Goal: Information Seeking & Learning: Understand process/instructions

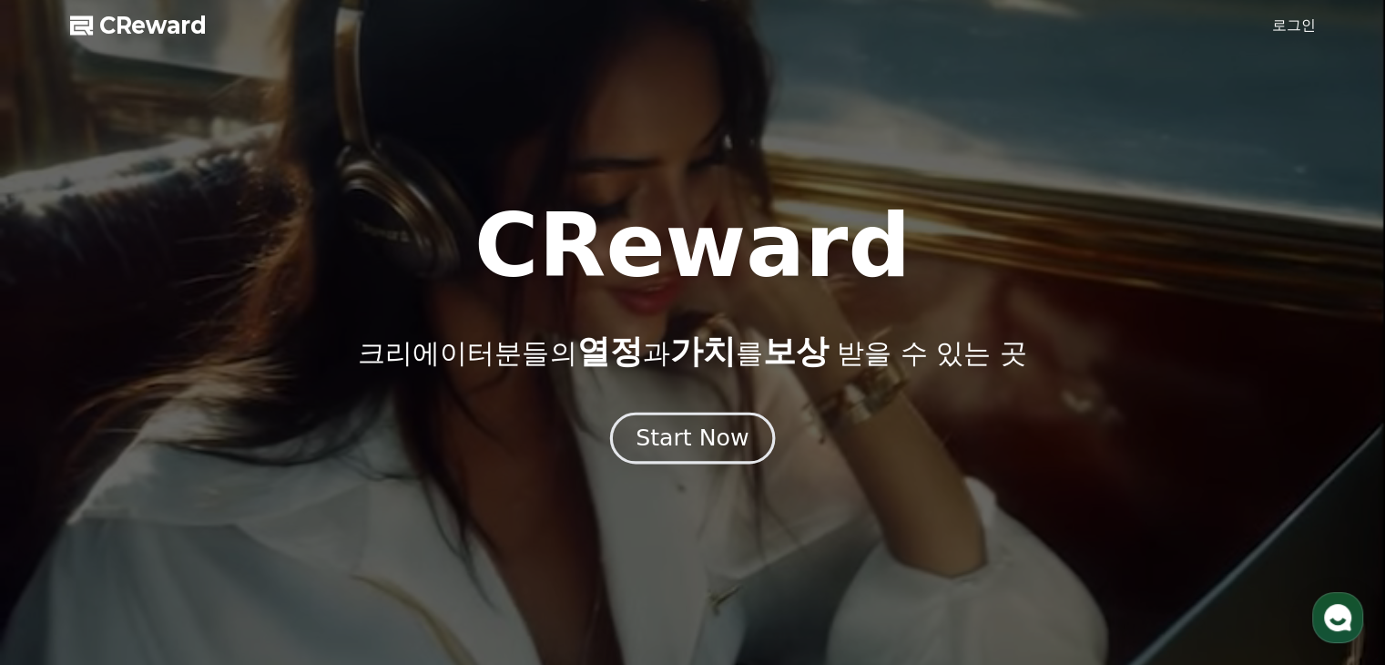
click at [682, 448] on div "Start Now" at bounding box center [692, 438] width 113 height 31
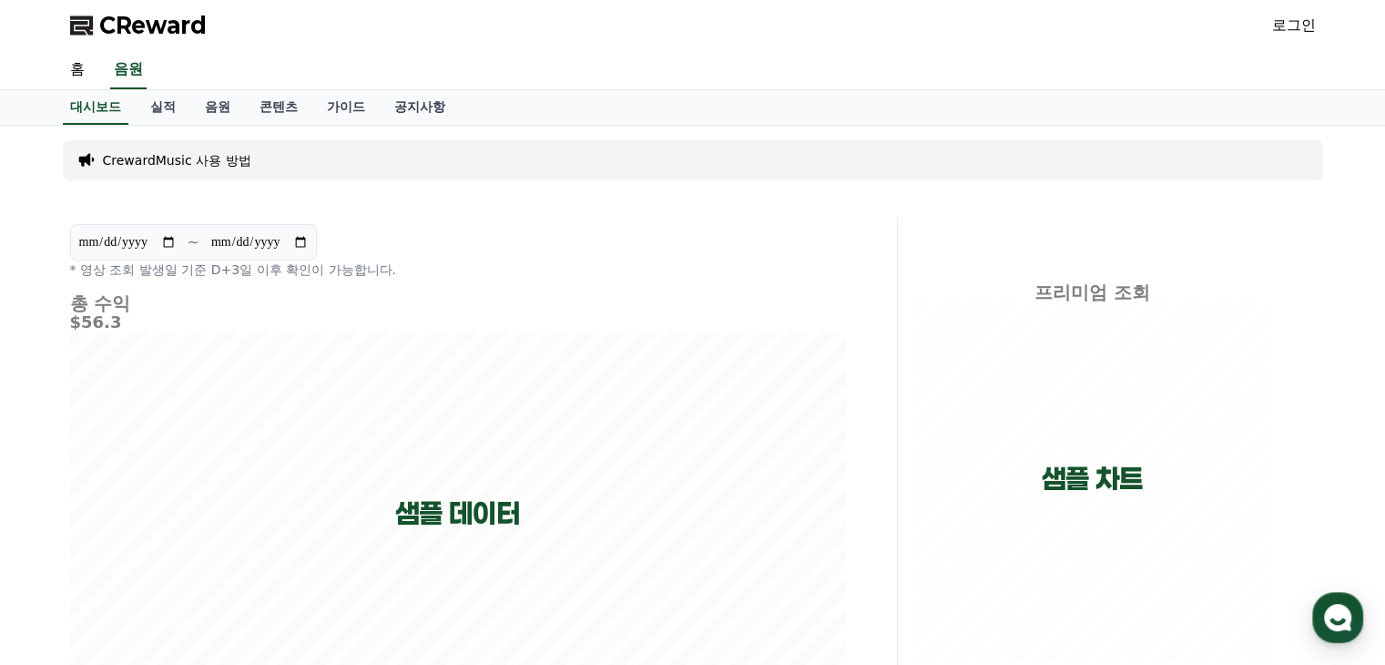
click at [1312, 23] on link "로그인" at bounding box center [1294, 26] width 44 height 22
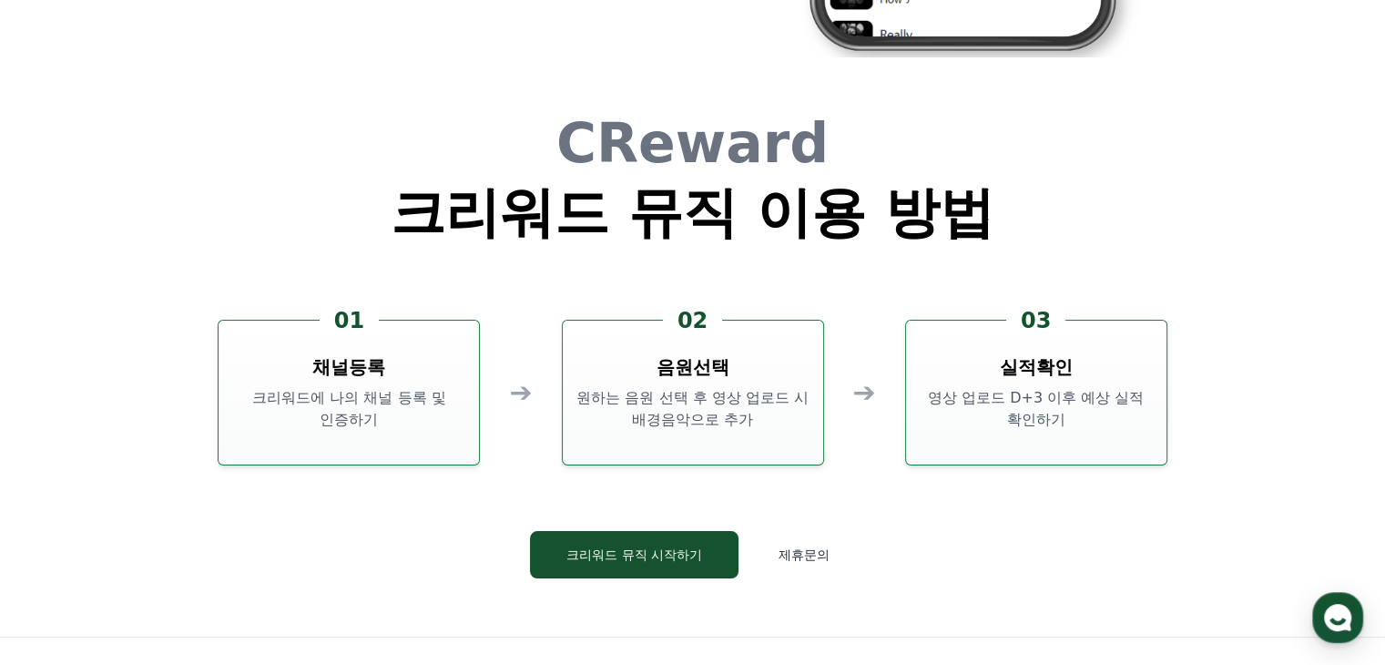
scroll to position [4918, 0]
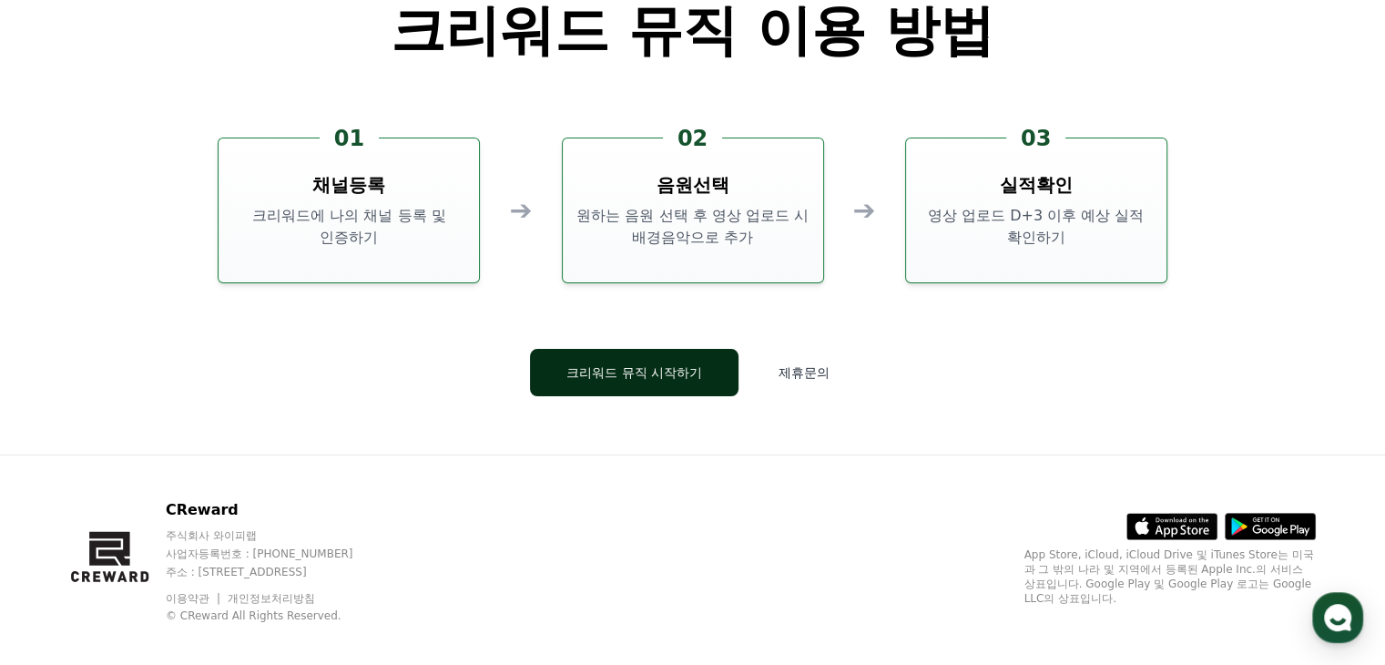
click at [605, 382] on button "크리워드 뮤직 시작하기" at bounding box center [634, 372] width 209 height 47
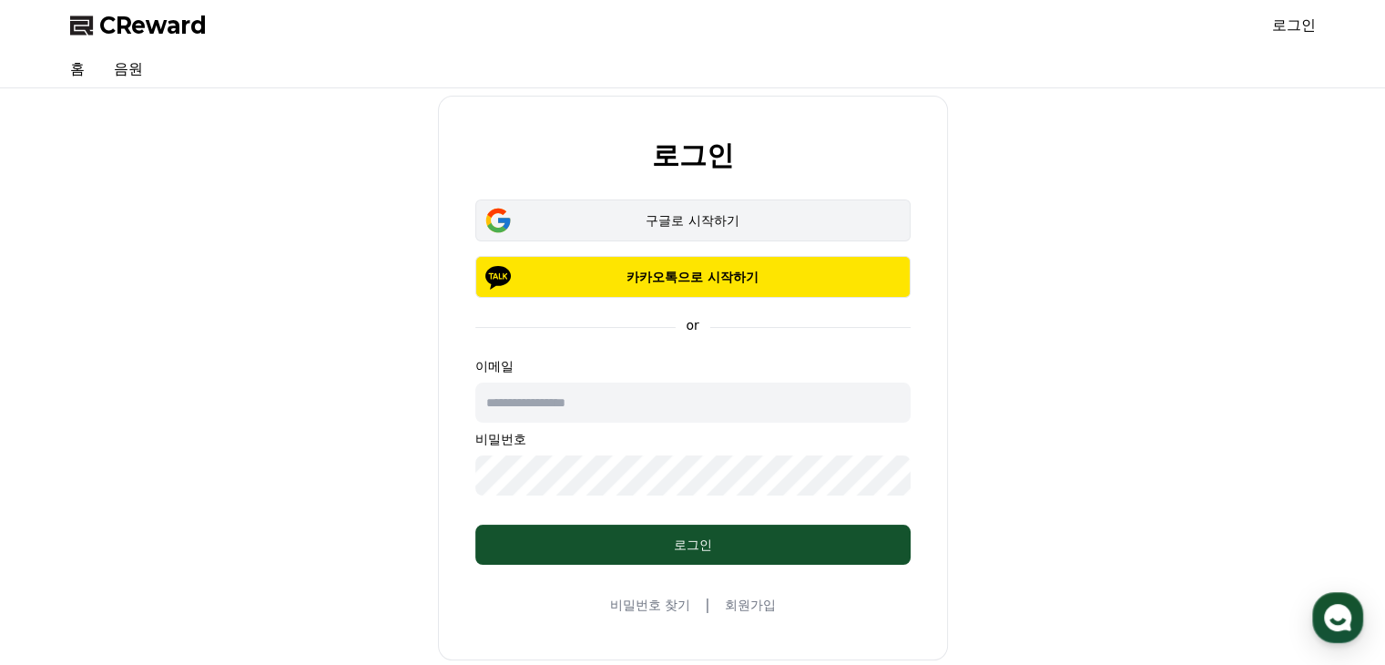
click at [776, 216] on div "구글로 시작하기" at bounding box center [693, 220] width 383 height 18
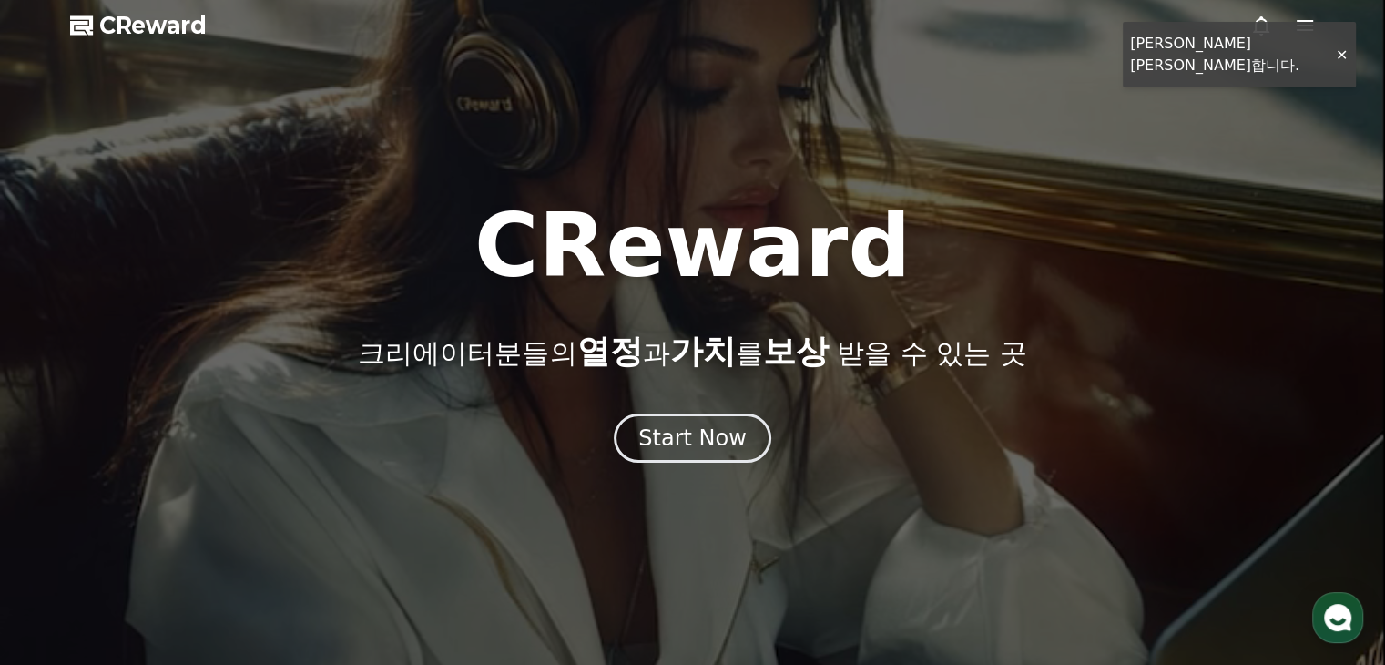
scroll to position [91, 0]
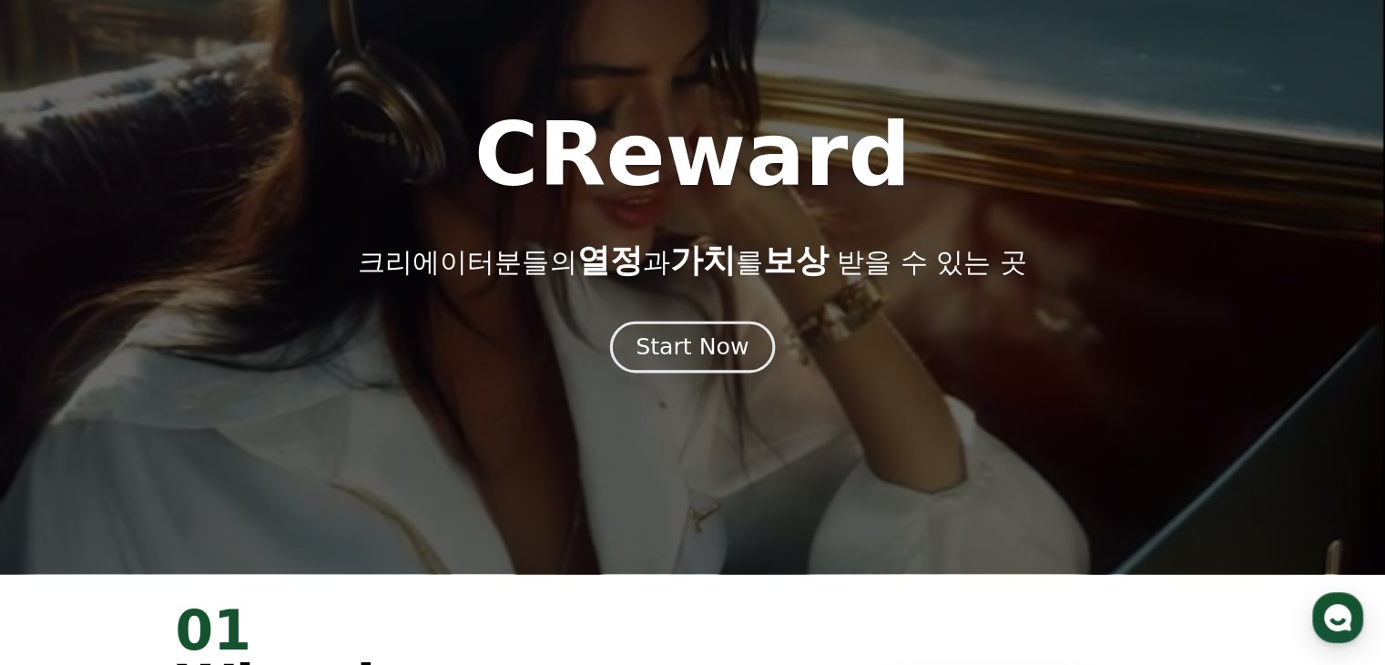
click at [716, 349] on div "Start Now" at bounding box center [692, 347] width 113 height 31
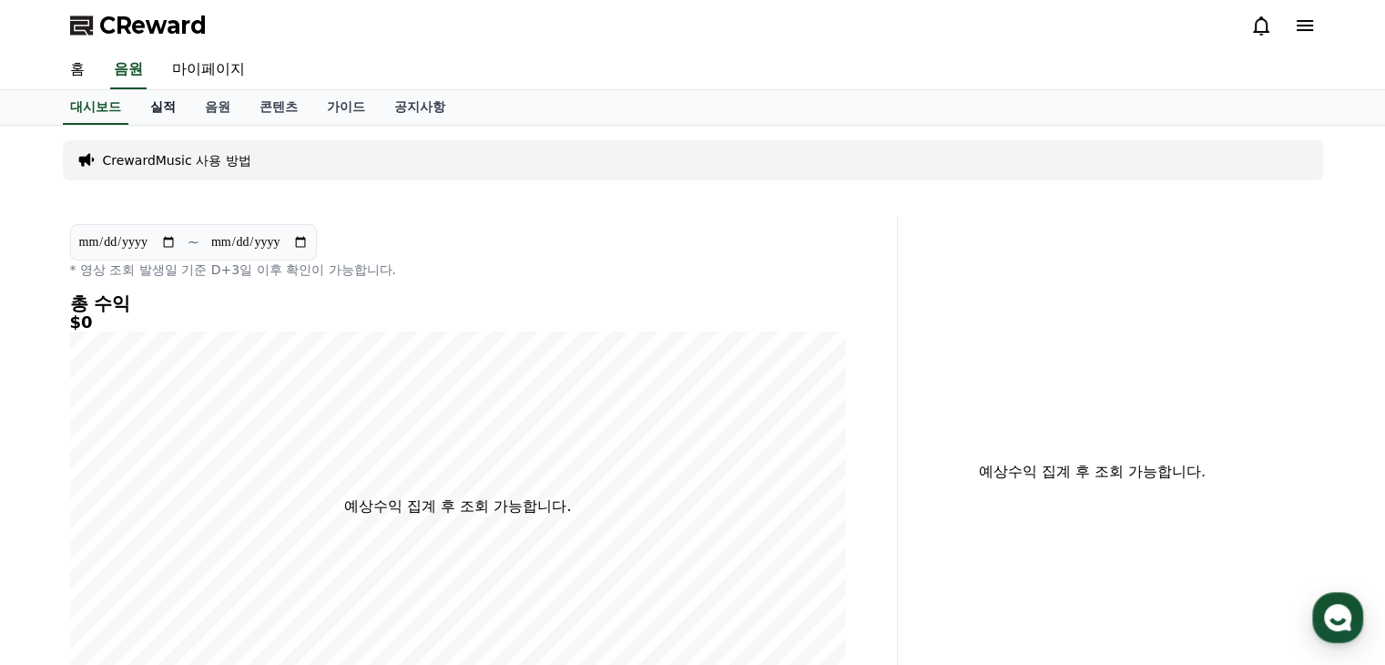
click at [160, 106] on link "실적" at bounding box center [163, 107] width 55 height 35
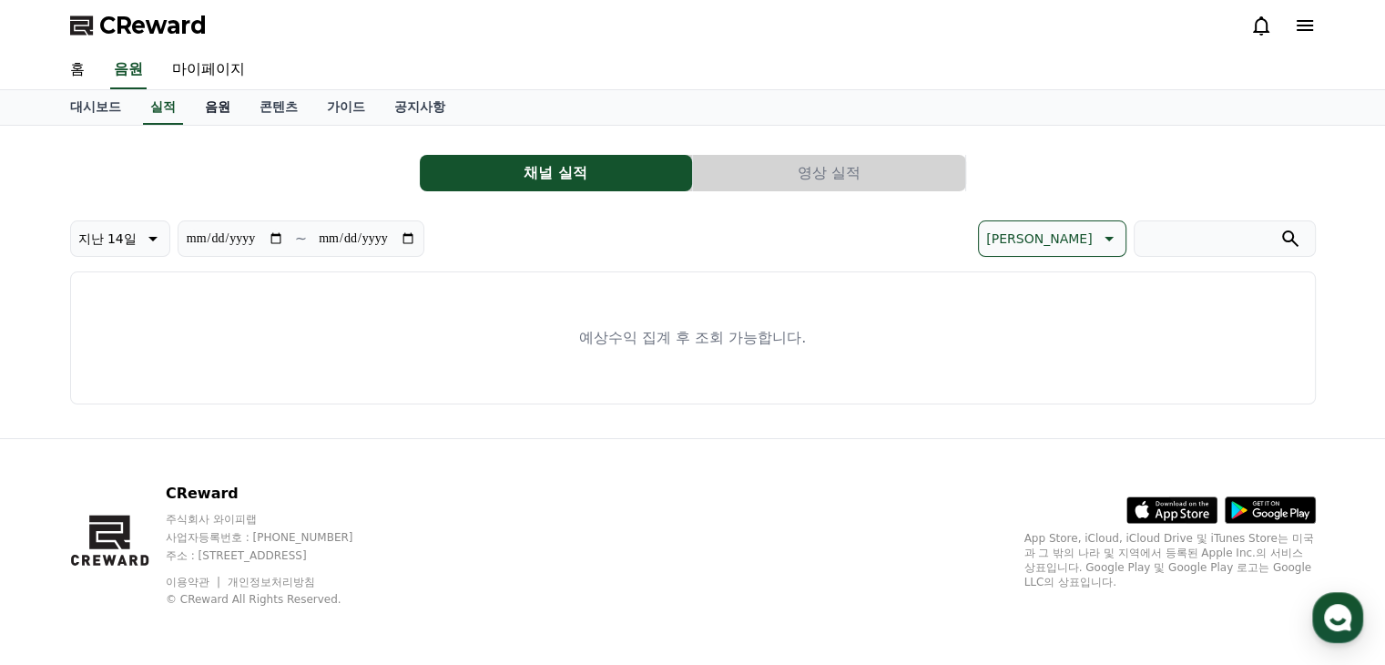
click at [222, 107] on link "음원" at bounding box center [217, 107] width 55 height 35
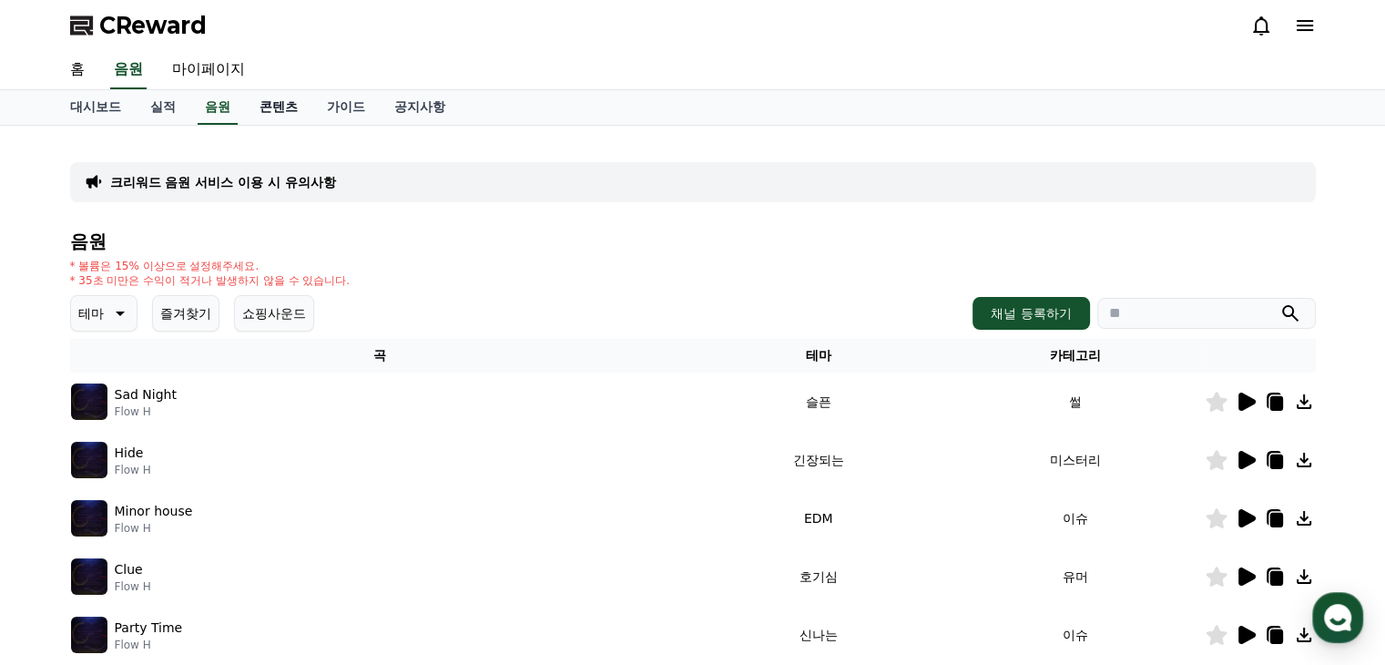
click at [272, 110] on link "콘텐츠" at bounding box center [278, 107] width 67 height 35
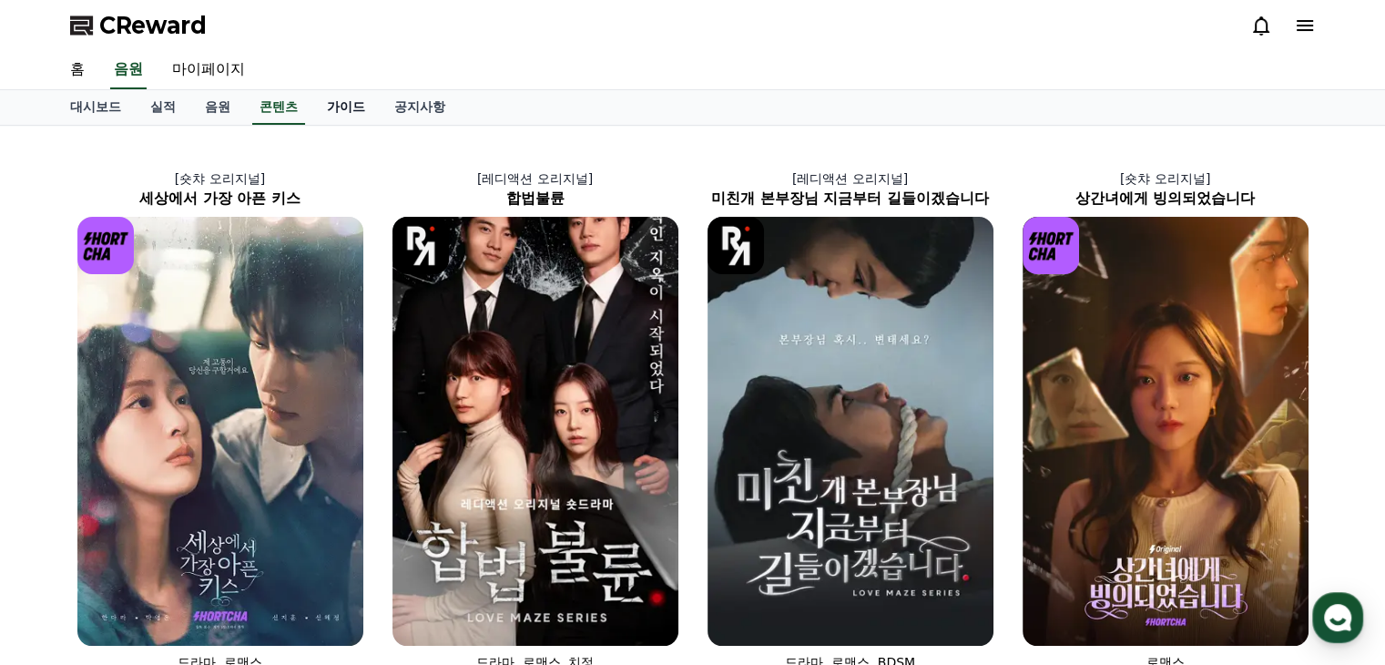
click at [365, 110] on link "가이드" at bounding box center [345, 107] width 67 height 35
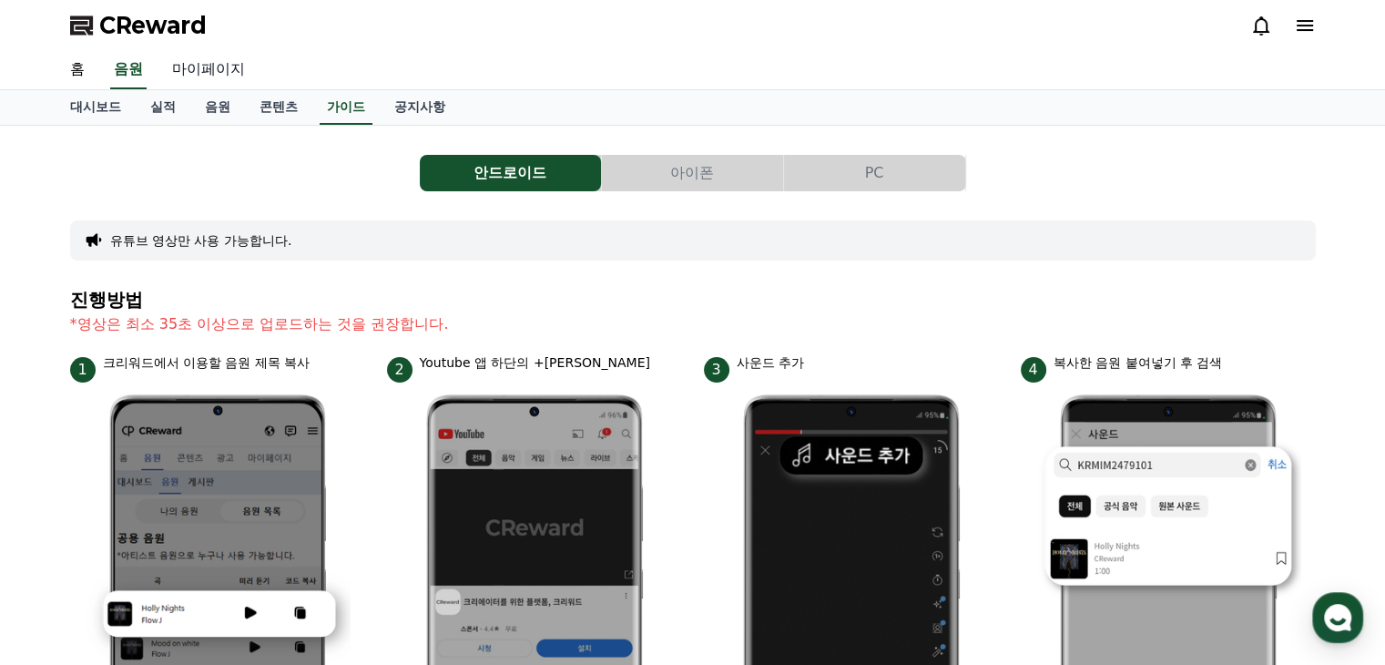
click at [219, 63] on link "마이페이지" at bounding box center [209, 70] width 102 height 38
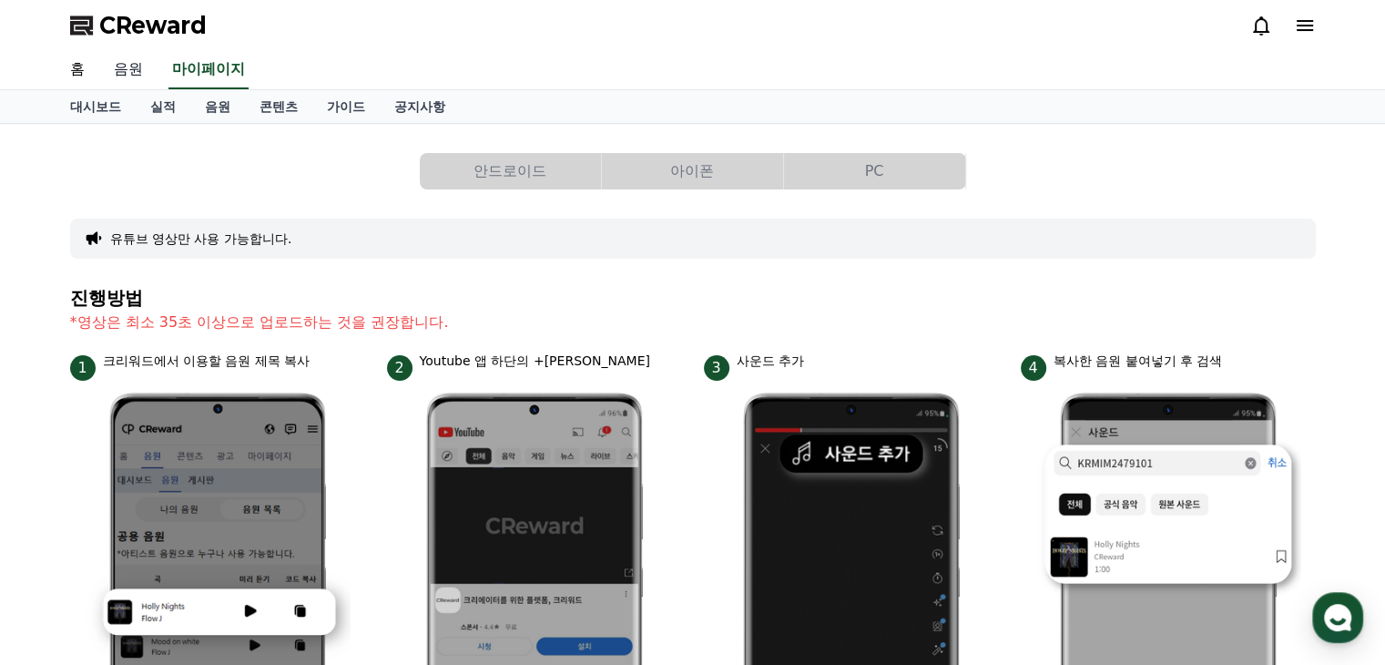
select select "**********"
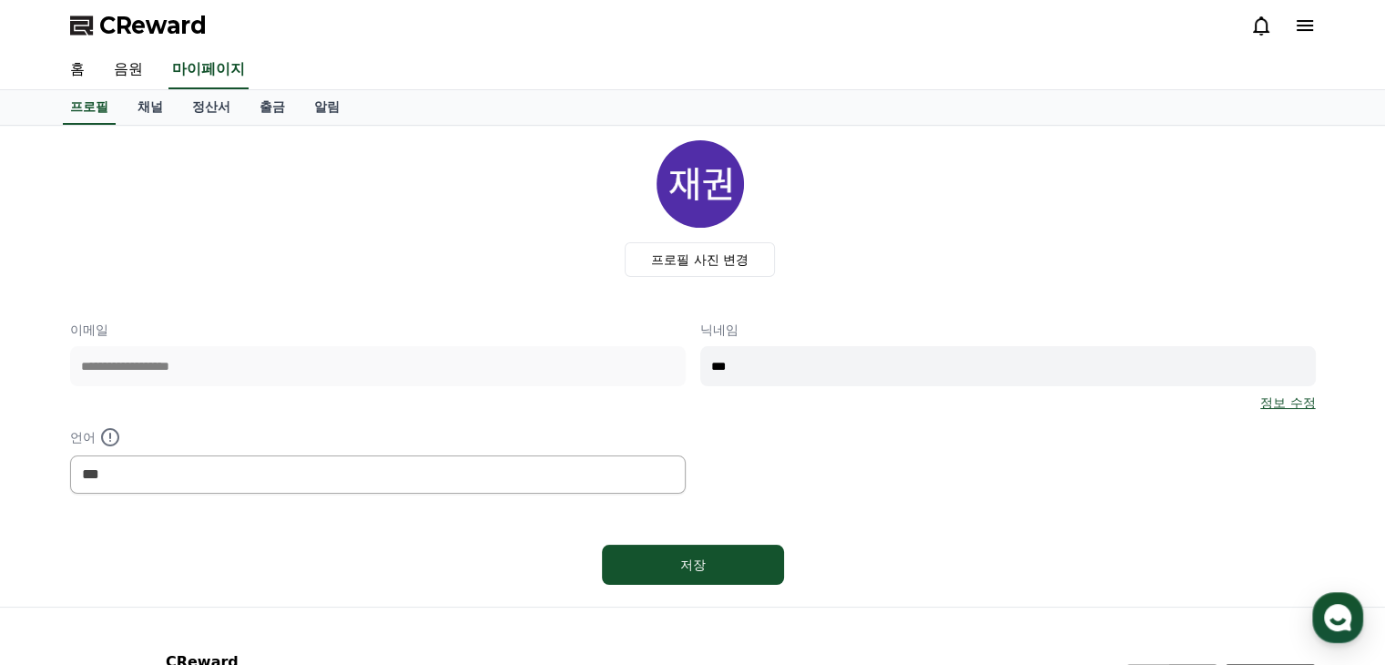
scroll to position [91, 0]
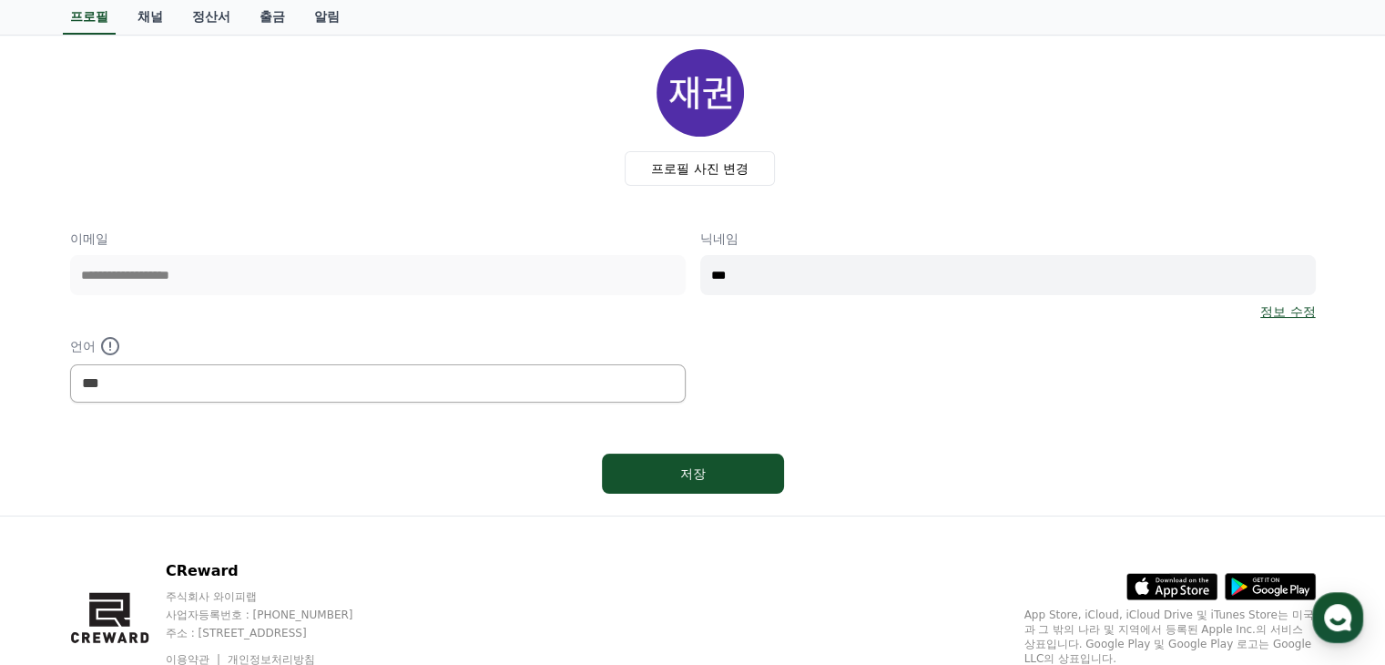
click at [785, 271] on input "***" at bounding box center [1008, 275] width 616 height 40
type input "*"
type input "**********"
click at [672, 474] on div "저장" at bounding box center [692, 474] width 109 height 18
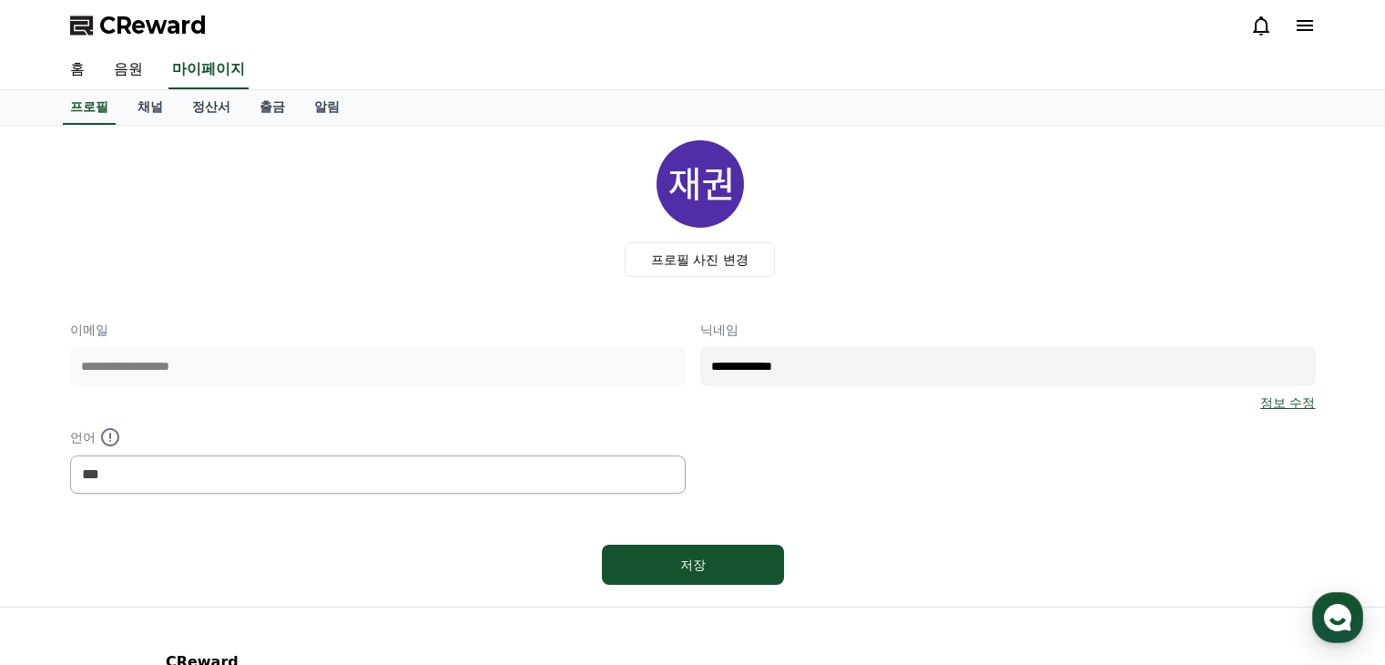
select select "**********"
click at [73, 69] on link "홈" at bounding box center [78, 70] width 44 height 38
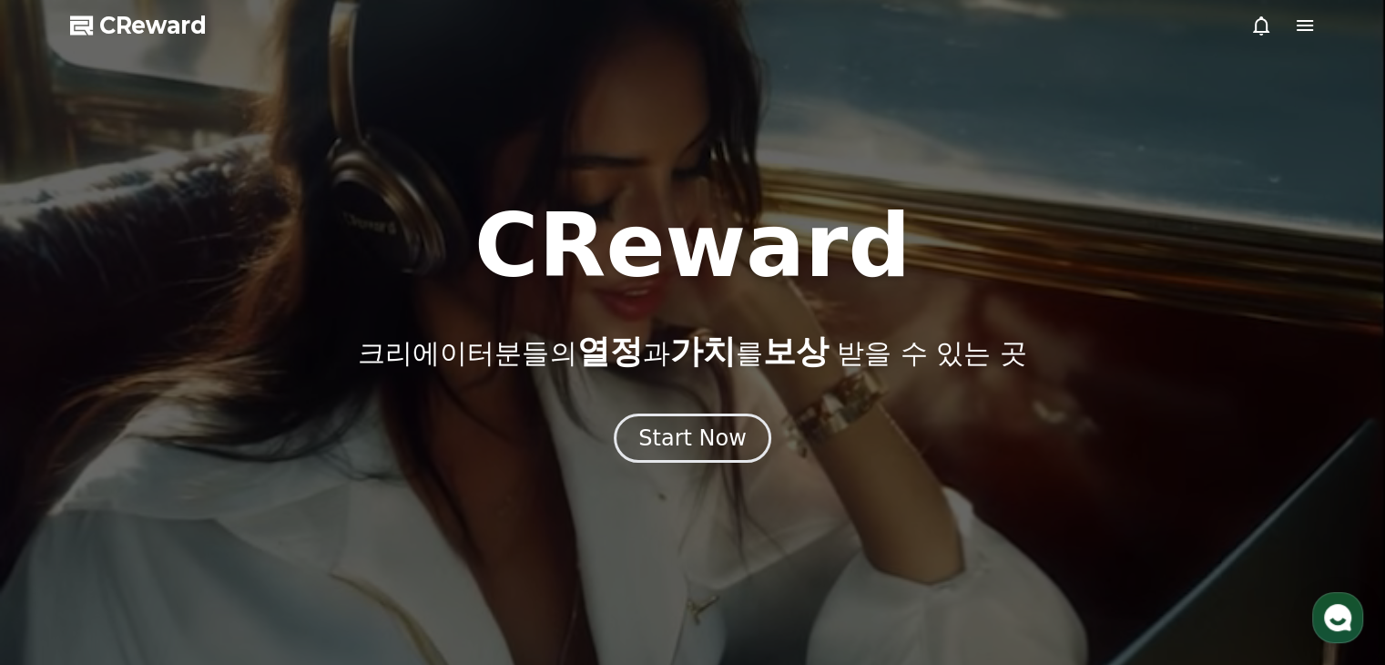
click at [1310, 26] on icon at bounding box center [1305, 25] width 16 height 11
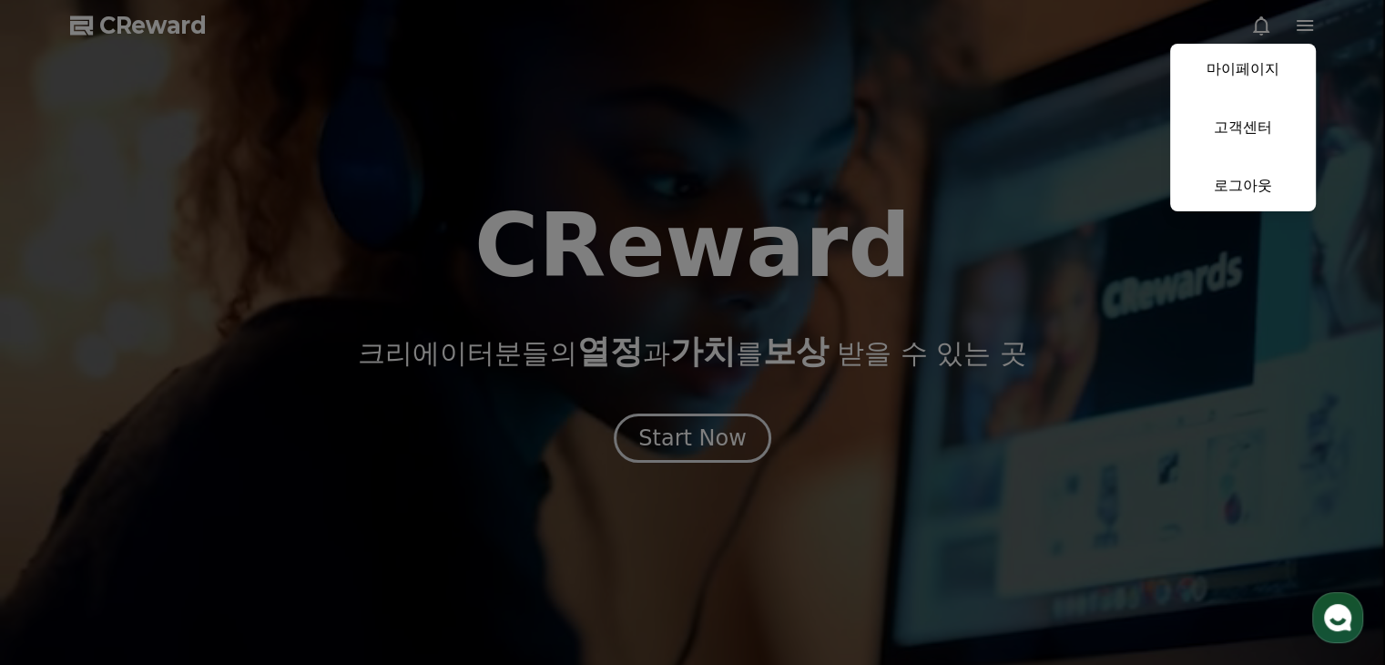
click at [1308, 23] on button "close" at bounding box center [692, 332] width 1385 height 665
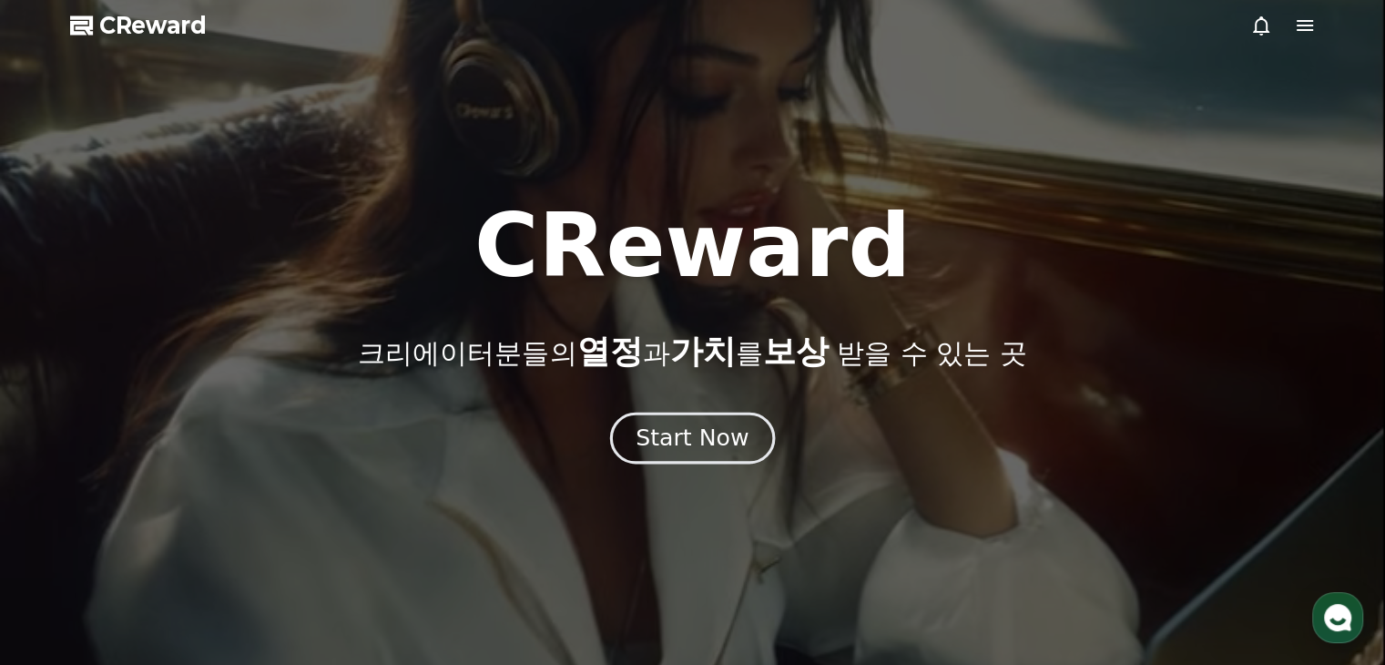
click at [750, 416] on button "Start Now" at bounding box center [692, 439] width 165 height 52
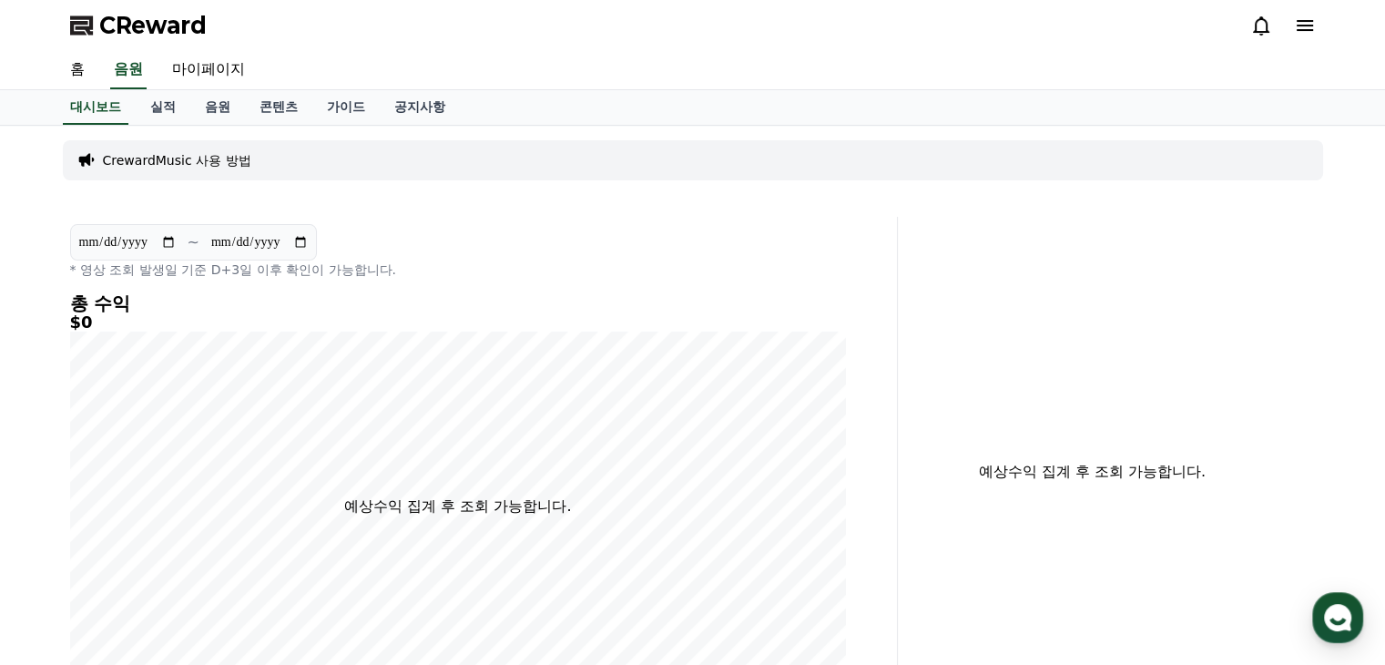
click at [166, 153] on p "CrewardMusic 사용 방법" at bounding box center [177, 160] width 148 height 18
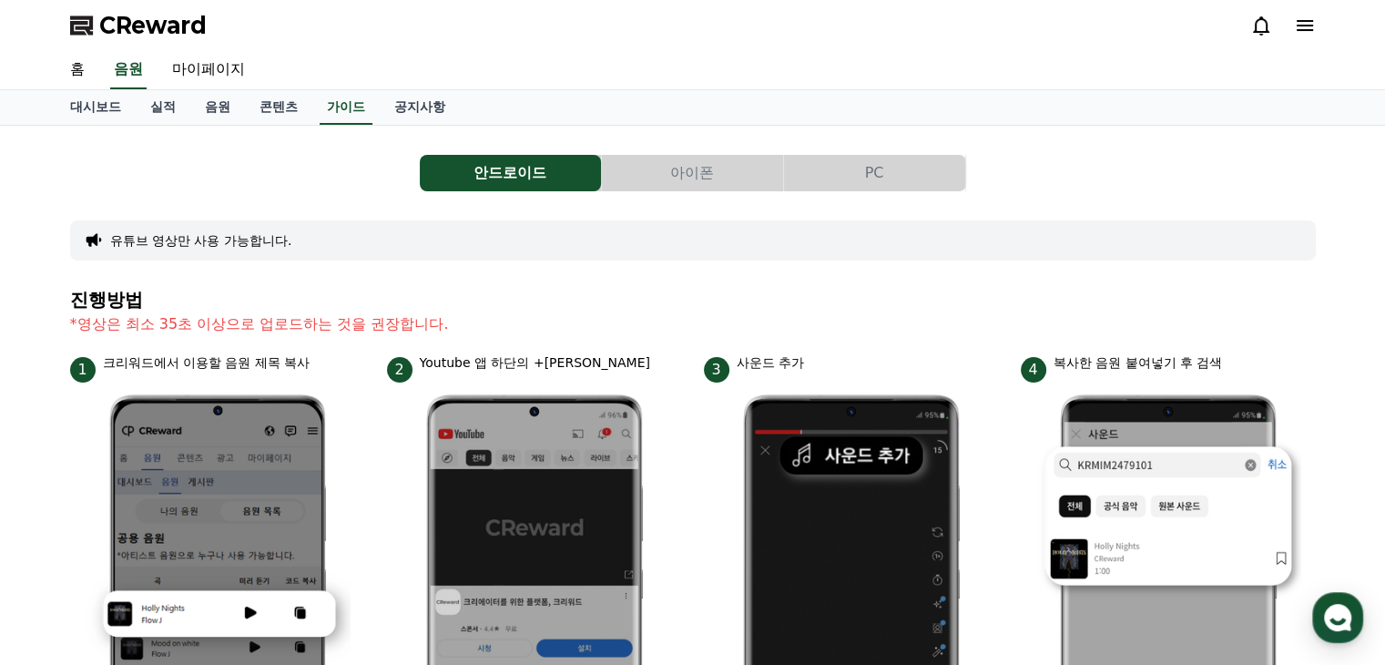
click at [910, 173] on button "PC" at bounding box center [874, 173] width 181 height 36
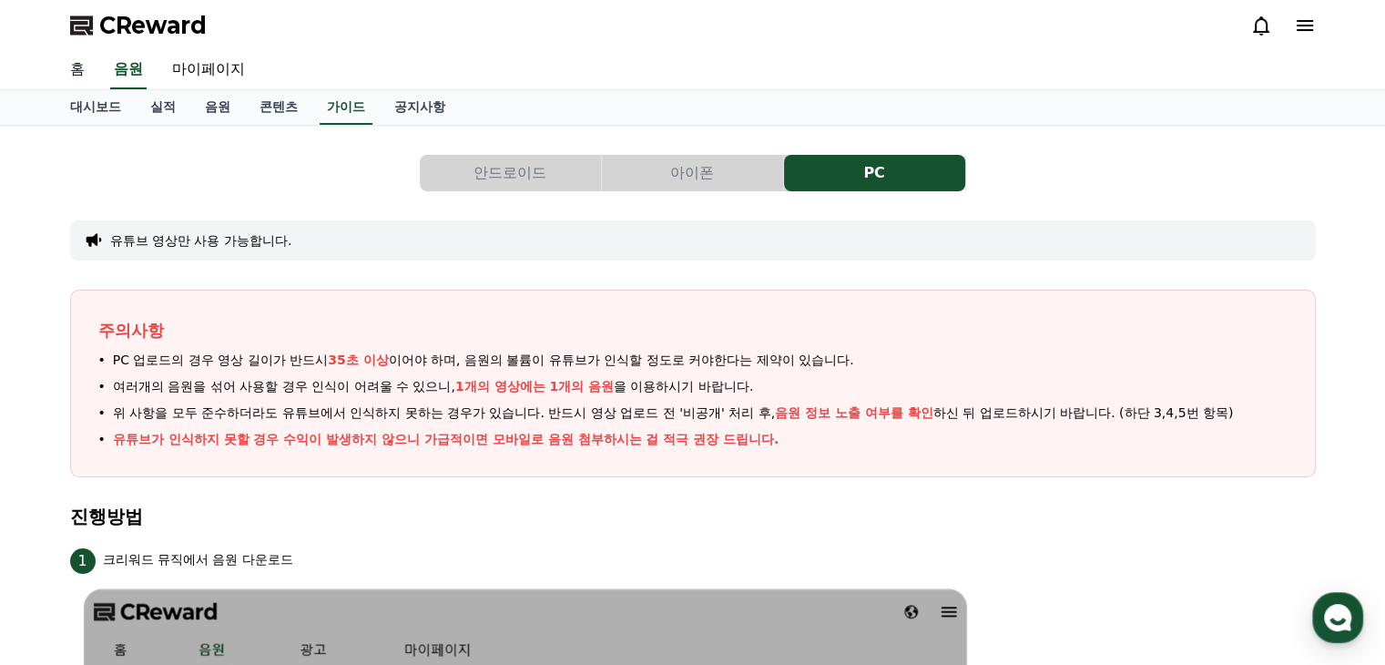
click at [82, 69] on link "홈" at bounding box center [78, 70] width 44 height 38
click at [233, 68] on link "마이페이지" at bounding box center [209, 70] width 102 height 38
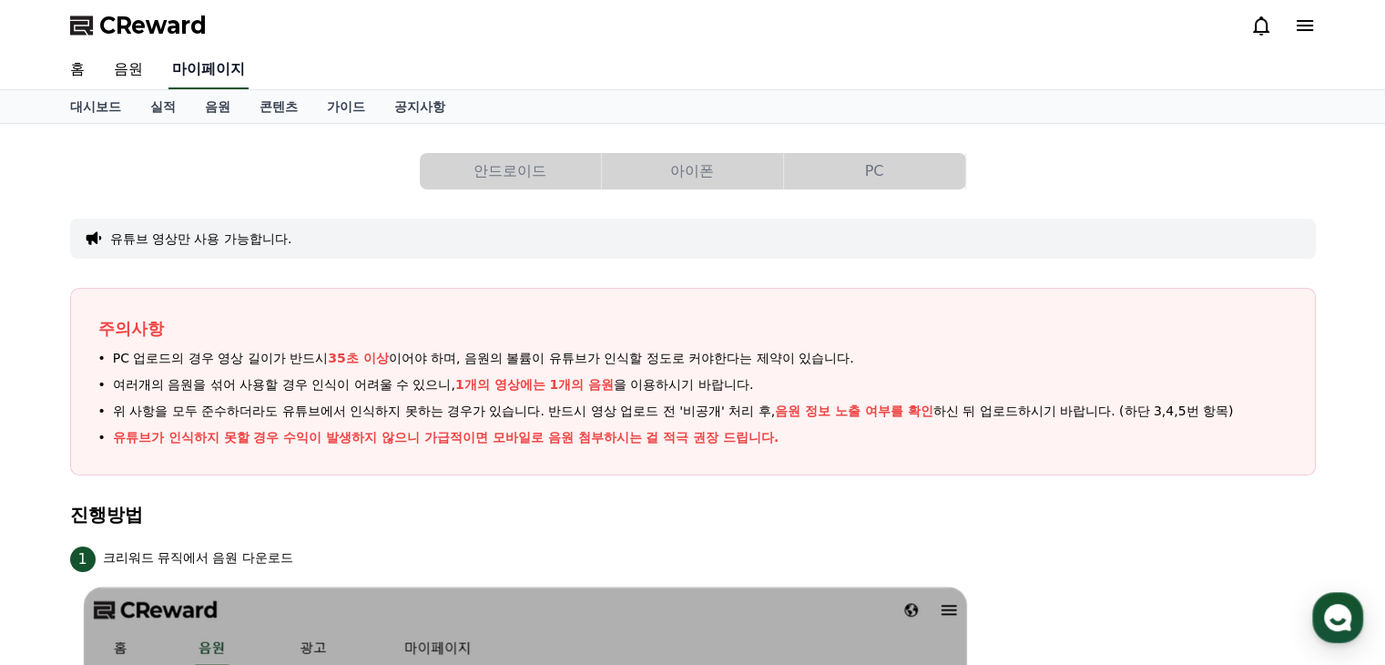
select select "**********"
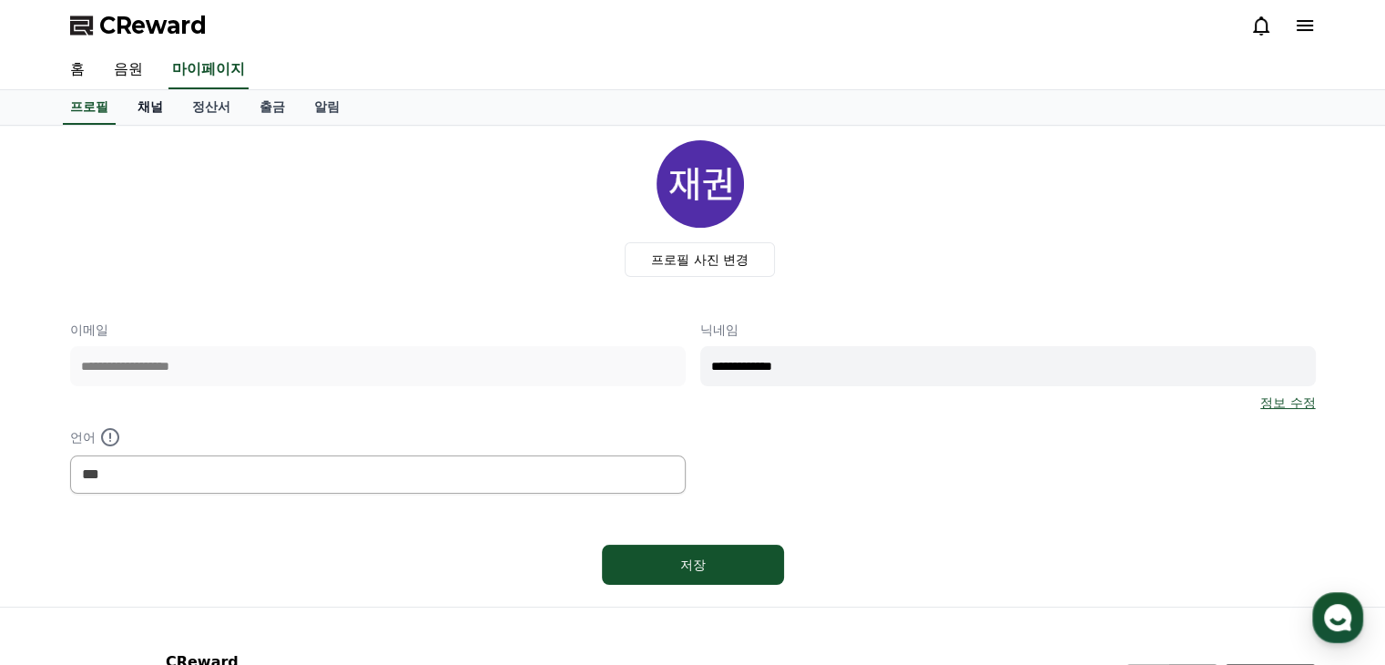
click at [147, 106] on link "채널" at bounding box center [150, 107] width 55 height 35
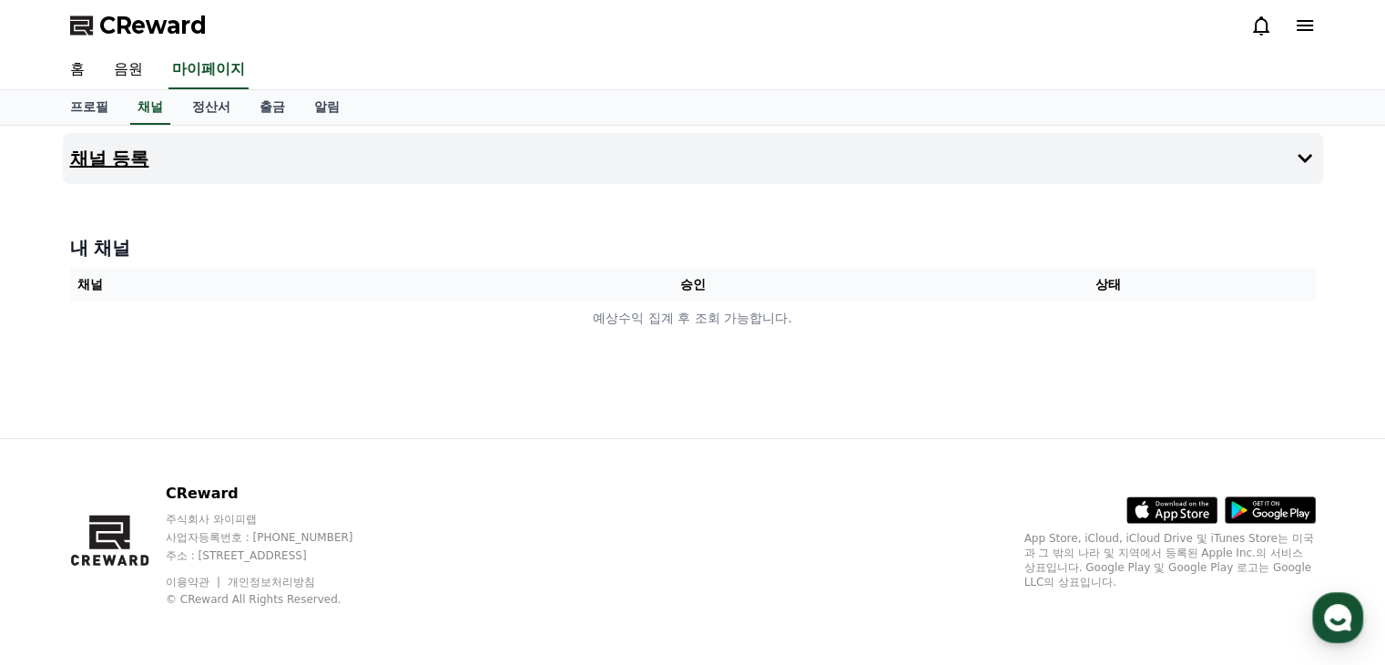
click at [117, 158] on h4 "채널 등록" at bounding box center [109, 158] width 79 height 20
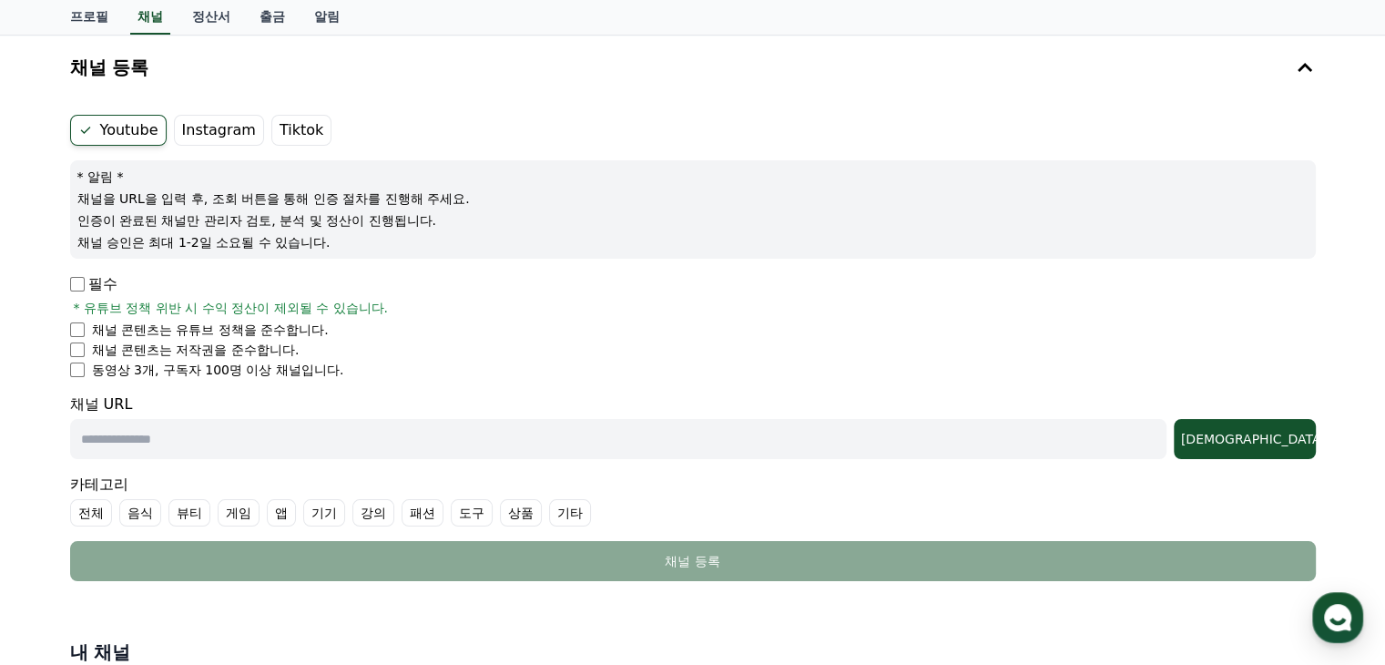
scroll to position [182, 0]
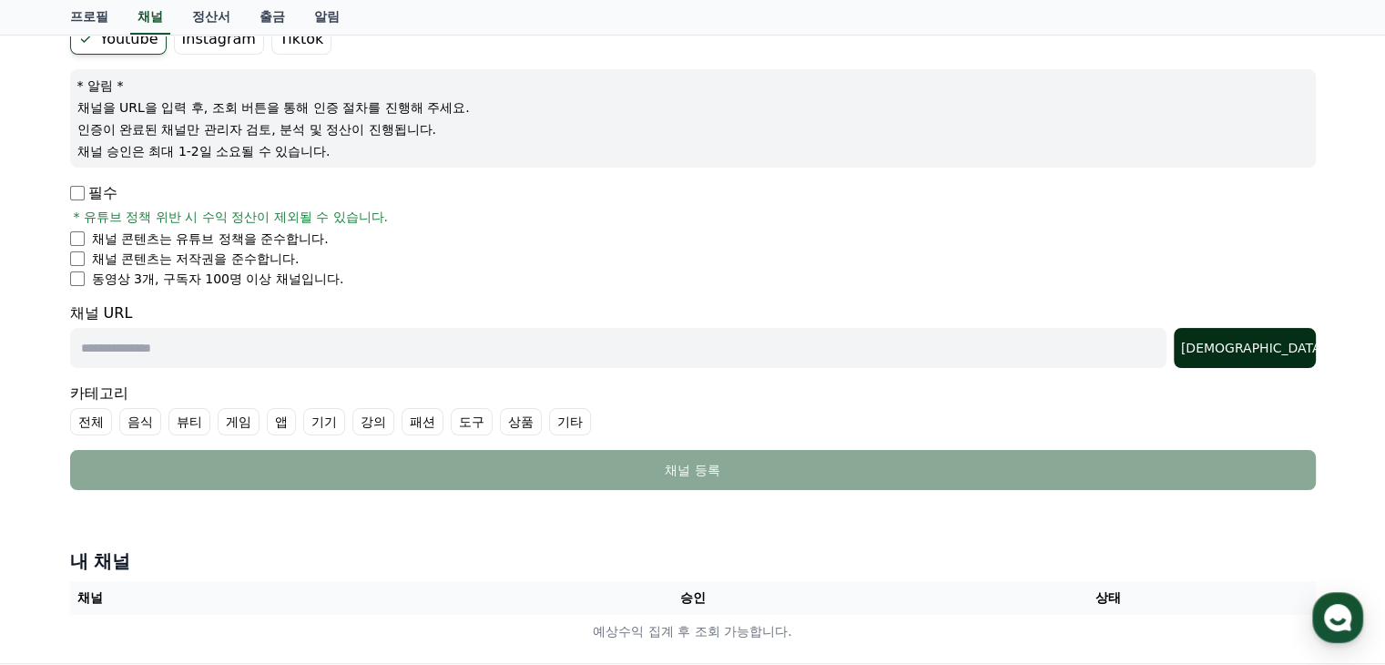
click at [1275, 347] on div "조회" at bounding box center [1245, 348] width 128 height 18
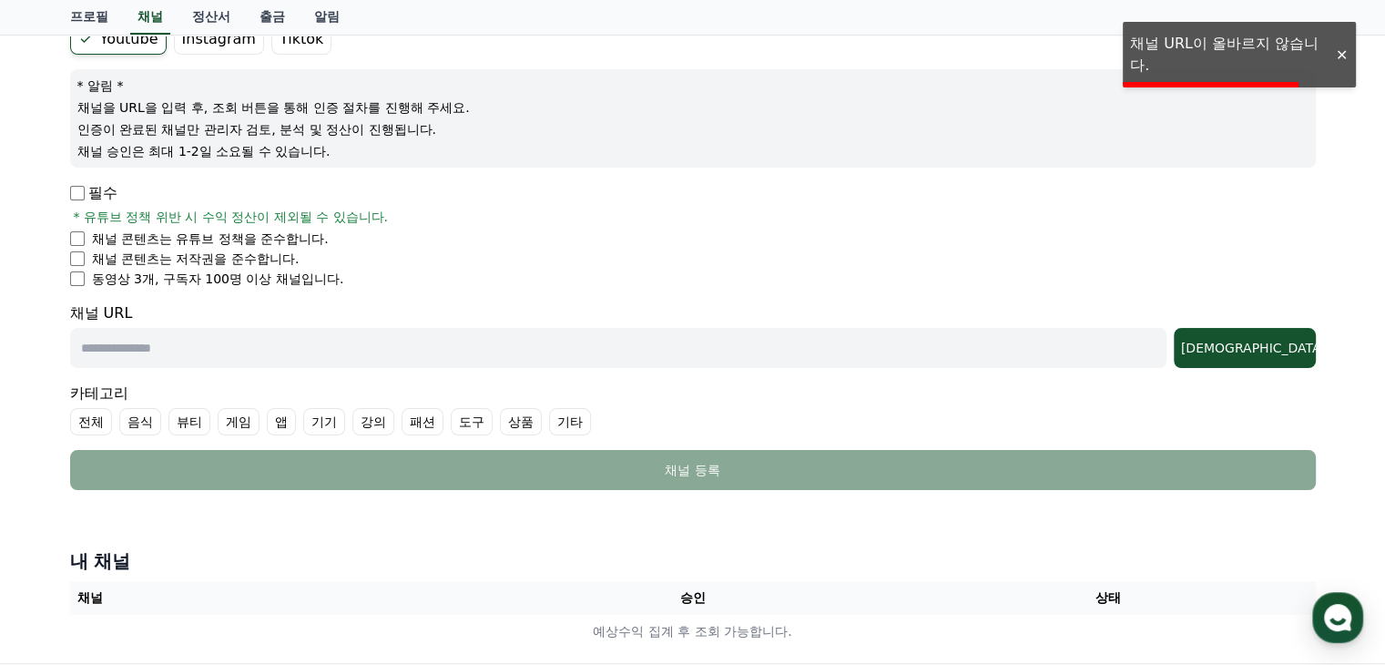
click at [1057, 339] on input "text" at bounding box center [618, 348] width 1097 height 40
click at [230, 354] on input "text" at bounding box center [618, 348] width 1097 height 40
paste input "**********"
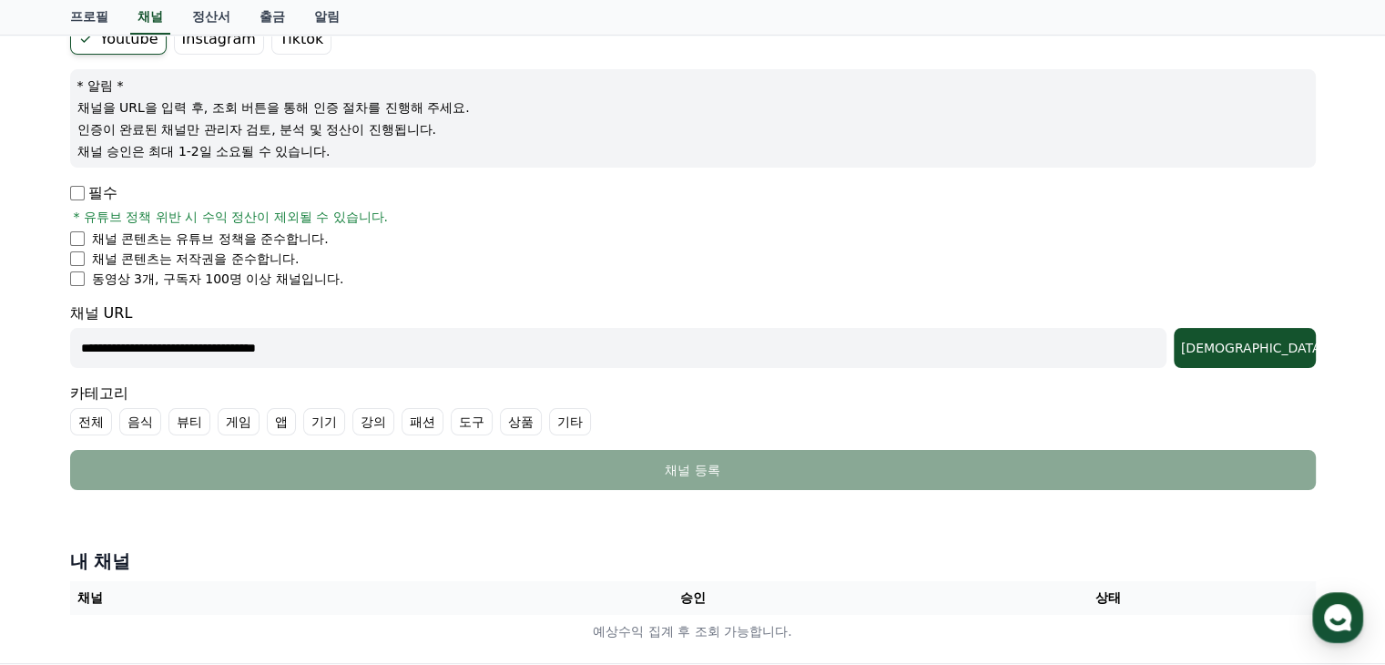
click at [467, 350] on input "**********" at bounding box center [618, 348] width 1097 height 40
type input "**********"
click at [1274, 339] on div "조회" at bounding box center [1245, 348] width 128 height 18
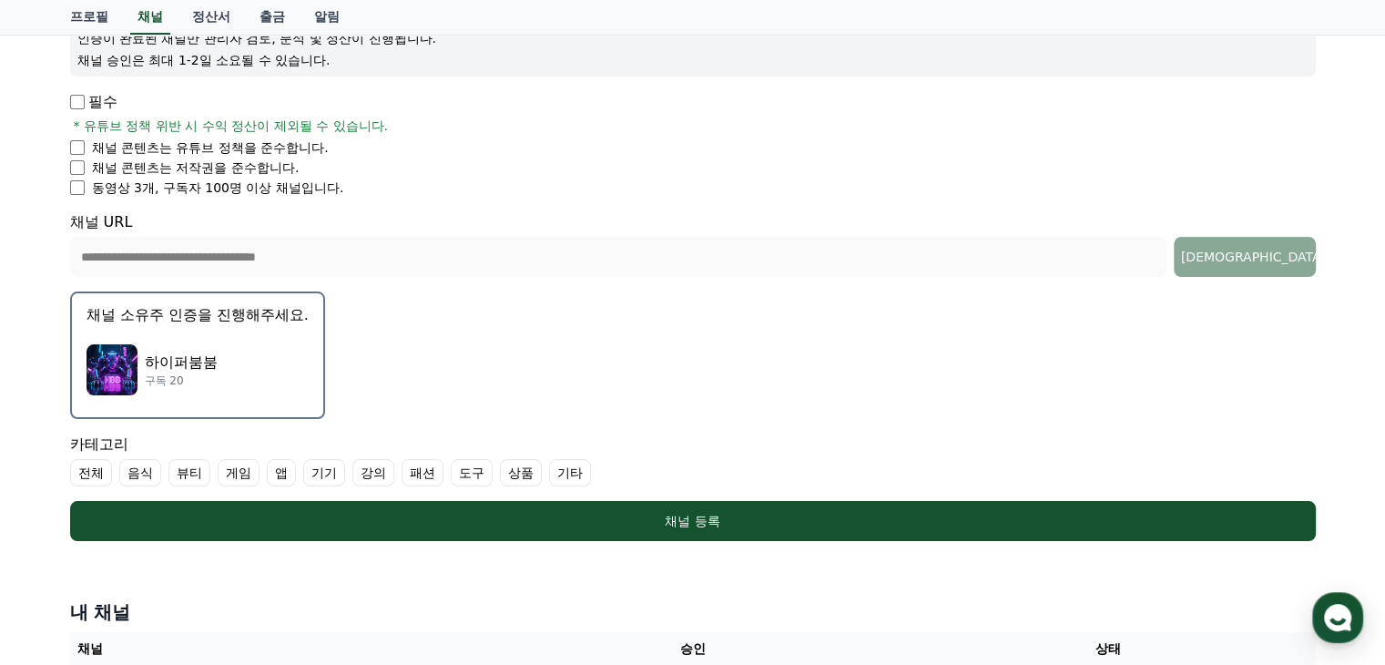
scroll to position [364, 0]
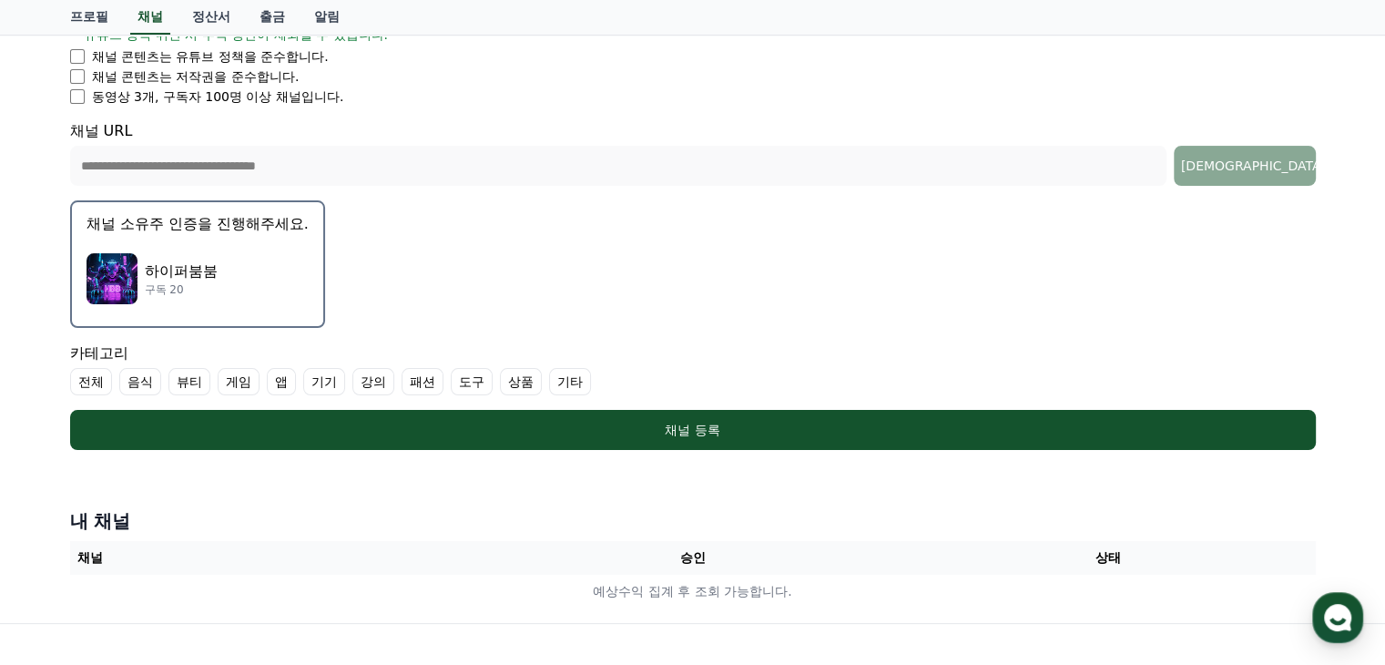
click at [129, 271] on img "button" at bounding box center [112, 278] width 51 height 51
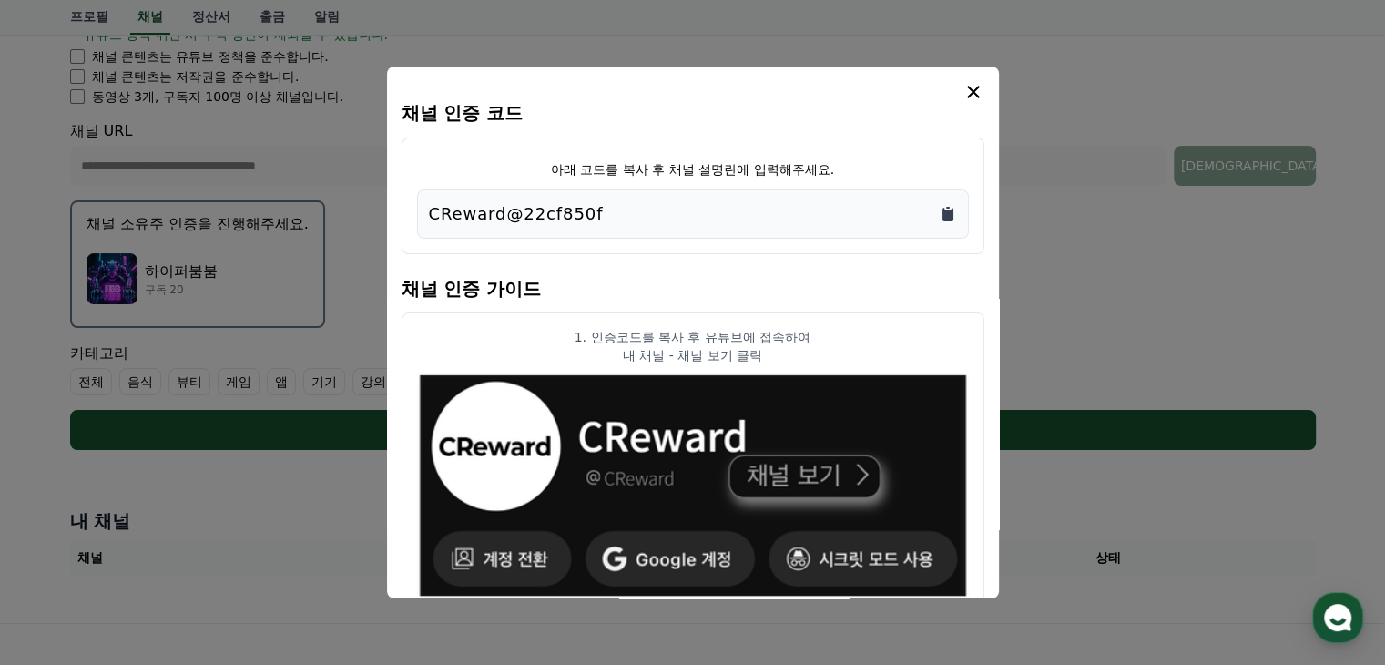
click at [948, 216] on icon "Copy to clipboard" at bounding box center [948, 215] width 11 height 14
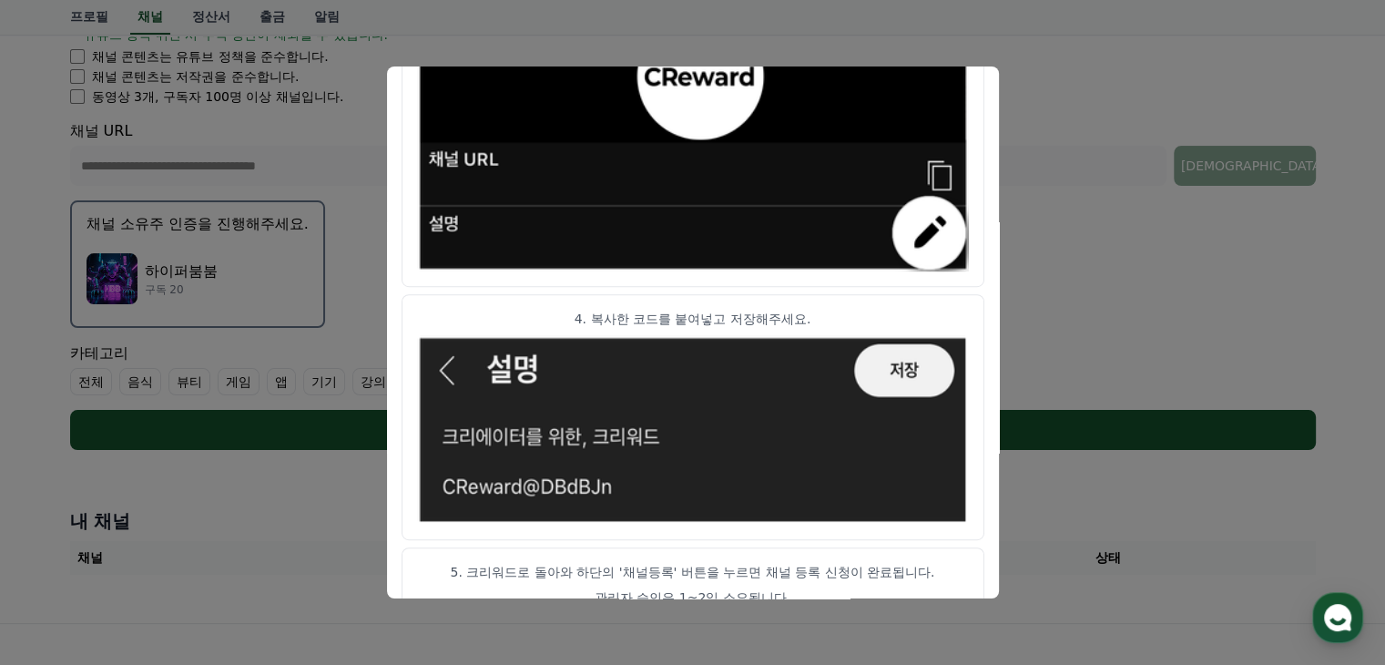
scroll to position [1038, 0]
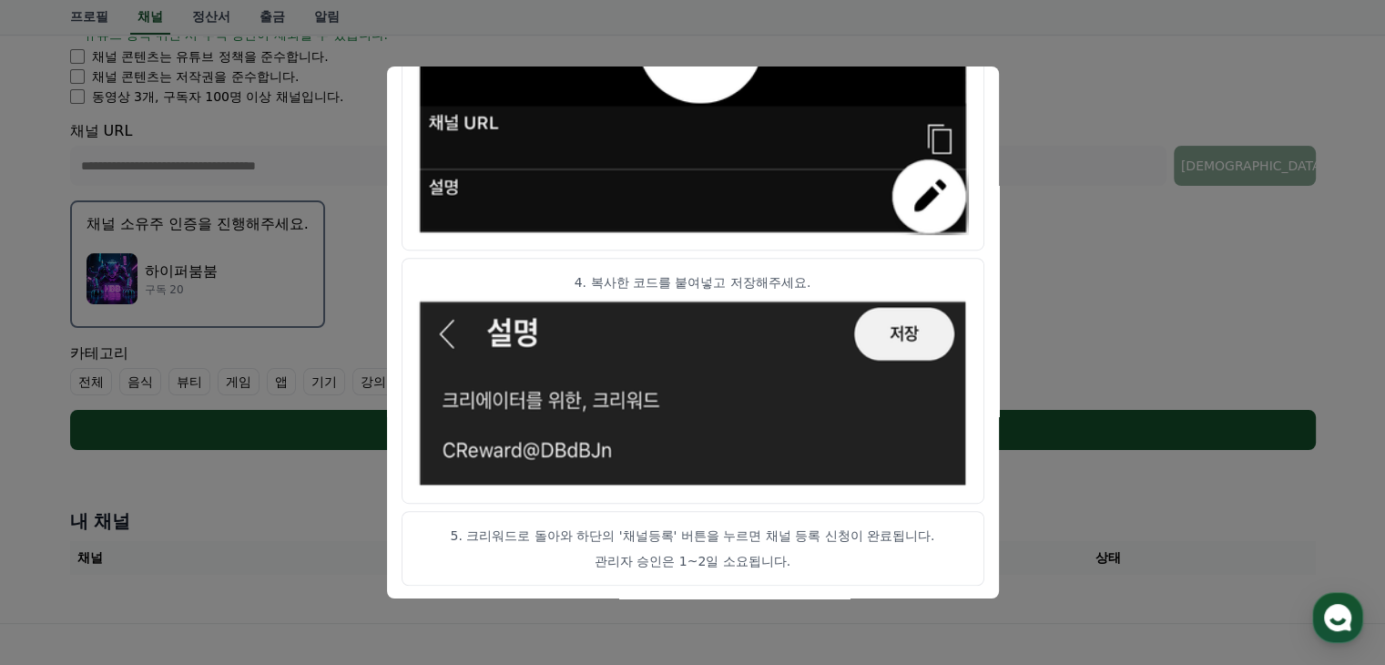
click at [1098, 140] on button "close modal" at bounding box center [692, 332] width 1385 height 665
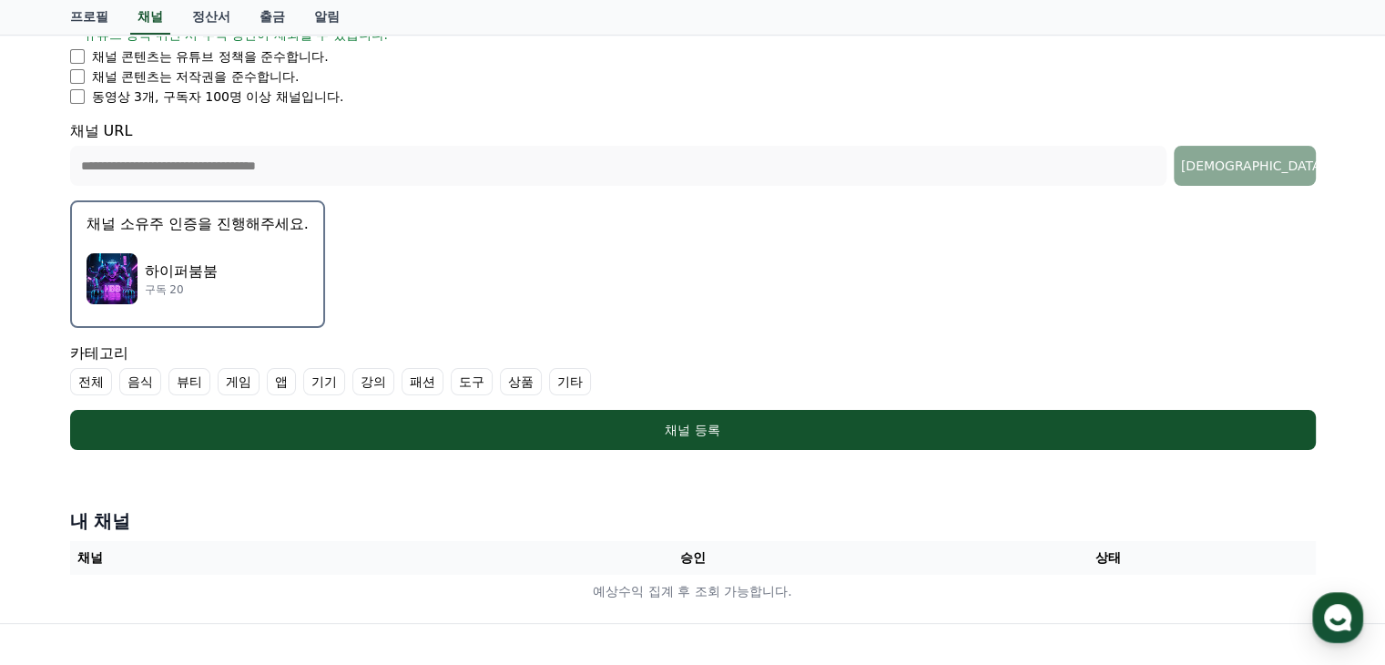
click at [222, 272] on div "하이퍼붐붐 구독 20" at bounding box center [198, 278] width 222 height 73
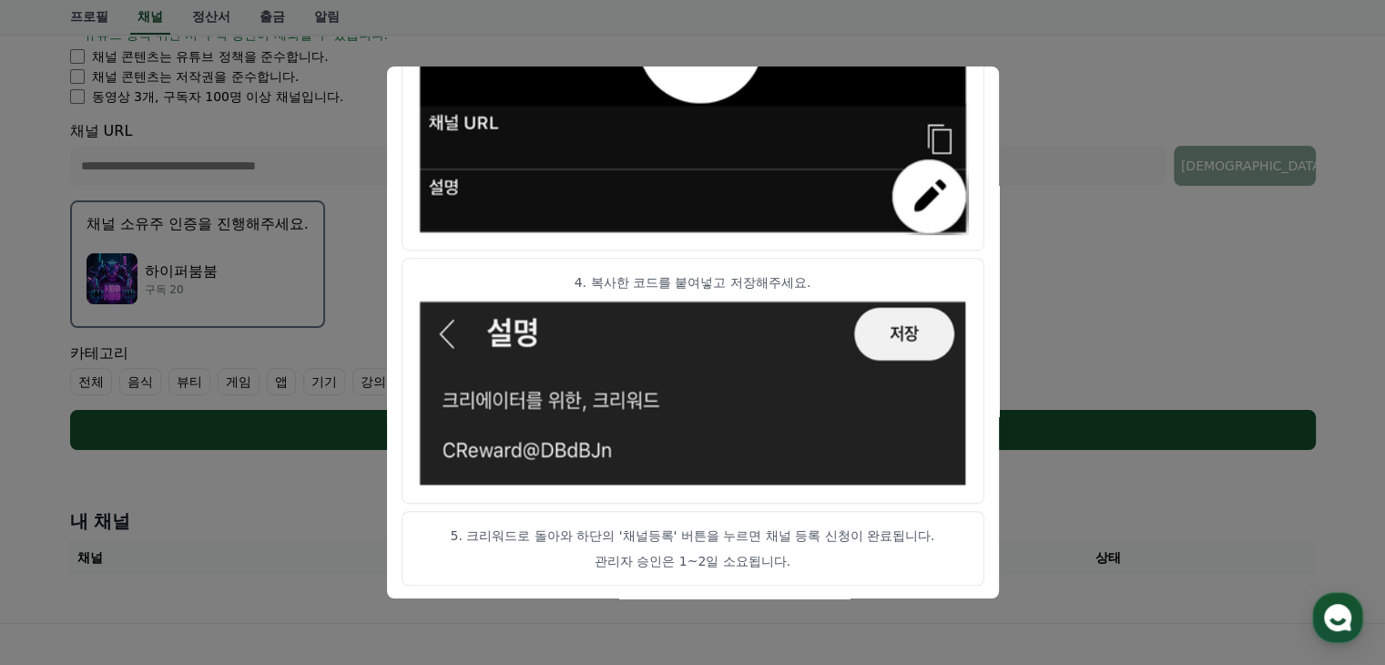
click at [1126, 164] on button "close modal" at bounding box center [692, 332] width 1385 height 665
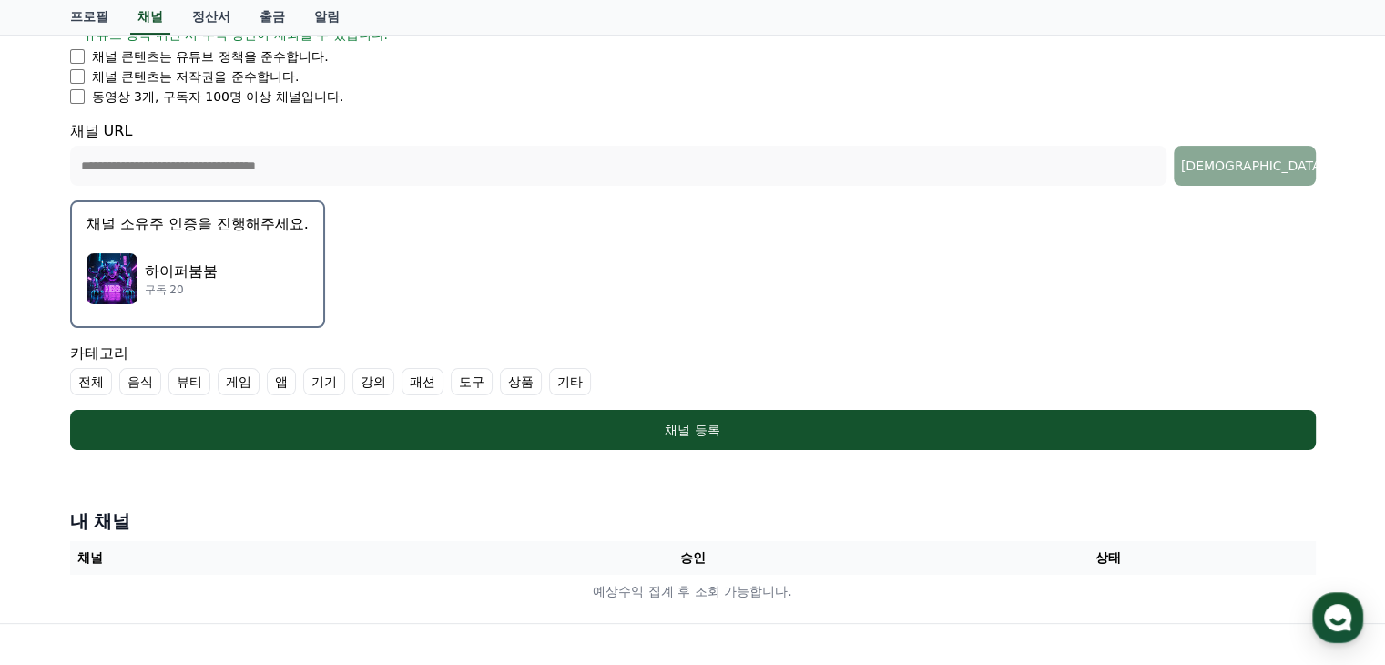
click at [577, 383] on label "기타" at bounding box center [570, 381] width 42 height 27
click at [95, 376] on label "전체" at bounding box center [91, 381] width 42 height 27
click at [97, 383] on label "전체" at bounding box center [102, 381] width 64 height 27
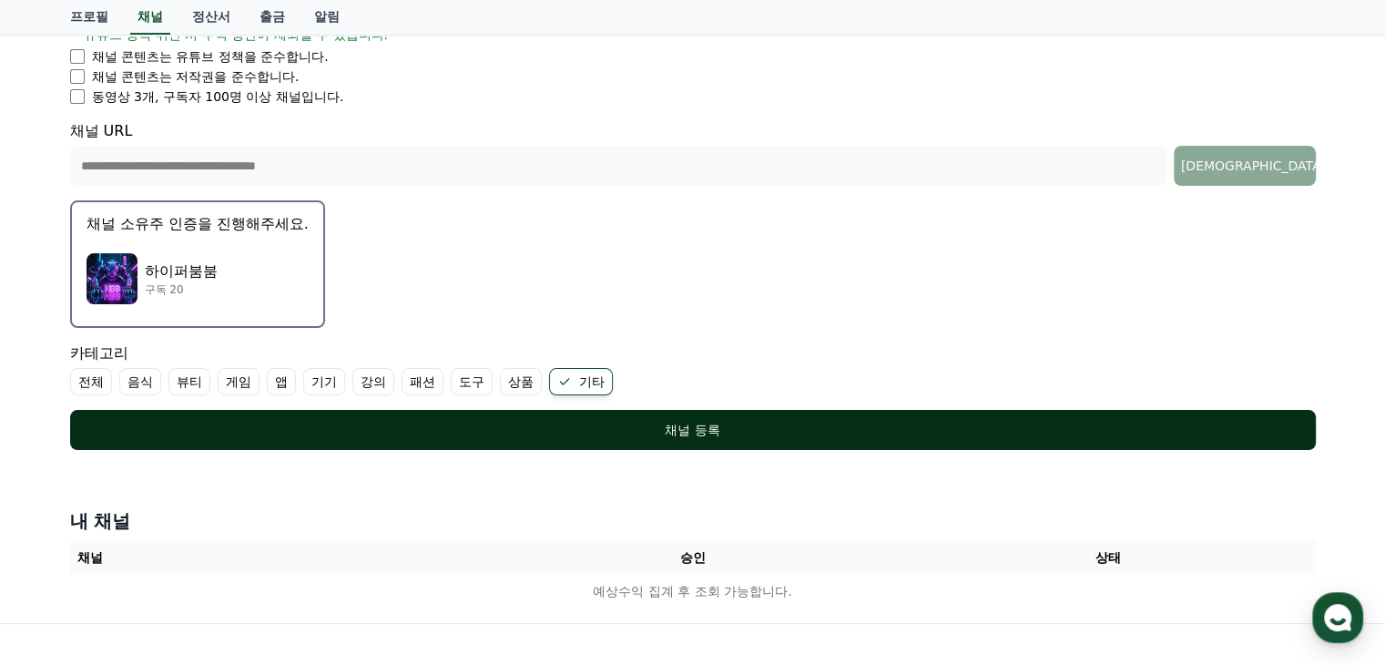
click at [543, 421] on div "채널 등록" at bounding box center [693, 430] width 1173 height 18
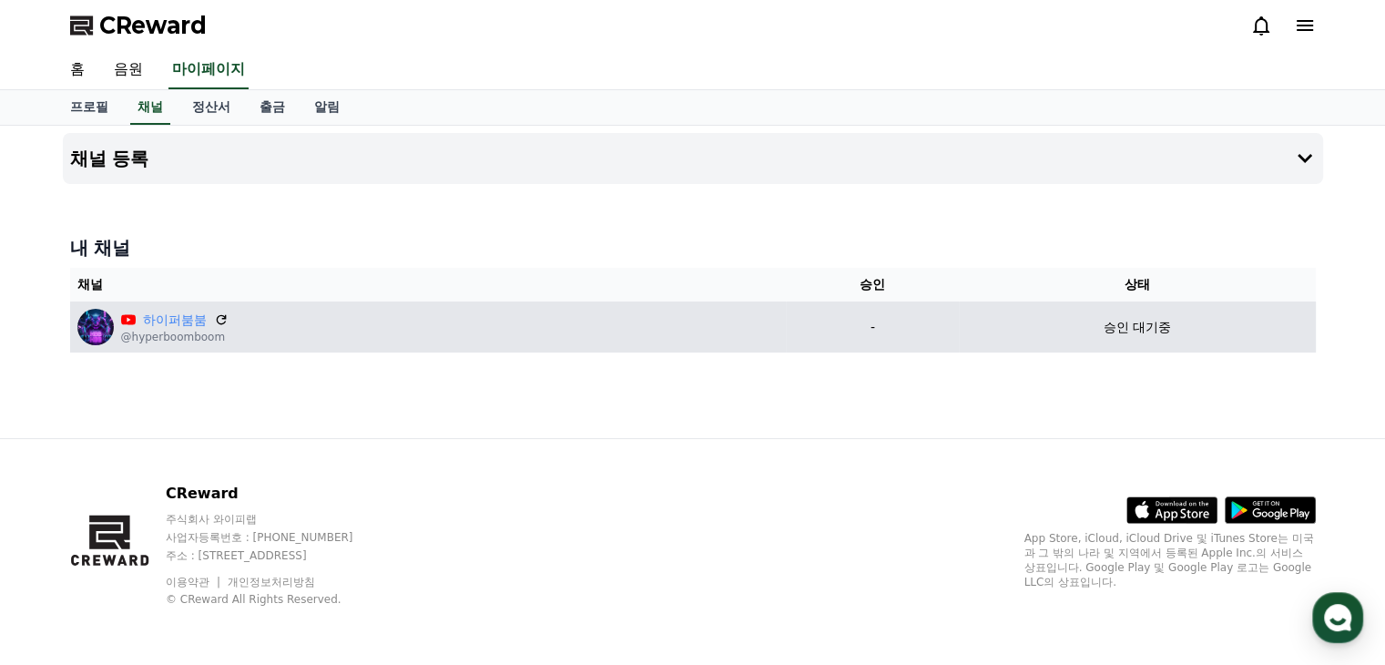
click at [485, 343] on td "하이퍼붐붐 @hyperboomboom" at bounding box center [428, 326] width 717 height 51
click at [158, 331] on p "@hyperboomboom" at bounding box center [174, 337] width 107 height 15
click at [98, 332] on img at bounding box center [95, 327] width 36 height 36
click at [223, 317] on icon at bounding box center [221, 319] width 11 height 11
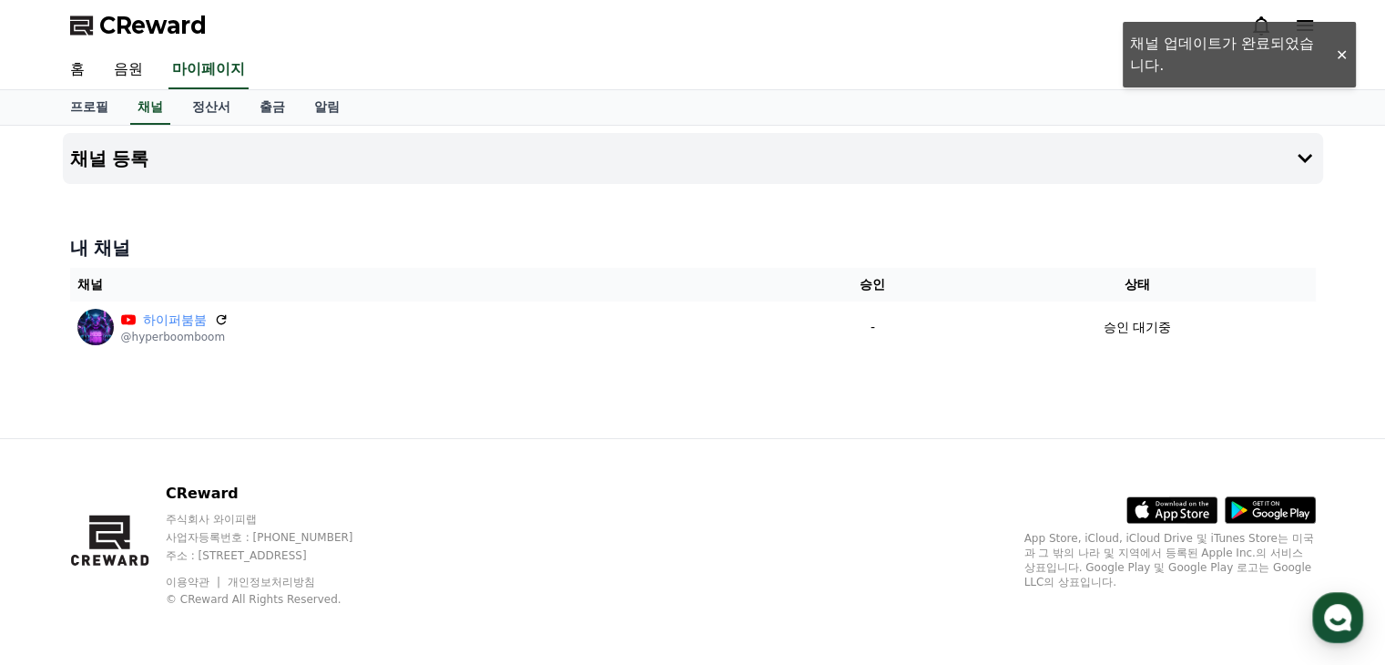
click at [444, 413] on div "채널 등록 내 채널 채널 승인 상태 하이퍼붐붐 @hyperboomboom - 승인 대기중" at bounding box center [693, 282] width 1275 height 312
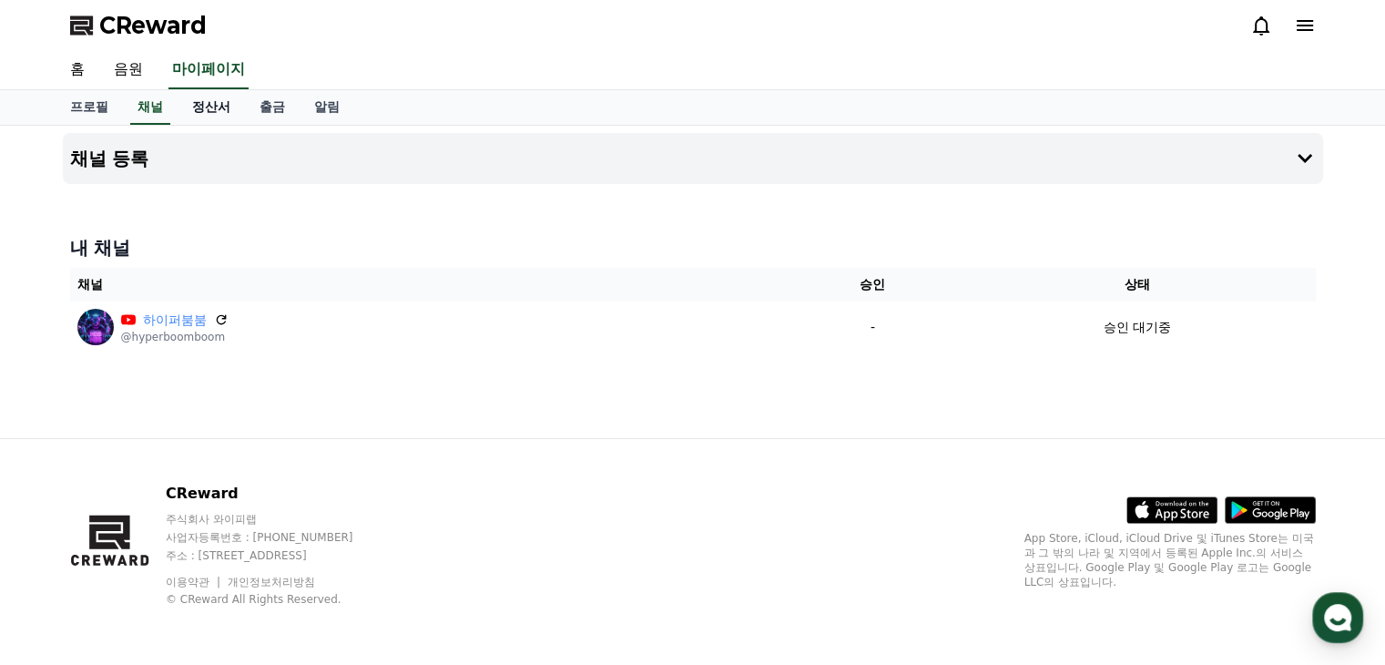
click at [222, 104] on link "정산서" at bounding box center [211, 107] width 67 height 35
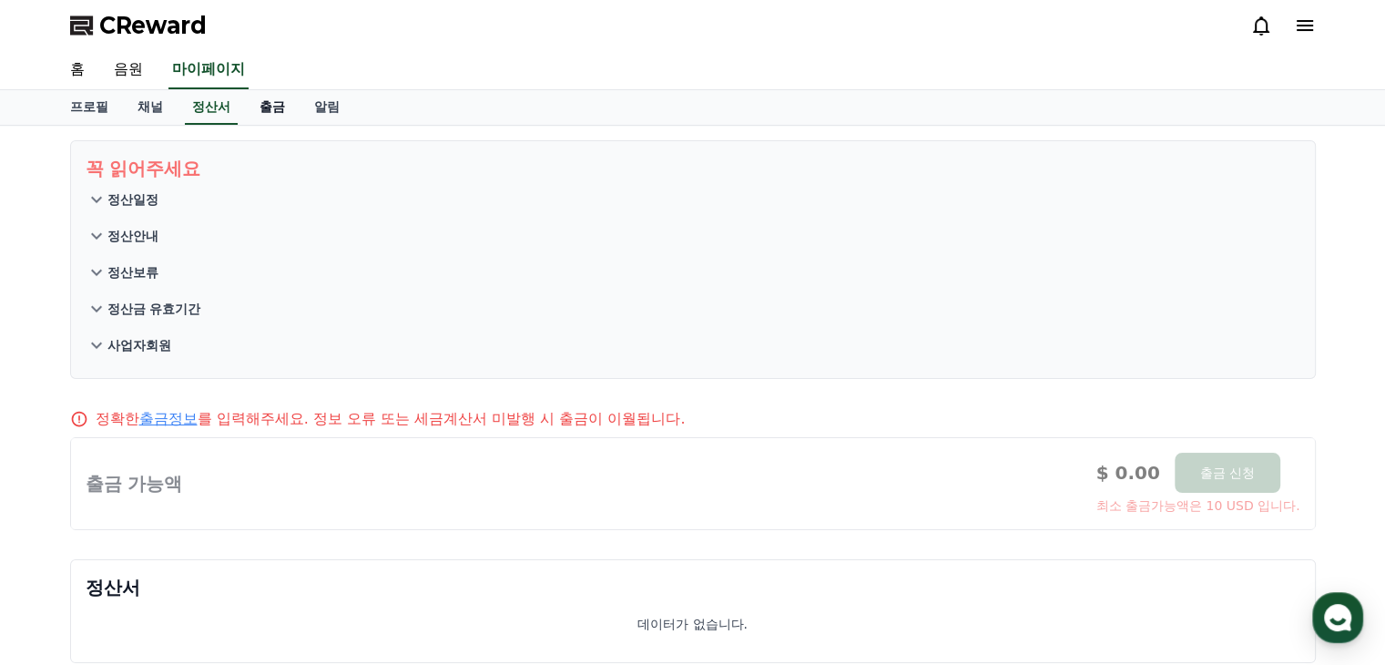
click at [272, 99] on link "출금" at bounding box center [272, 107] width 55 height 35
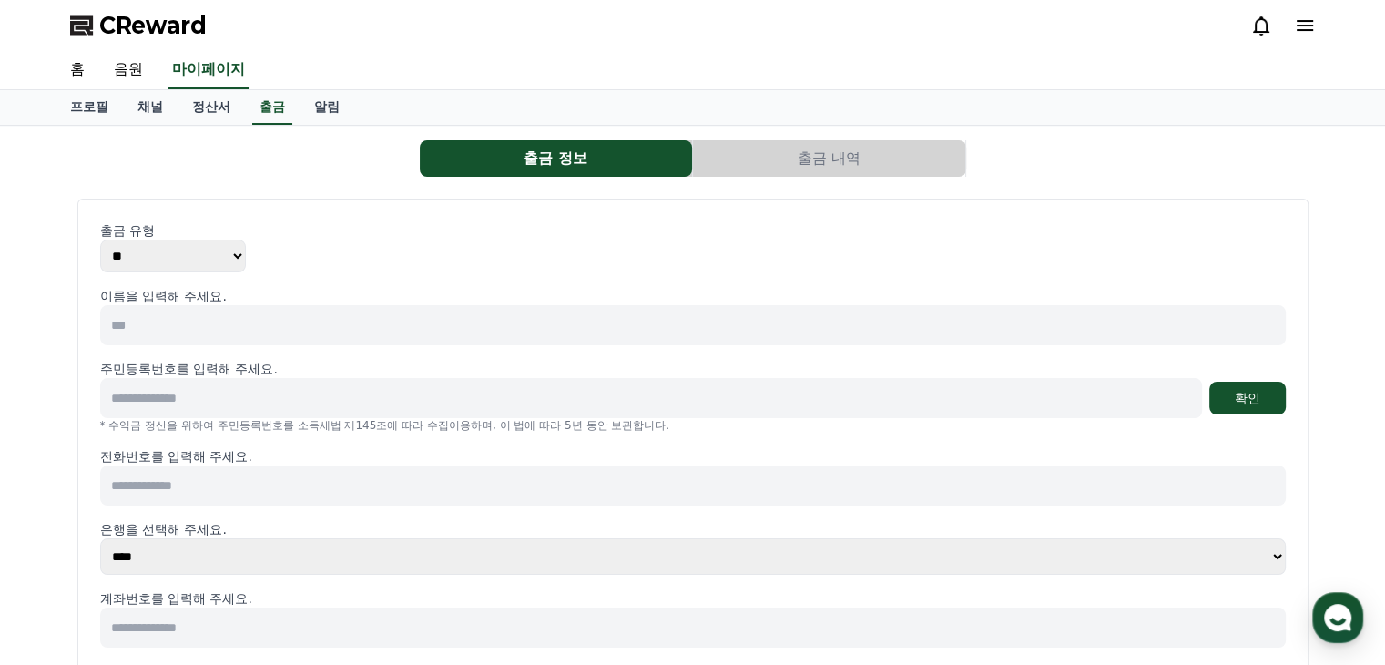
click at [182, 247] on select "** ***" at bounding box center [173, 256] width 146 height 33
click at [209, 322] on input at bounding box center [693, 325] width 1186 height 40
type input "*"
type input "***"
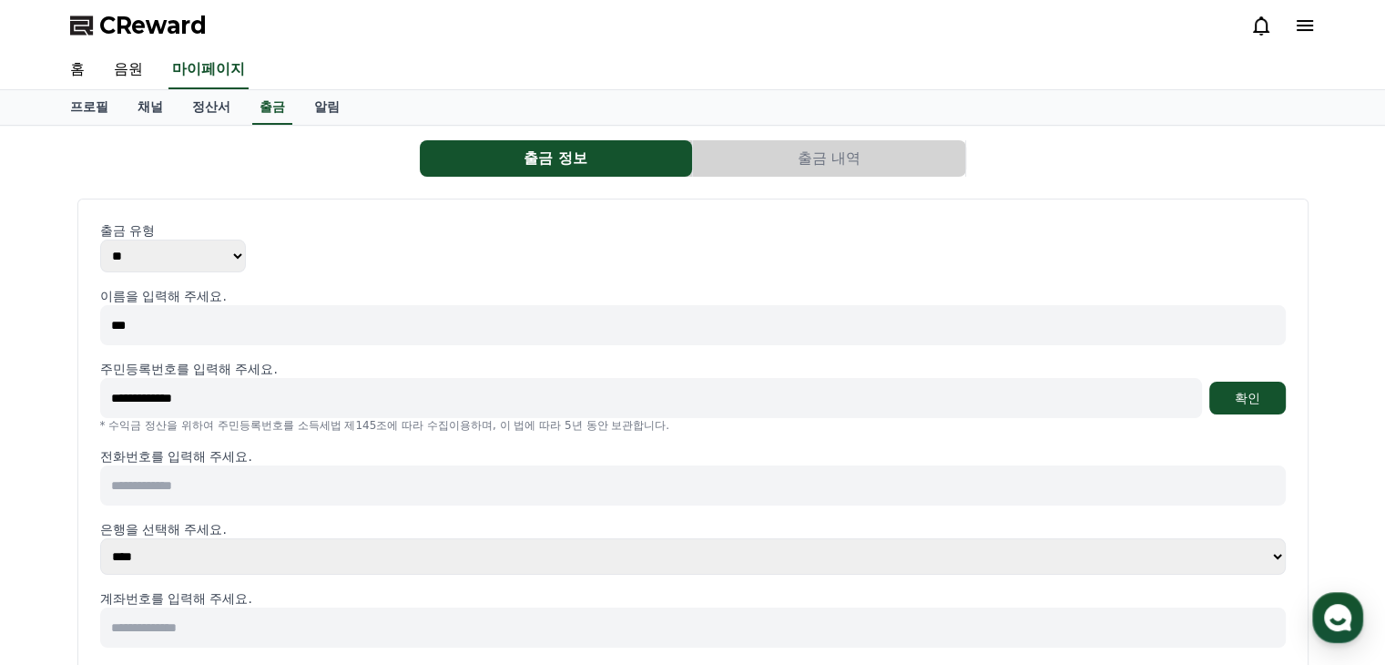
type input "**********"
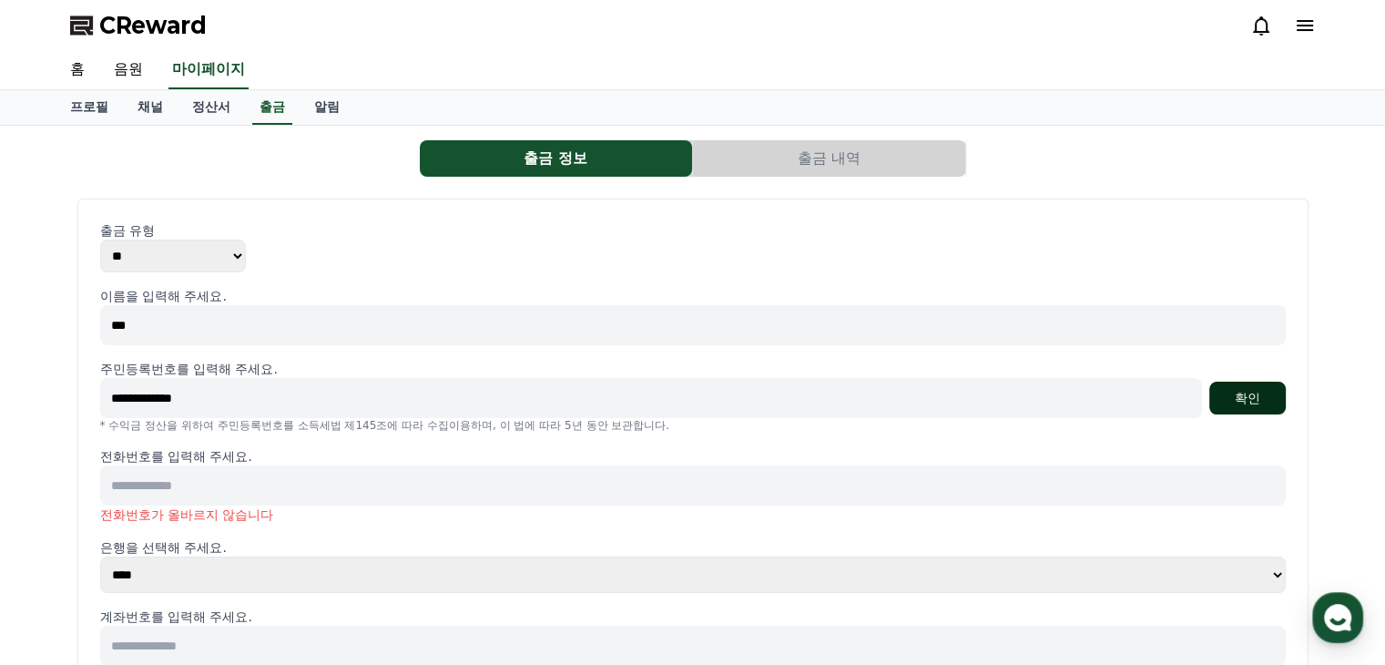
drag, startPoint x: 1229, startPoint y: 373, endPoint x: 1241, endPoint y: 381, distance: 15.2
click at [1230, 373] on div "주민등록번호를 입력해 주세요." at bounding box center [693, 369] width 1186 height 18
click at [1242, 393] on button "확인" at bounding box center [1248, 398] width 77 height 33
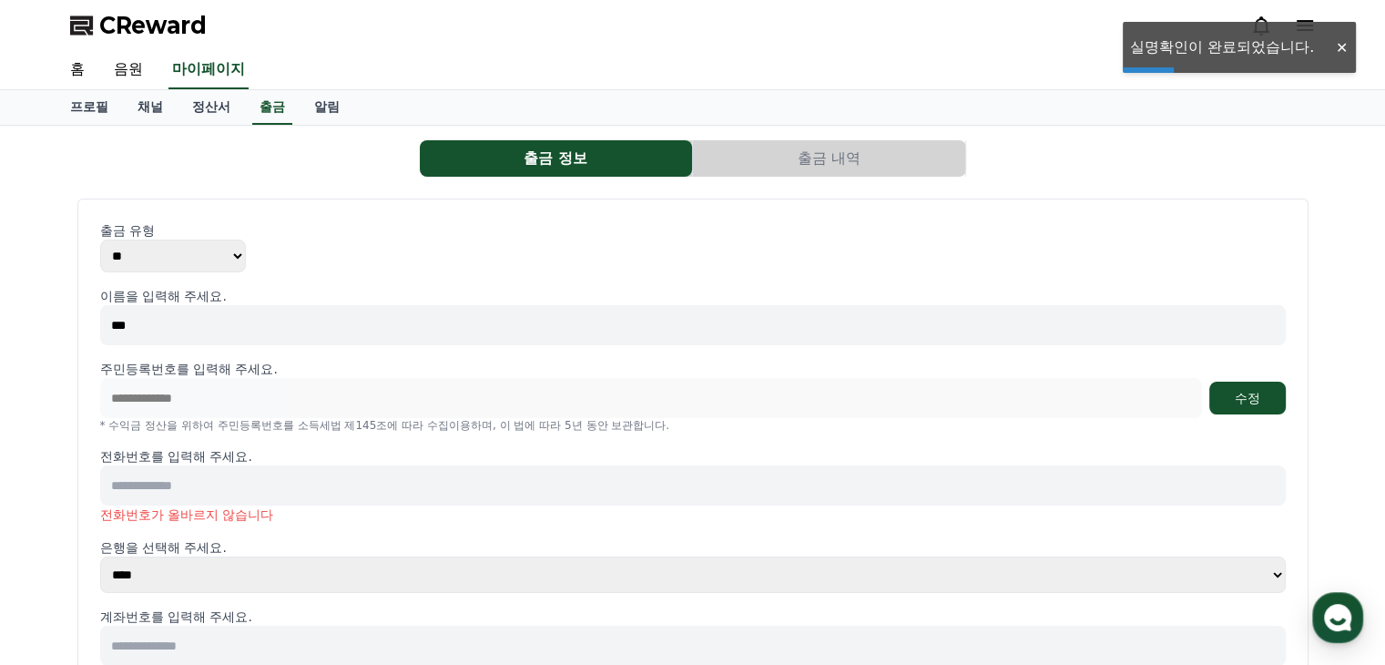
click at [305, 494] on input at bounding box center [693, 485] width 1186 height 40
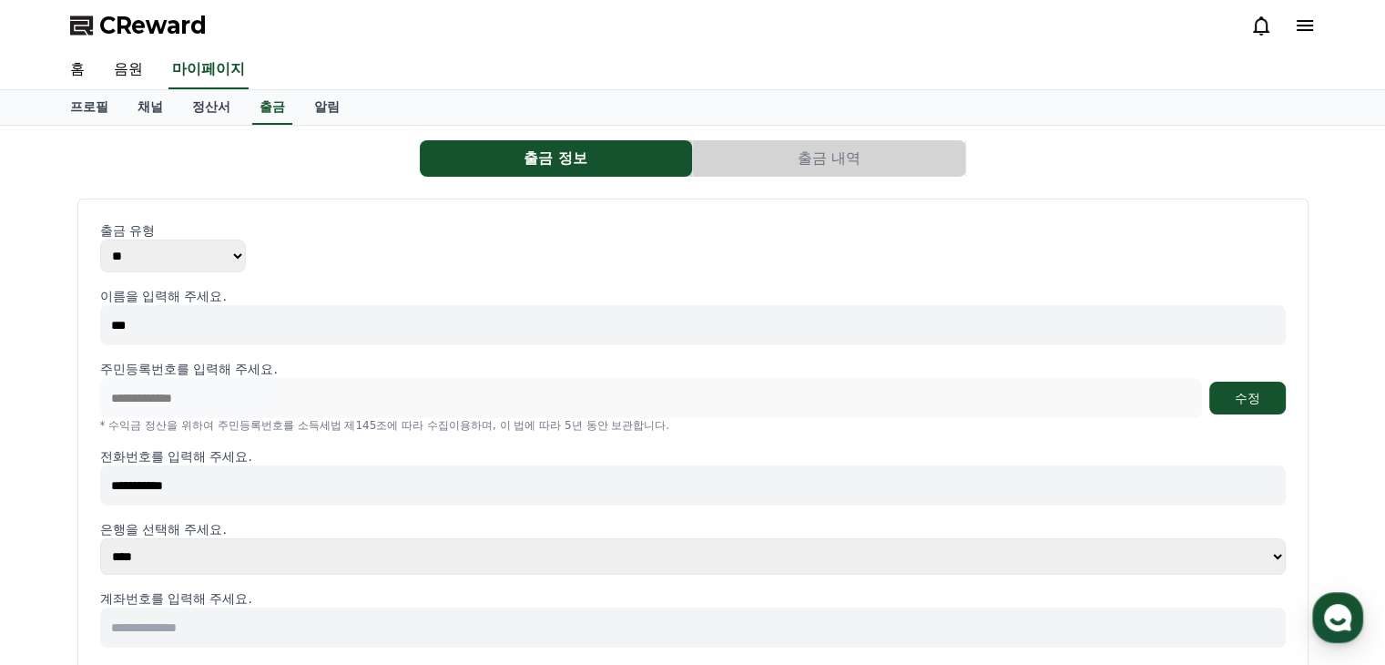
scroll to position [91, 0]
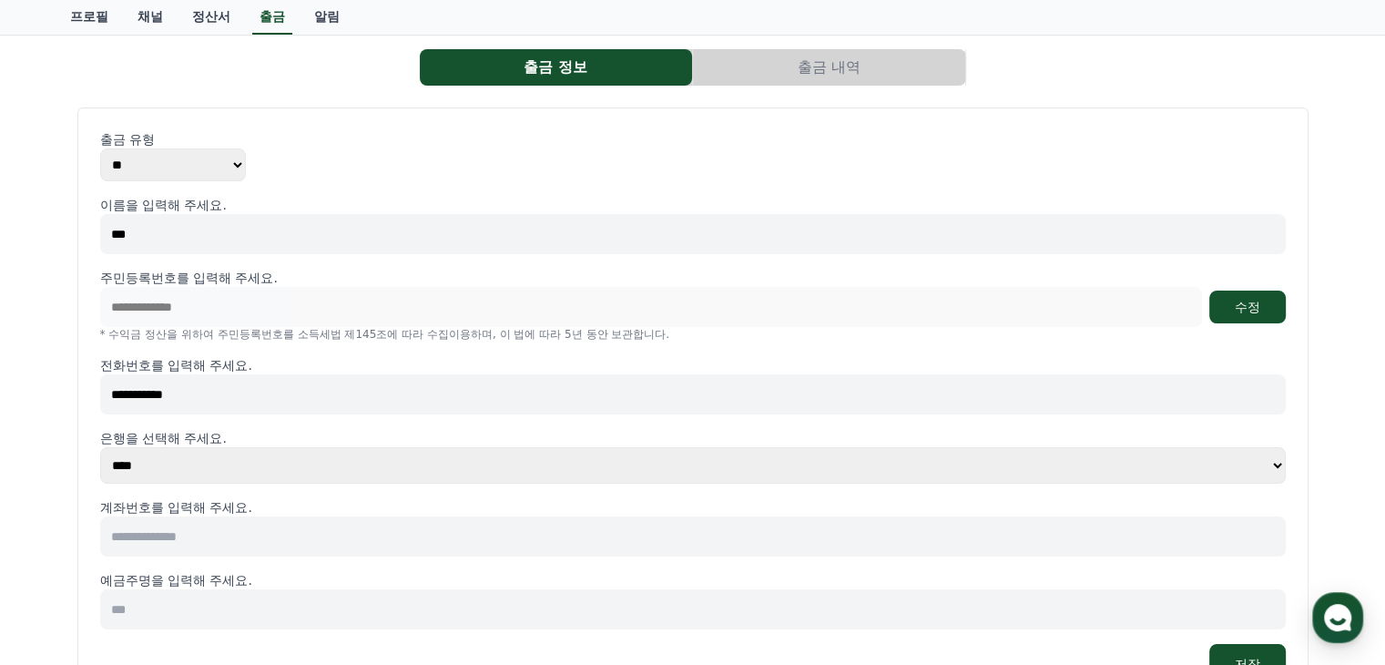
type input "**********"
click at [217, 526] on input at bounding box center [693, 536] width 1186 height 40
type input "**********"
type input "*"
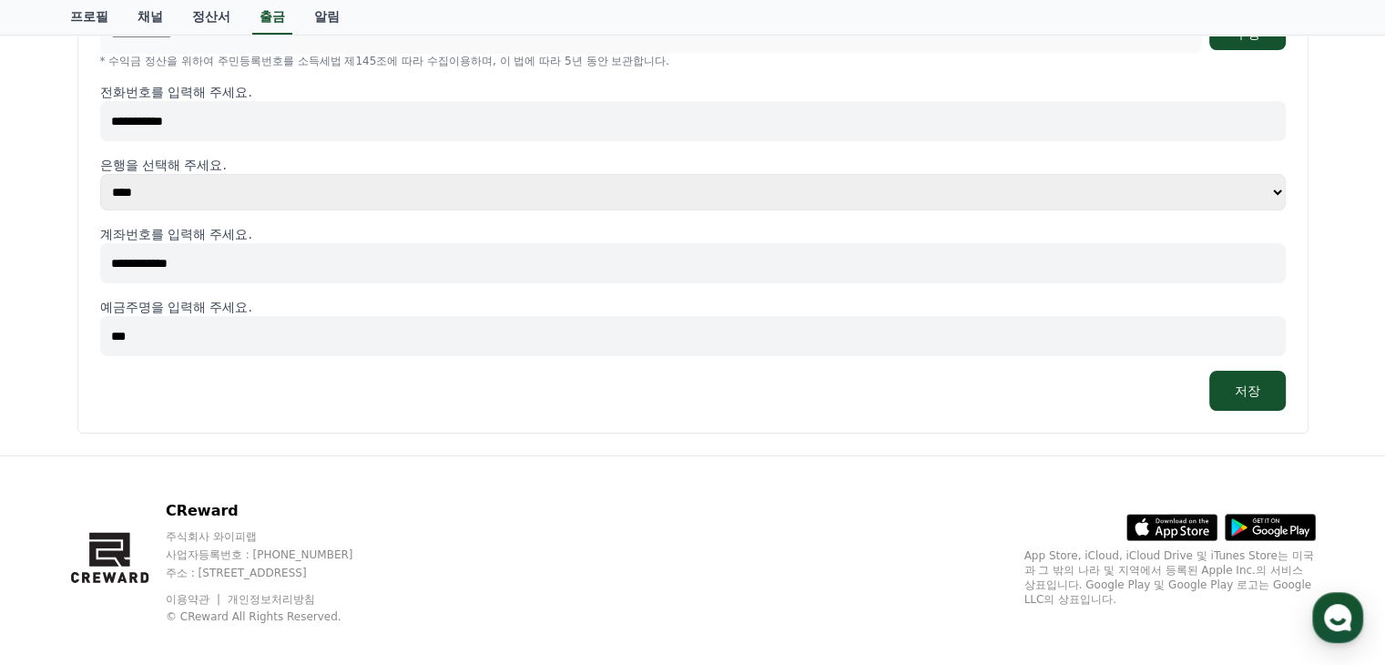
scroll to position [182, 0]
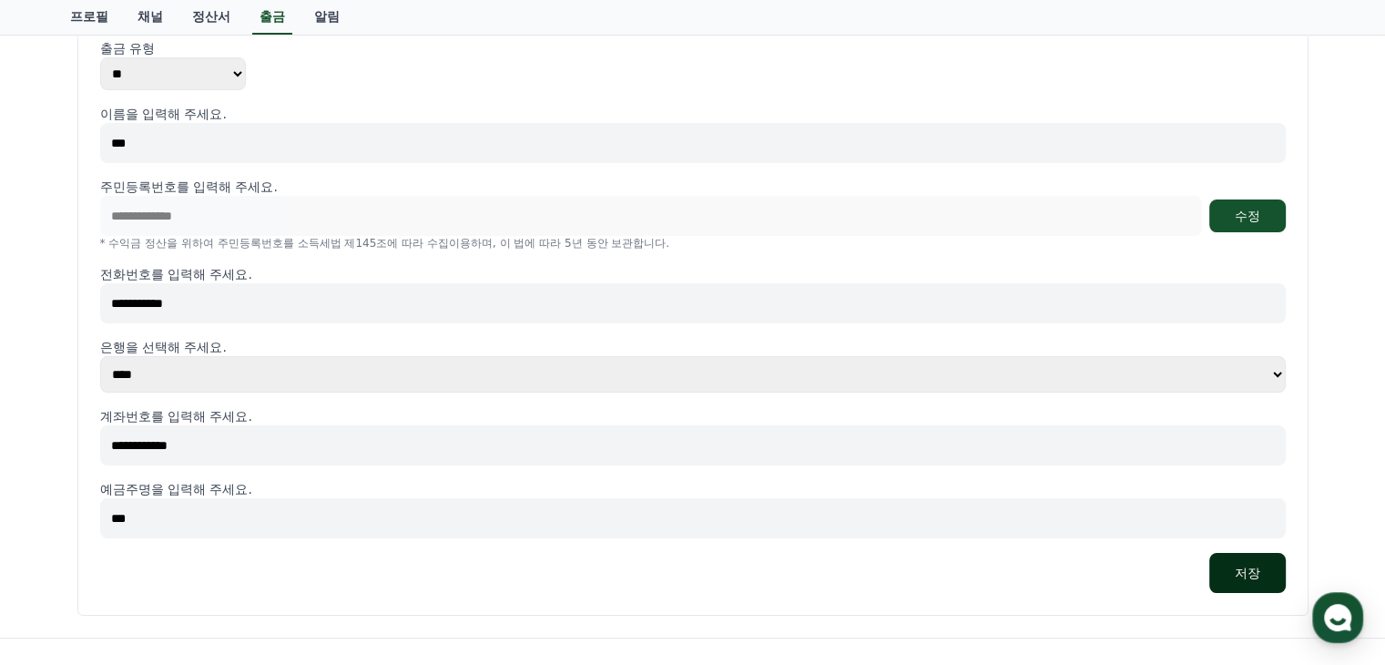
type input "***"
click at [1224, 567] on button "저장" at bounding box center [1248, 573] width 77 height 40
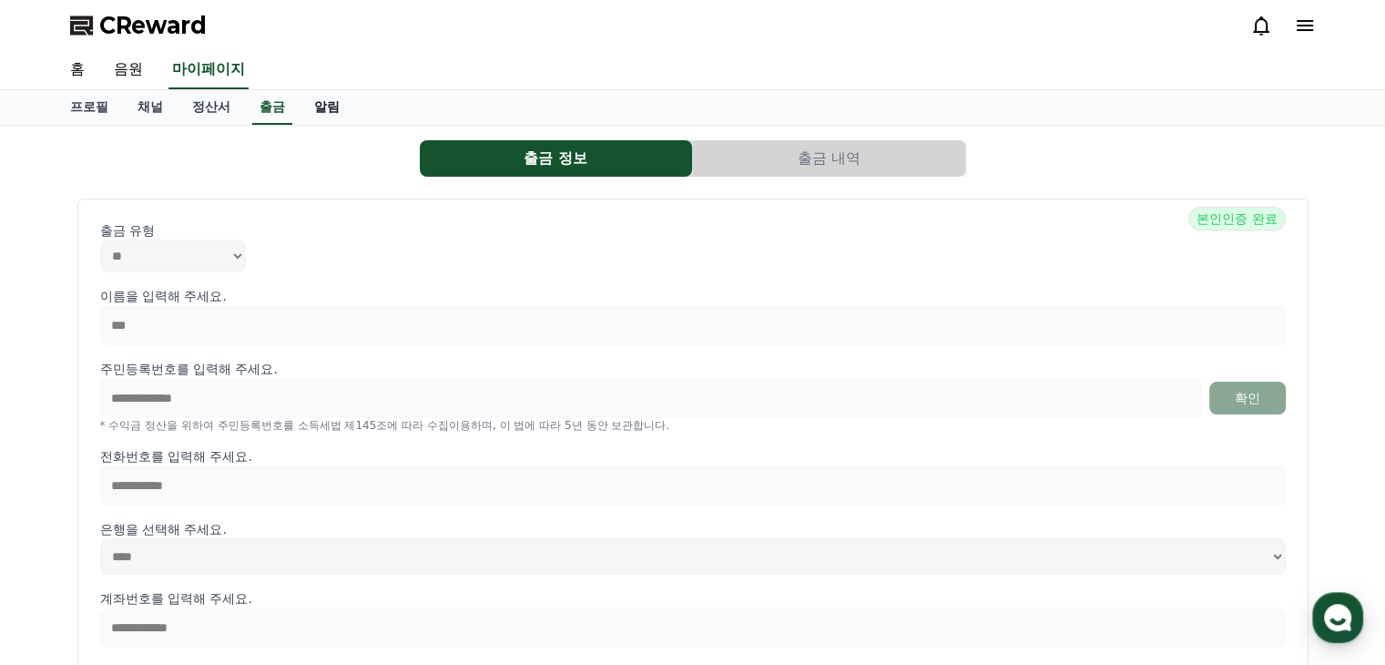
click at [332, 103] on link "알림" at bounding box center [327, 107] width 55 height 35
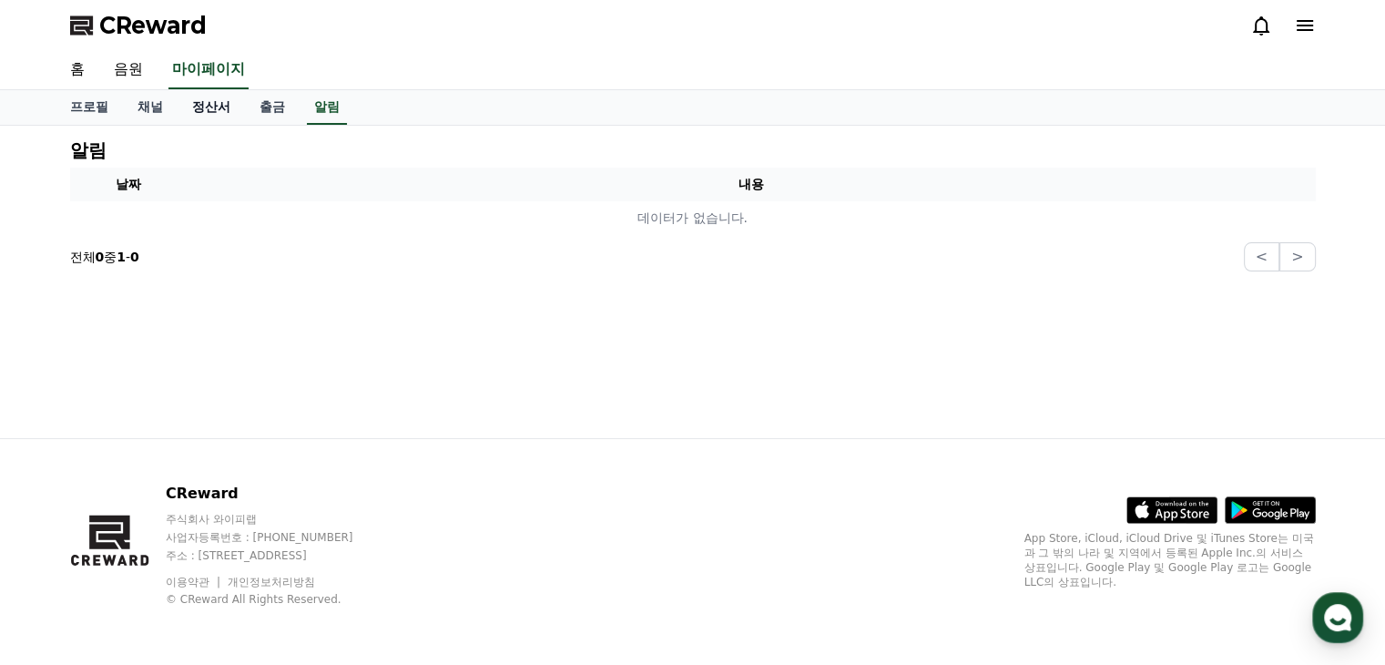
click at [200, 107] on link "정산서" at bounding box center [211, 107] width 67 height 35
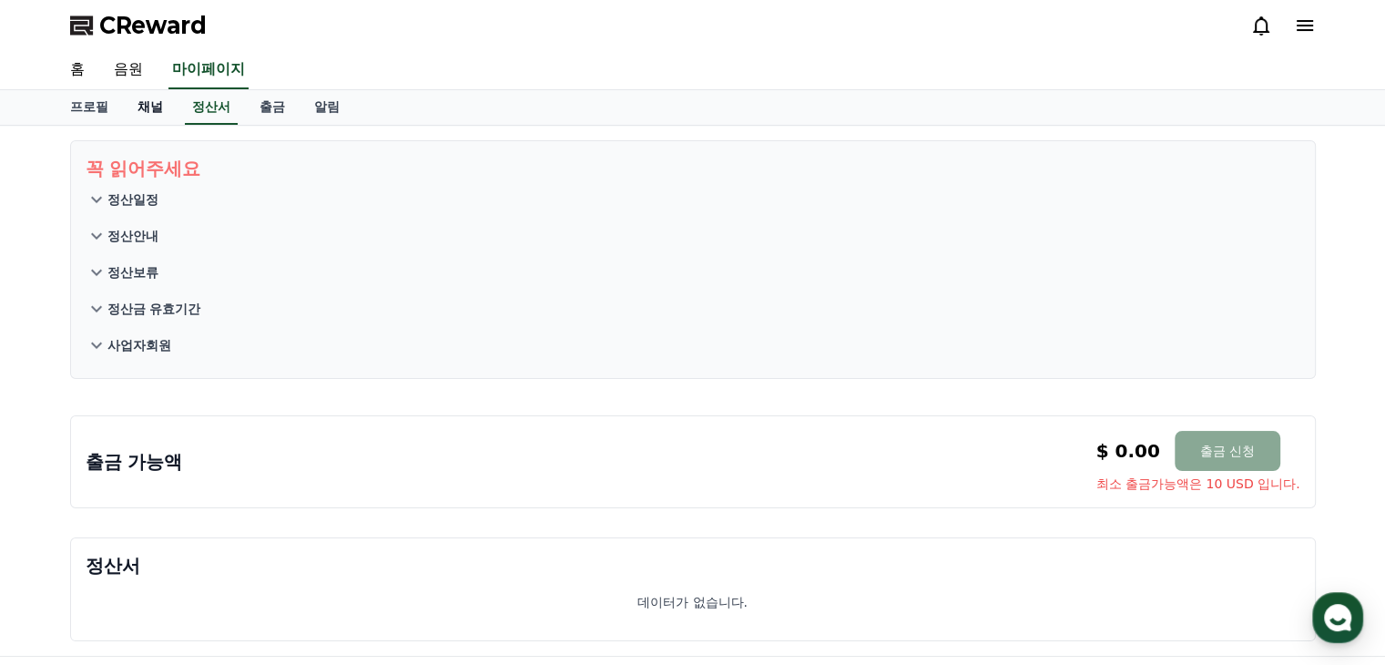
click at [164, 97] on link "채널" at bounding box center [150, 107] width 55 height 35
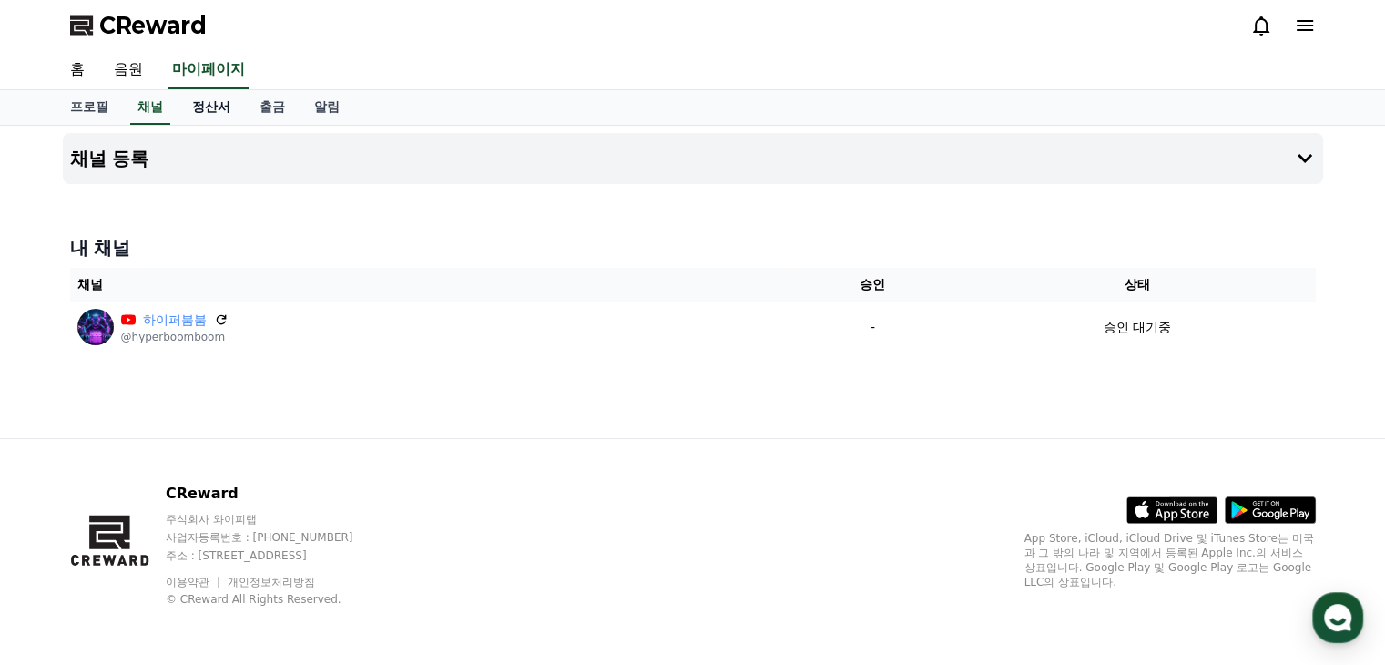
click at [208, 104] on link "정산서" at bounding box center [211, 107] width 67 height 35
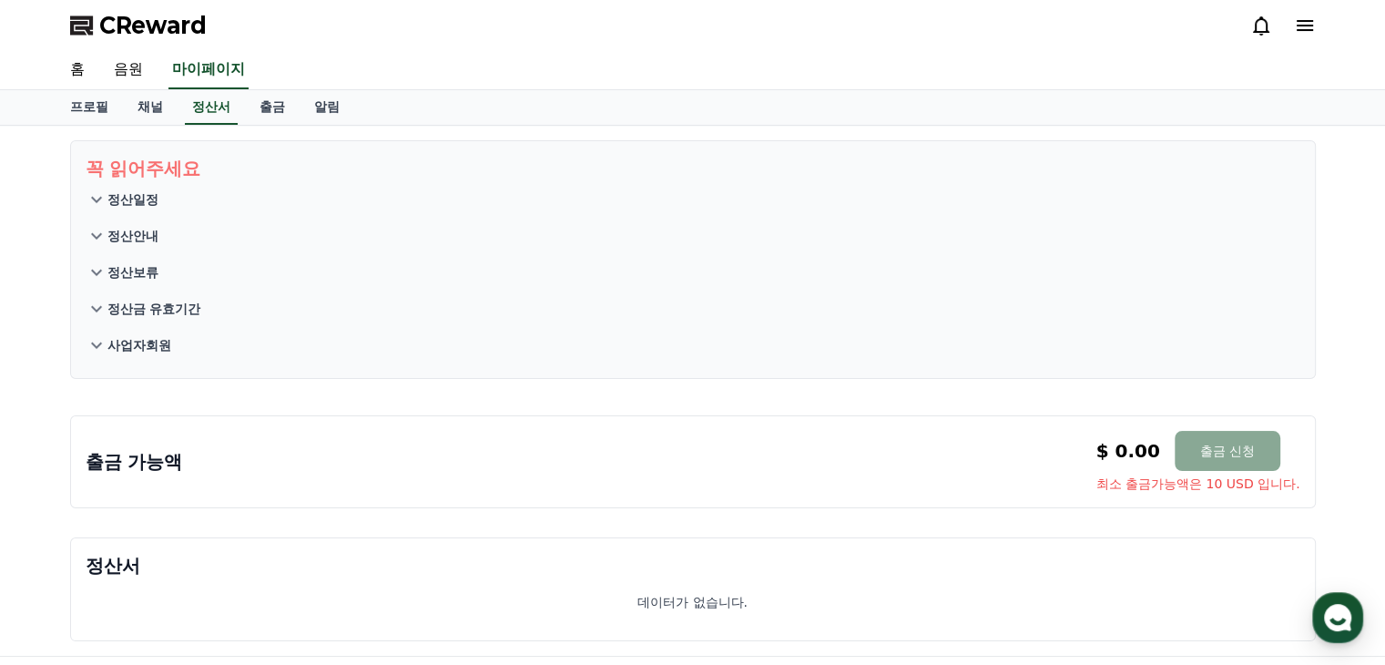
scroll to position [182, 0]
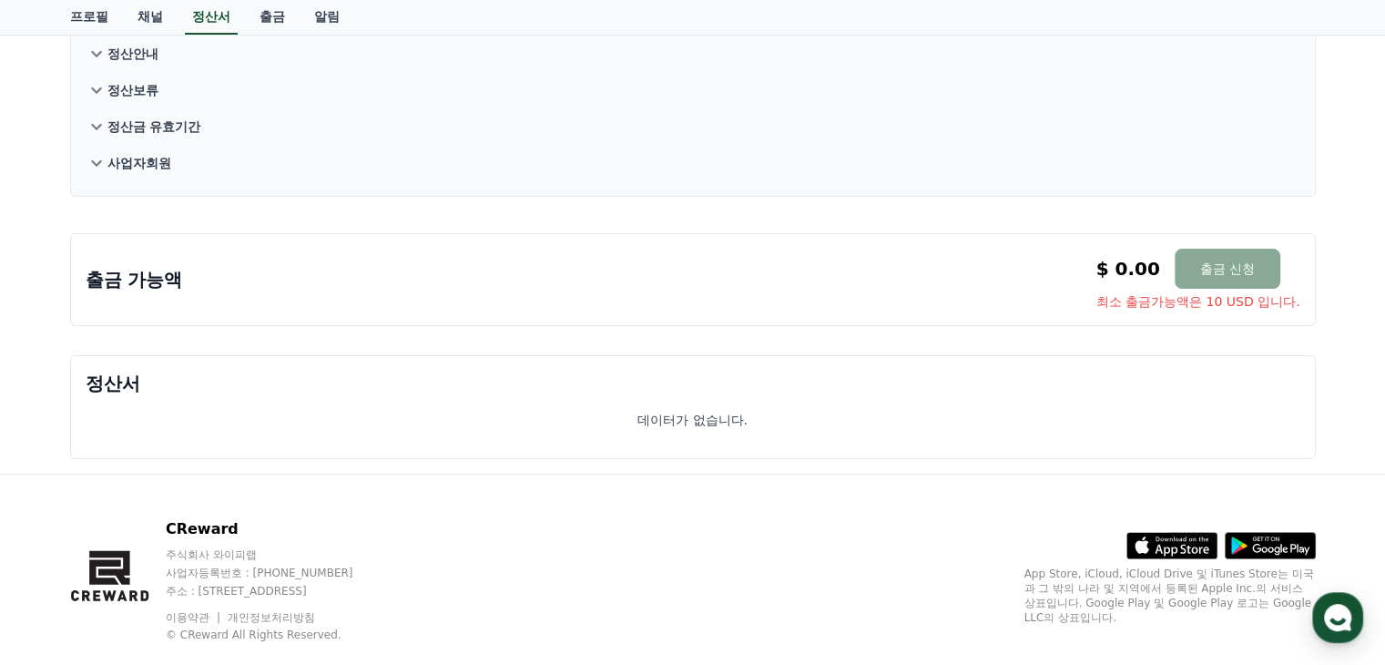
click at [162, 118] on p "정산금 유효기간" at bounding box center [154, 126] width 94 height 18
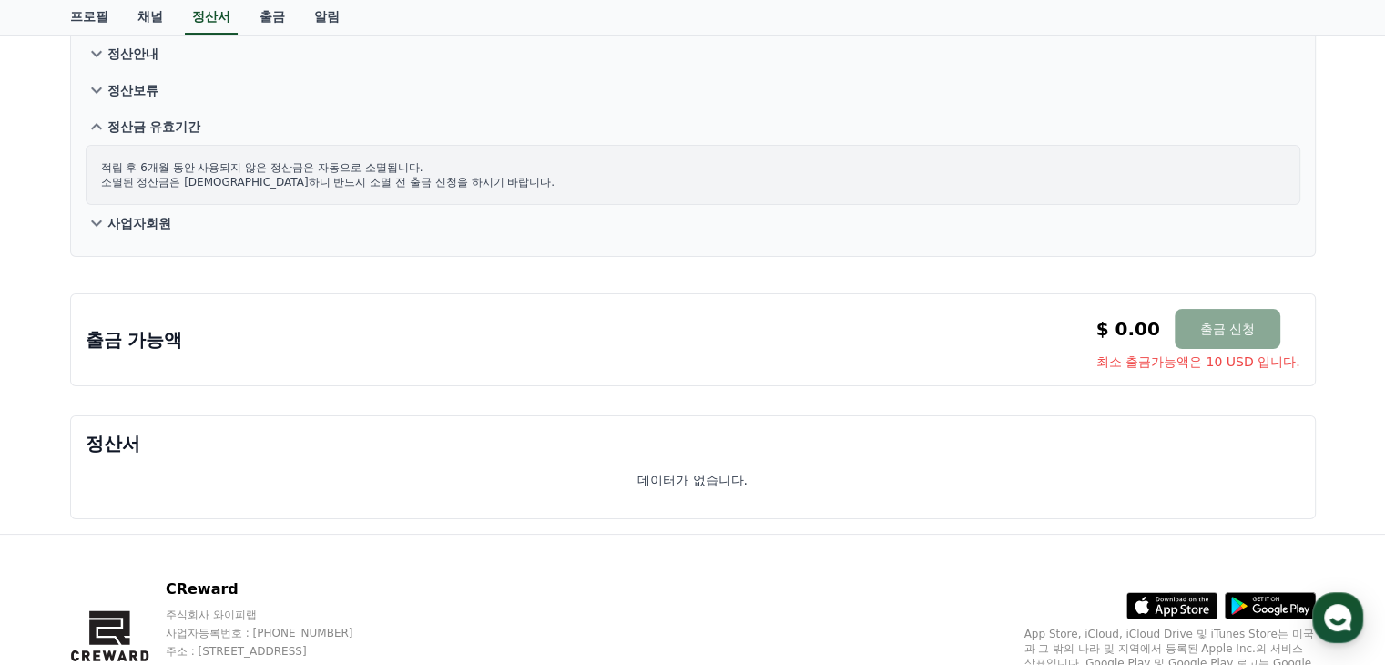
click at [148, 128] on p "정산금 유효기간" at bounding box center [154, 126] width 94 height 18
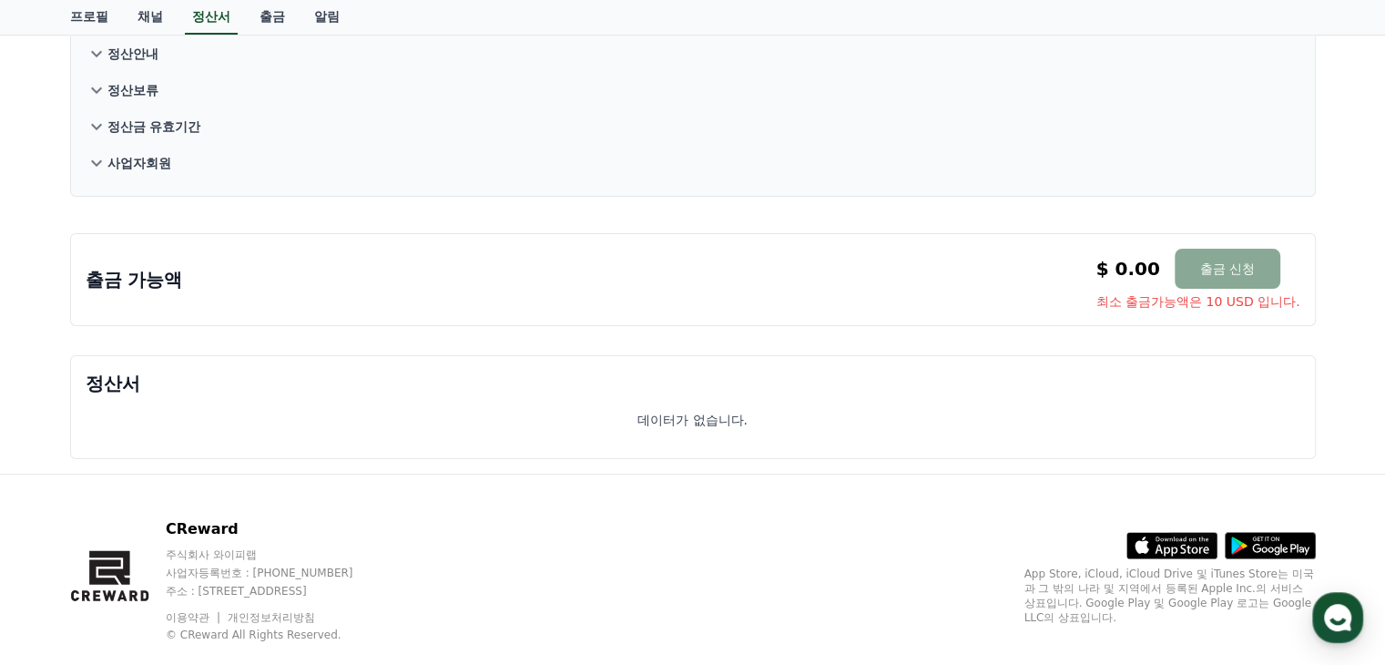
click at [150, 85] on p "정산보류" at bounding box center [132, 90] width 51 height 18
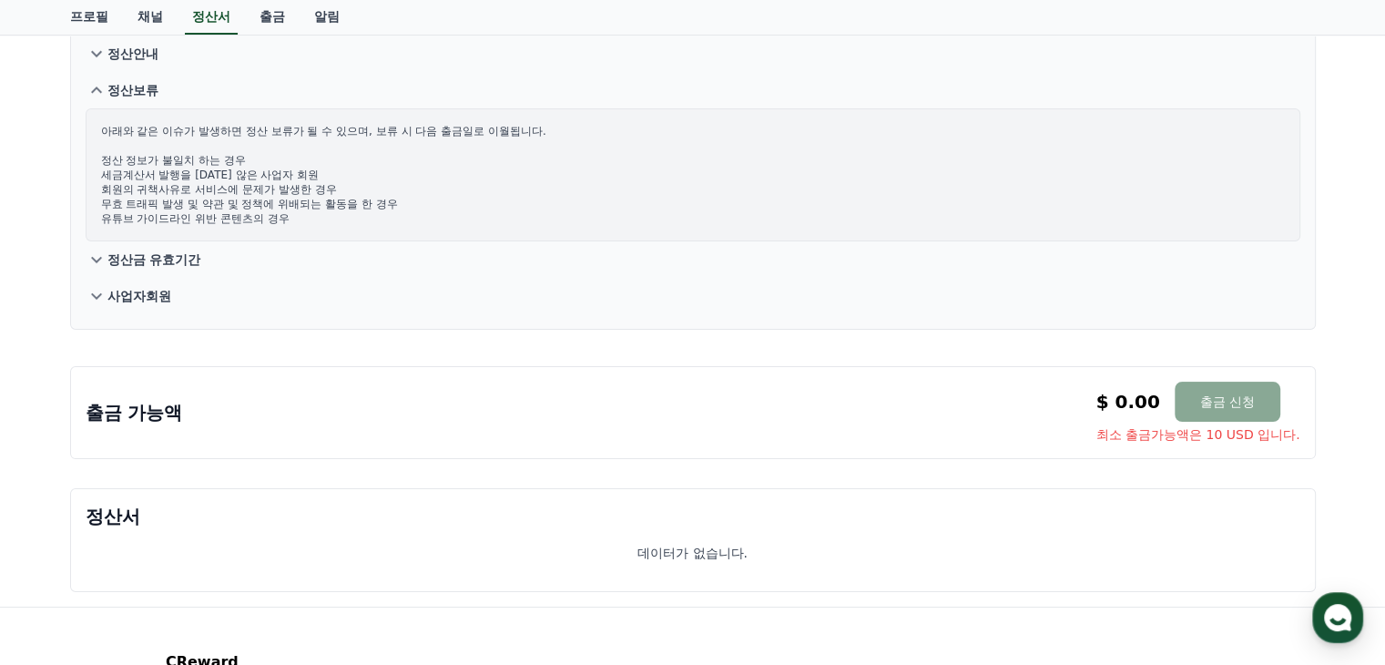
click at [150, 85] on p "정산보류" at bounding box center [132, 90] width 51 height 18
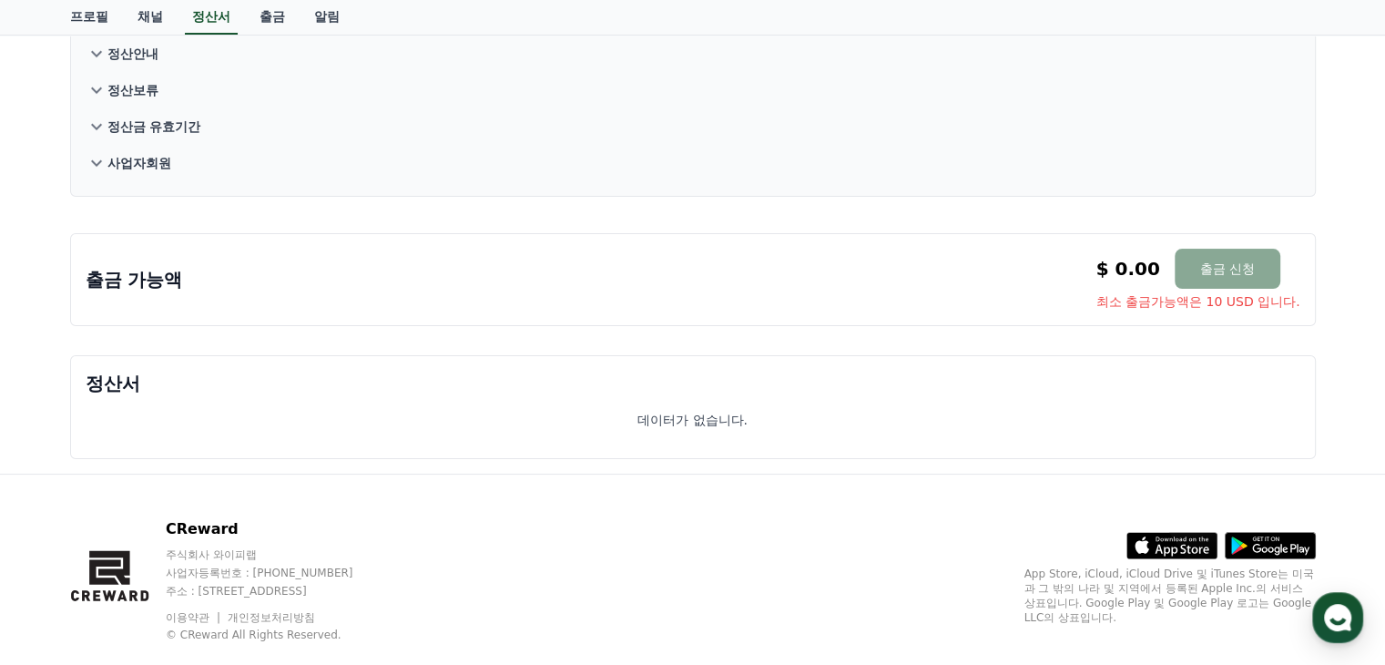
click at [148, 52] on p "정산안내" at bounding box center [132, 54] width 51 height 18
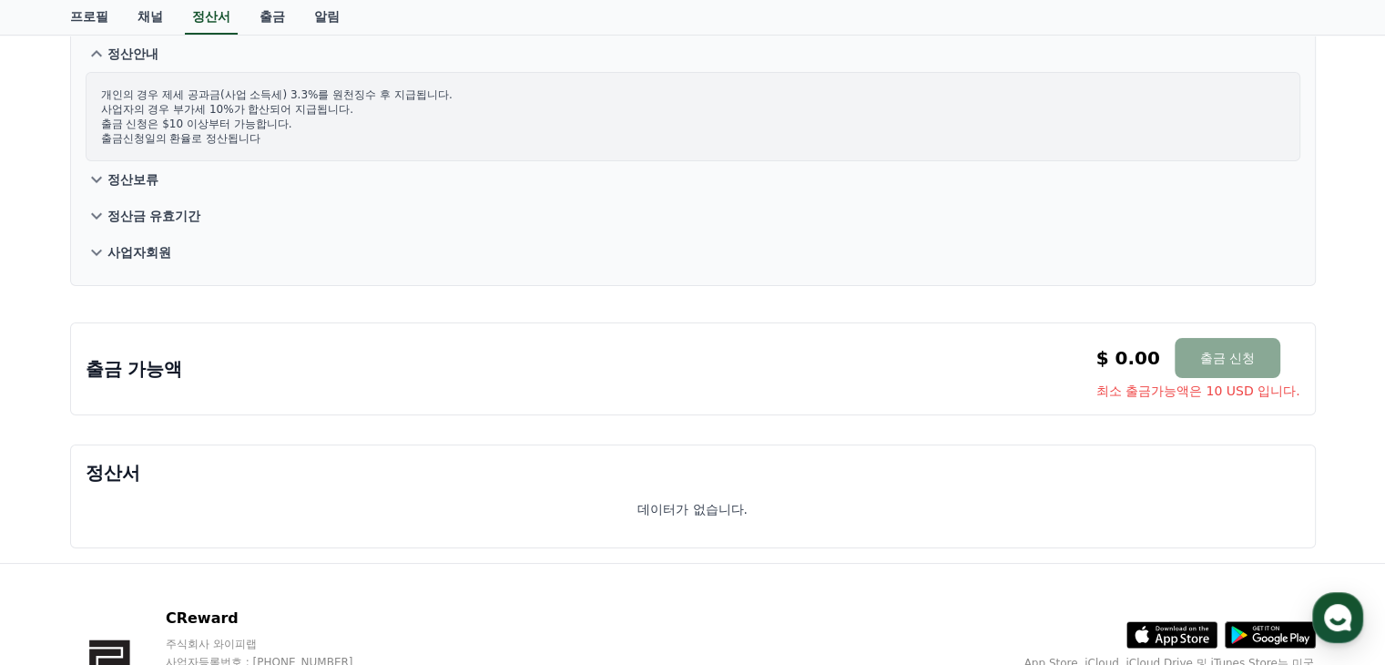
click at [148, 52] on p "정산안내" at bounding box center [132, 54] width 51 height 18
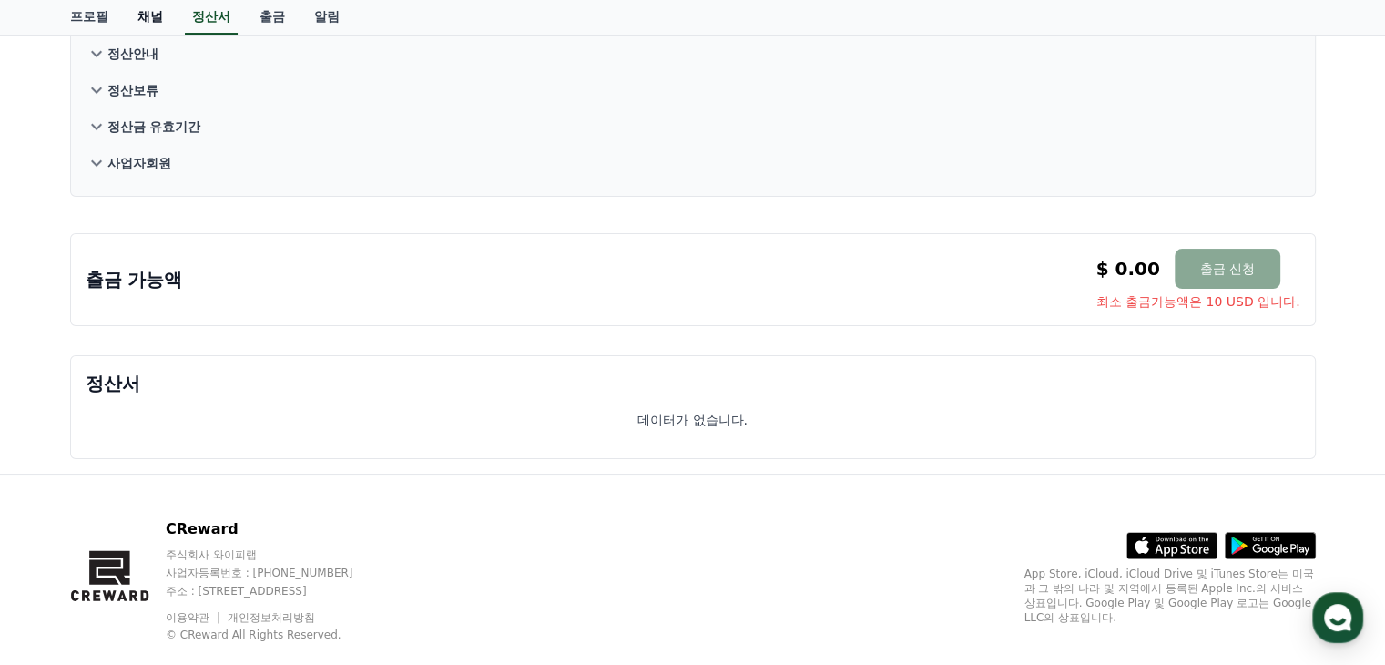
click at [159, 20] on link "채널" at bounding box center [150, 17] width 55 height 35
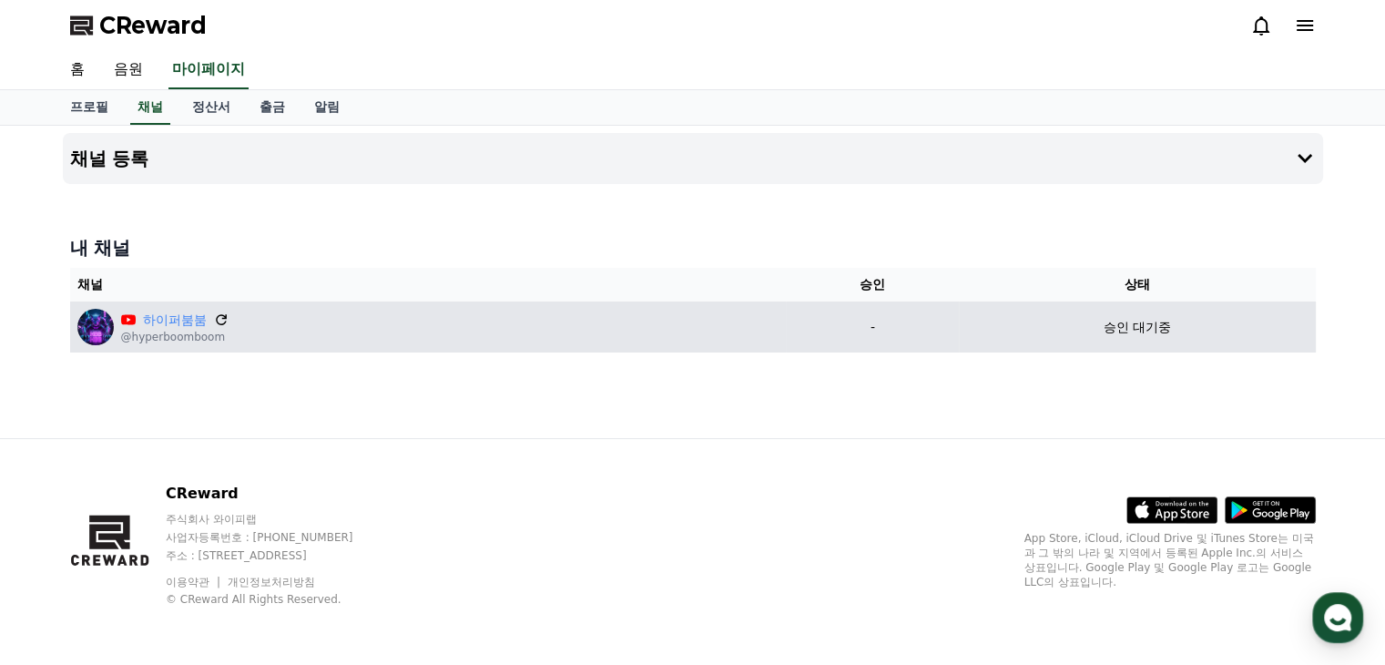
click at [215, 318] on icon at bounding box center [221, 319] width 16 height 16
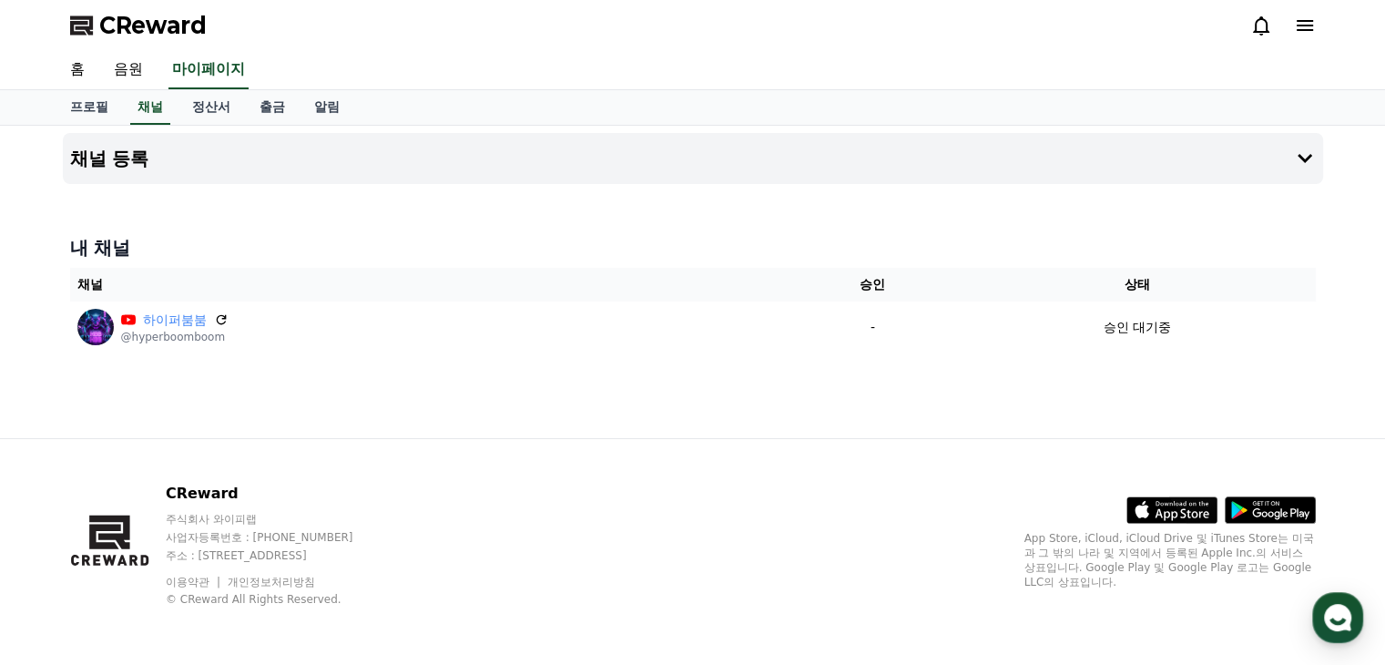
click at [594, 228] on div "내 채널 채널 승인 상태 하이퍼붐붐 @hyperboomboom - 승인 대기중" at bounding box center [693, 294] width 1261 height 132
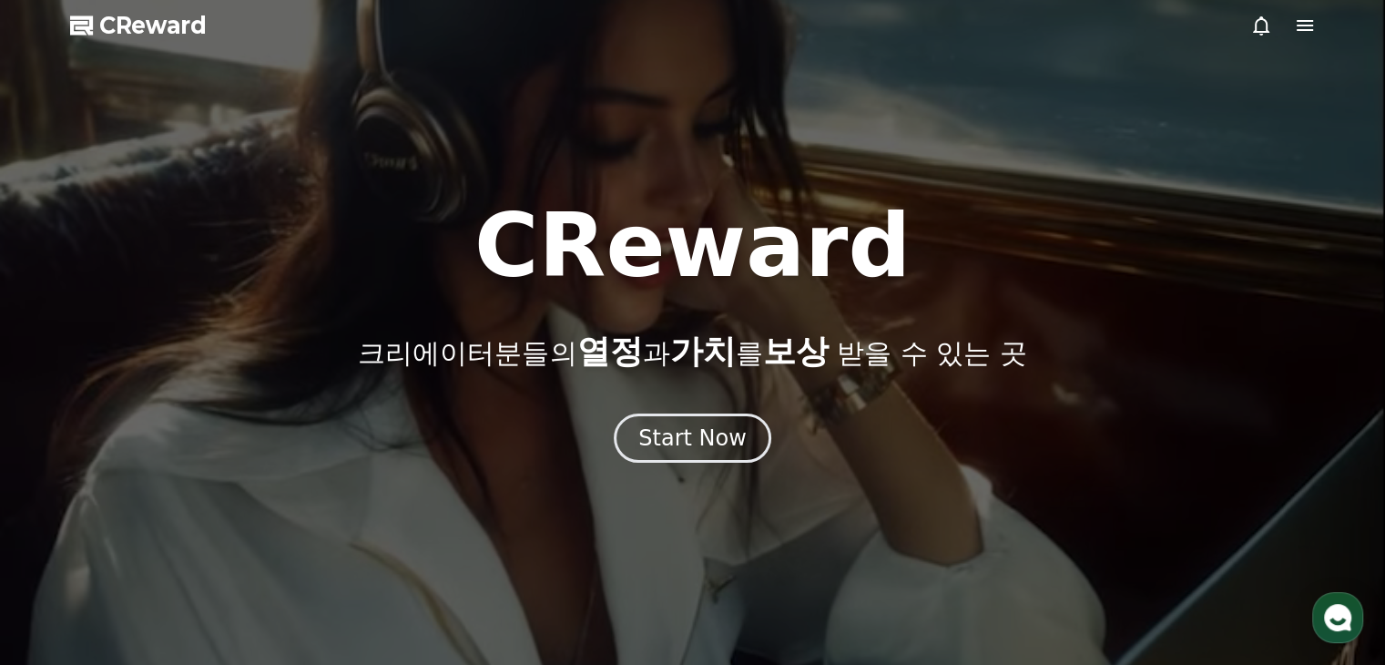
click at [159, 27] on span "CReward" at bounding box center [152, 25] width 107 height 29
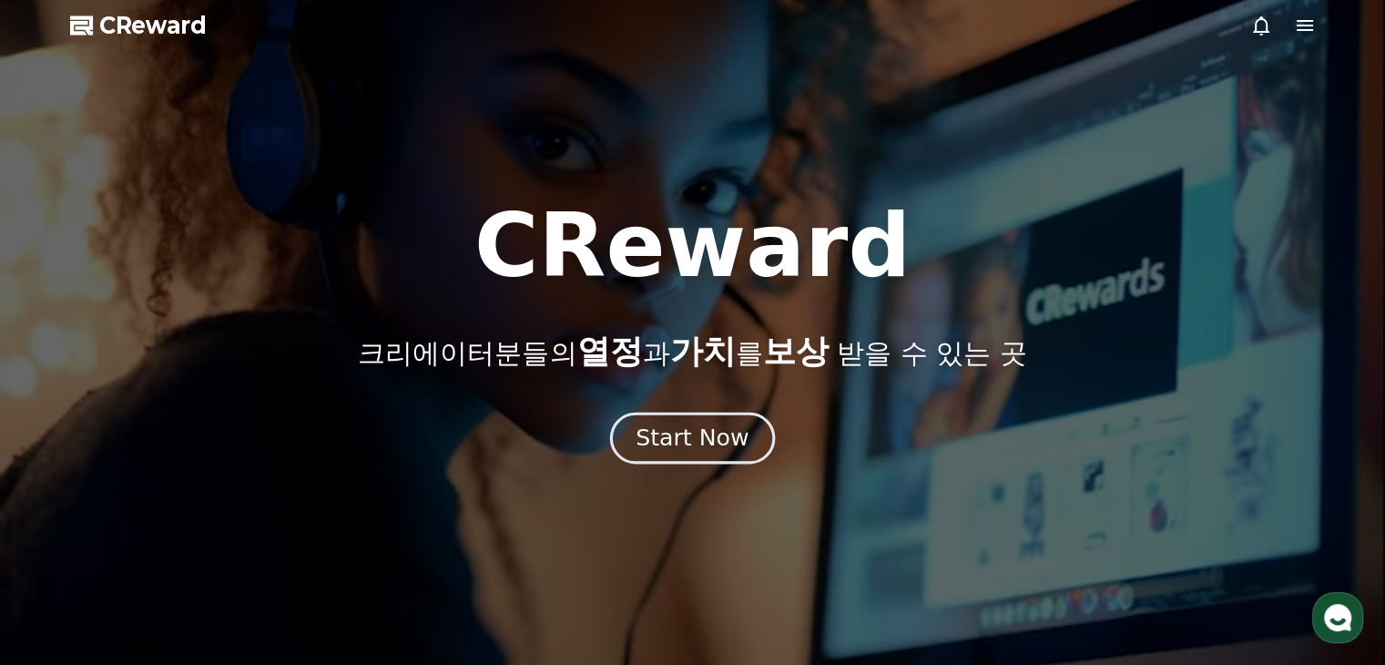
click at [662, 432] on div "Start Now" at bounding box center [692, 438] width 113 height 31
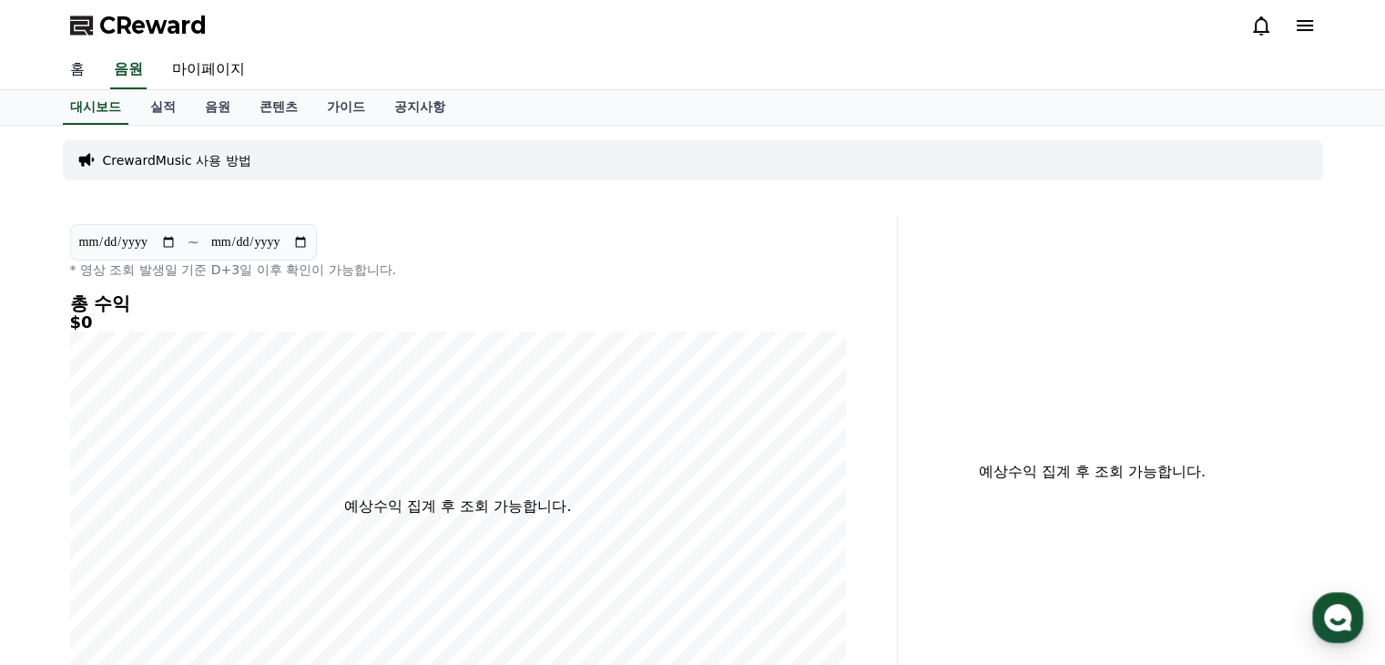
click at [73, 63] on link "홈" at bounding box center [78, 70] width 44 height 38
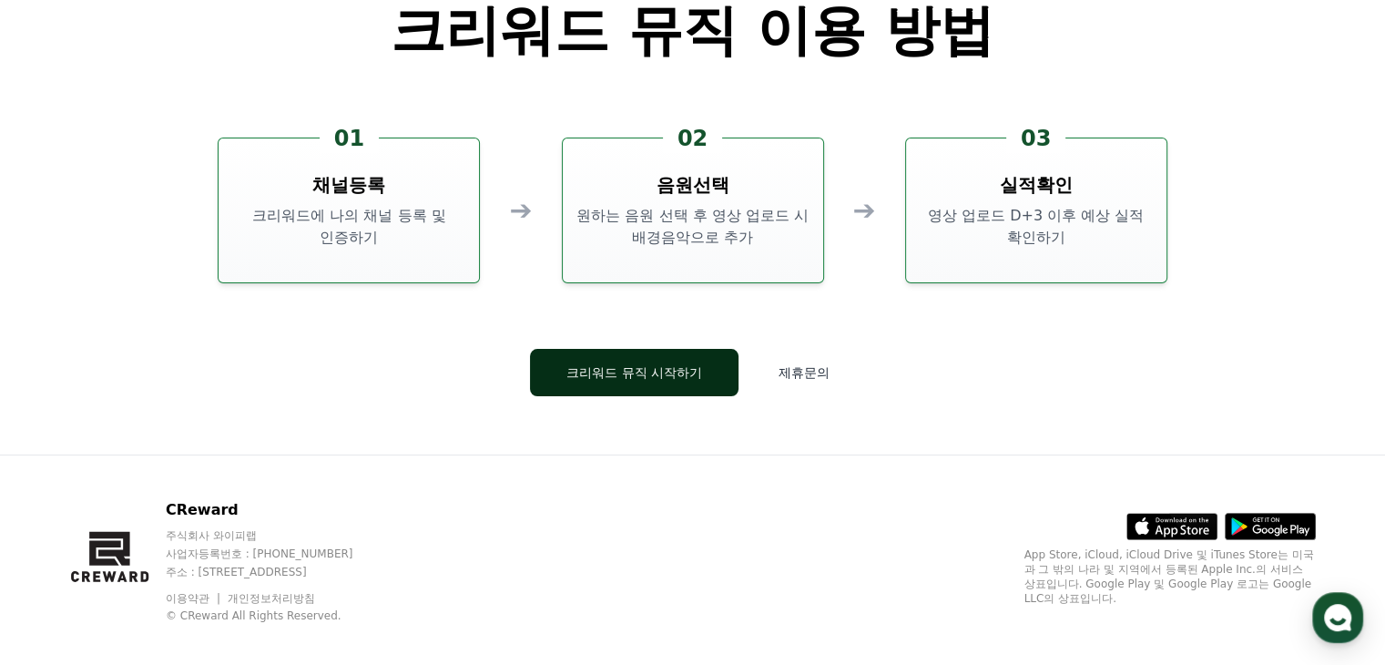
scroll to position [4935, 0]
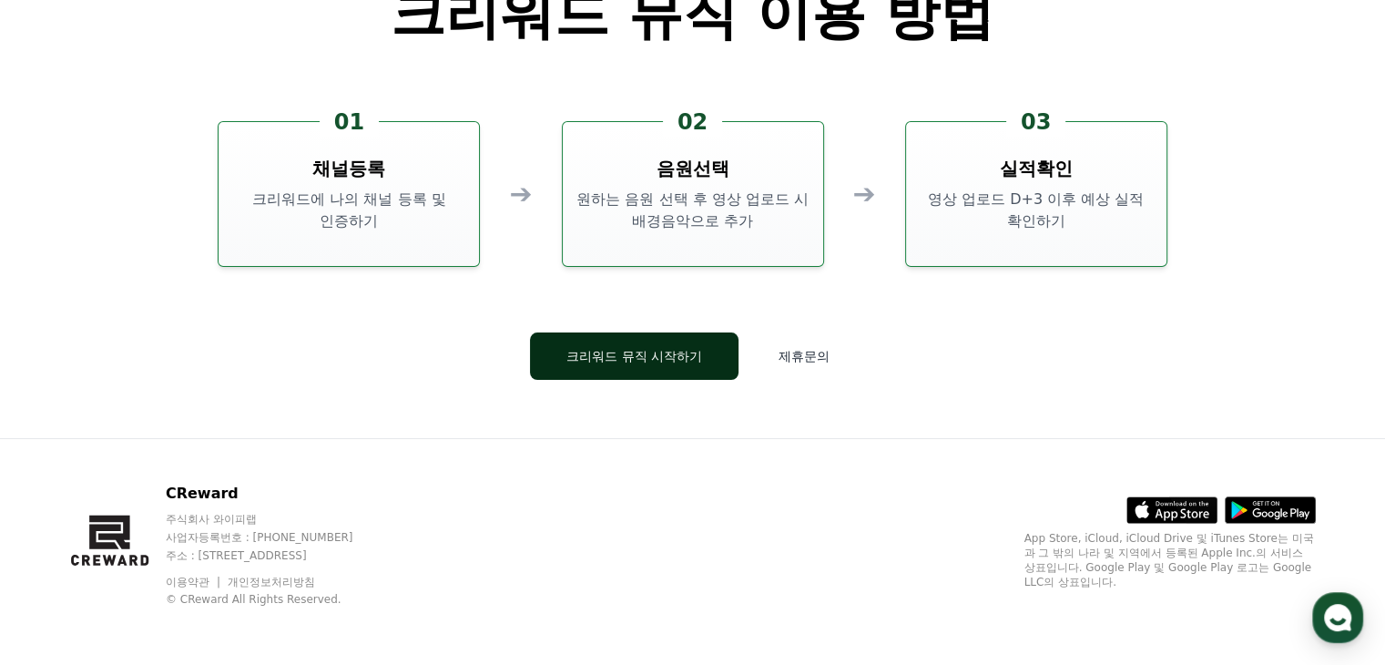
click at [694, 349] on button "크리워드 뮤직 시작하기" at bounding box center [634, 355] width 209 height 47
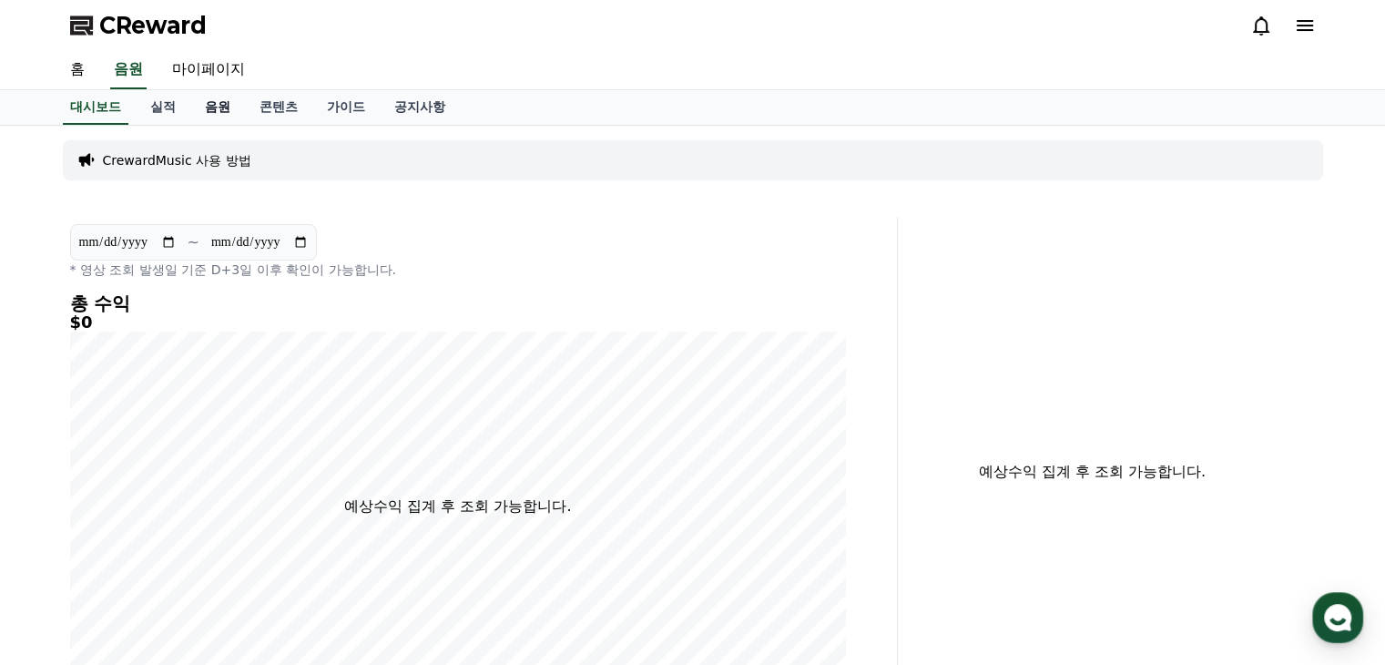
click at [218, 98] on link "음원" at bounding box center [217, 107] width 55 height 35
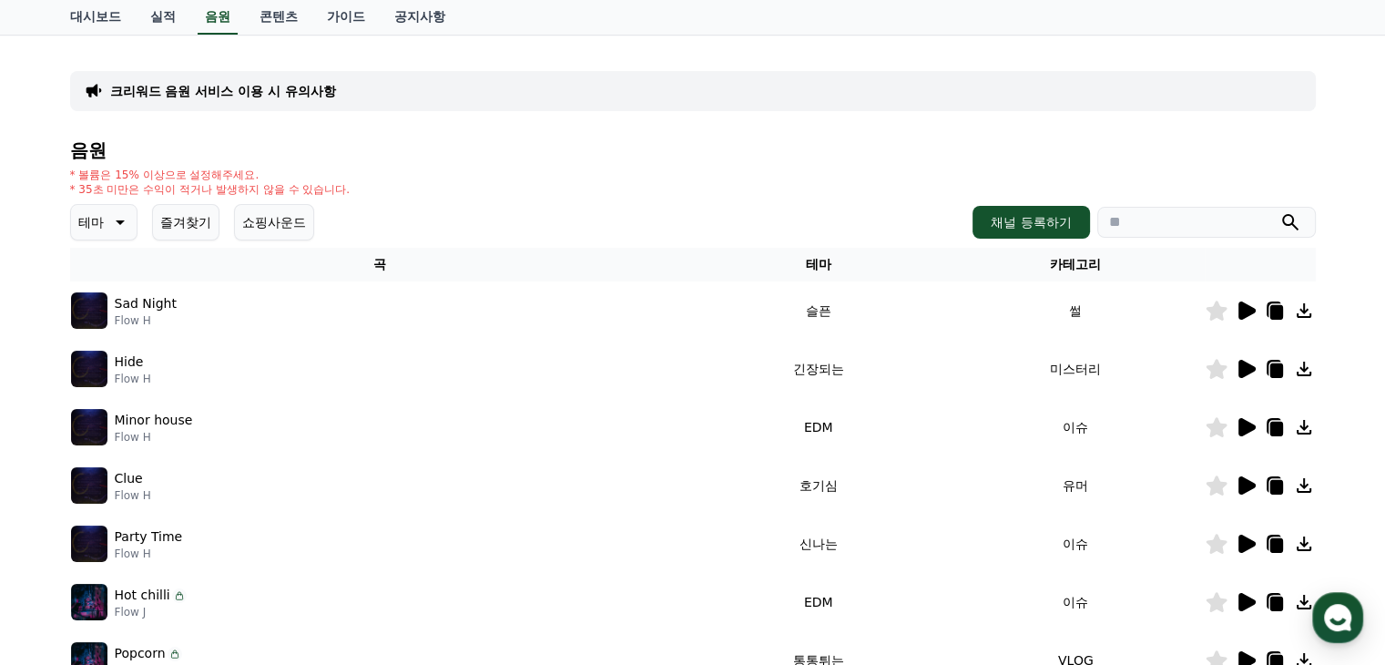
scroll to position [182, 0]
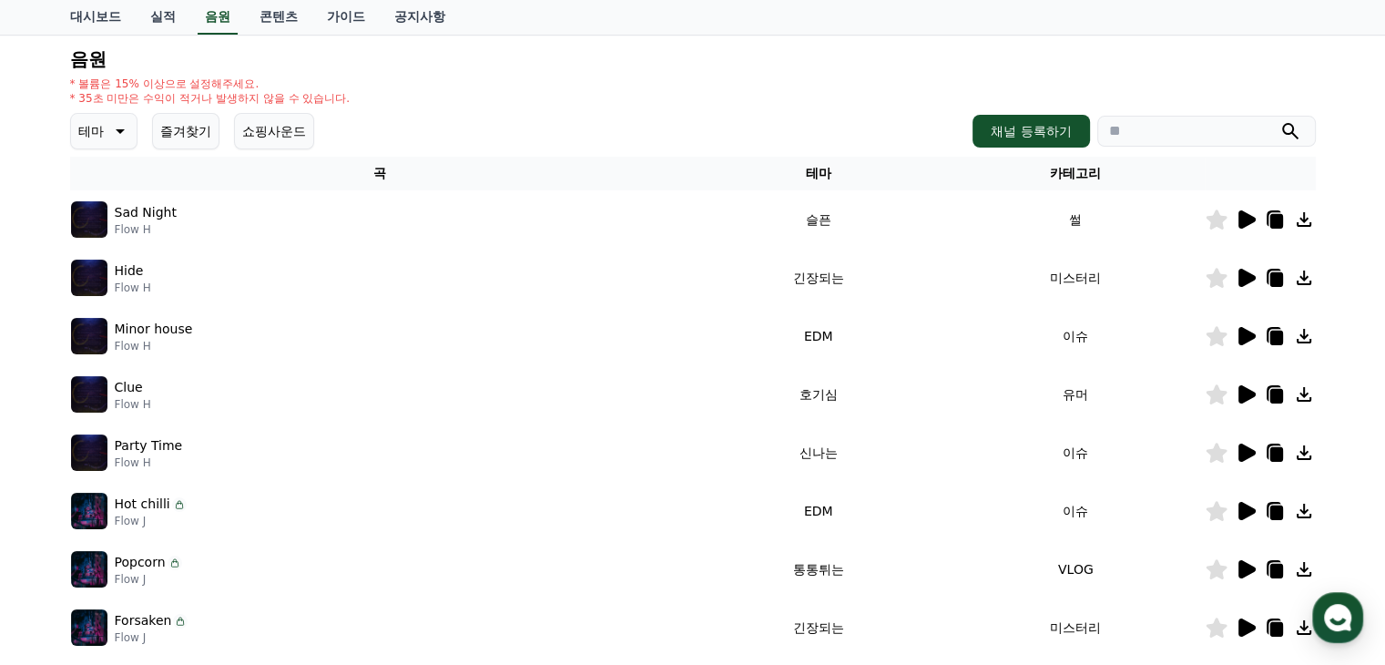
click at [1250, 275] on icon at bounding box center [1247, 278] width 17 height 18
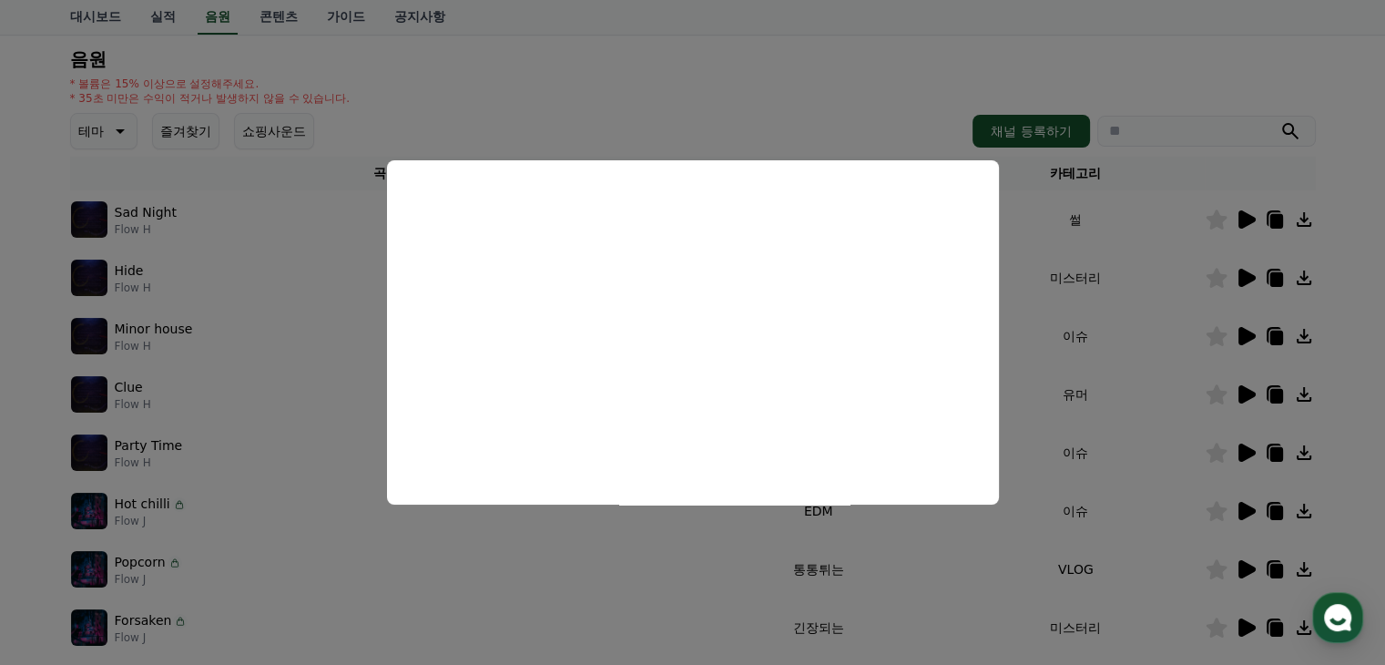
click at [968, 546] on button "close modal" at bounding box center [692, 332] width 1385 height 665
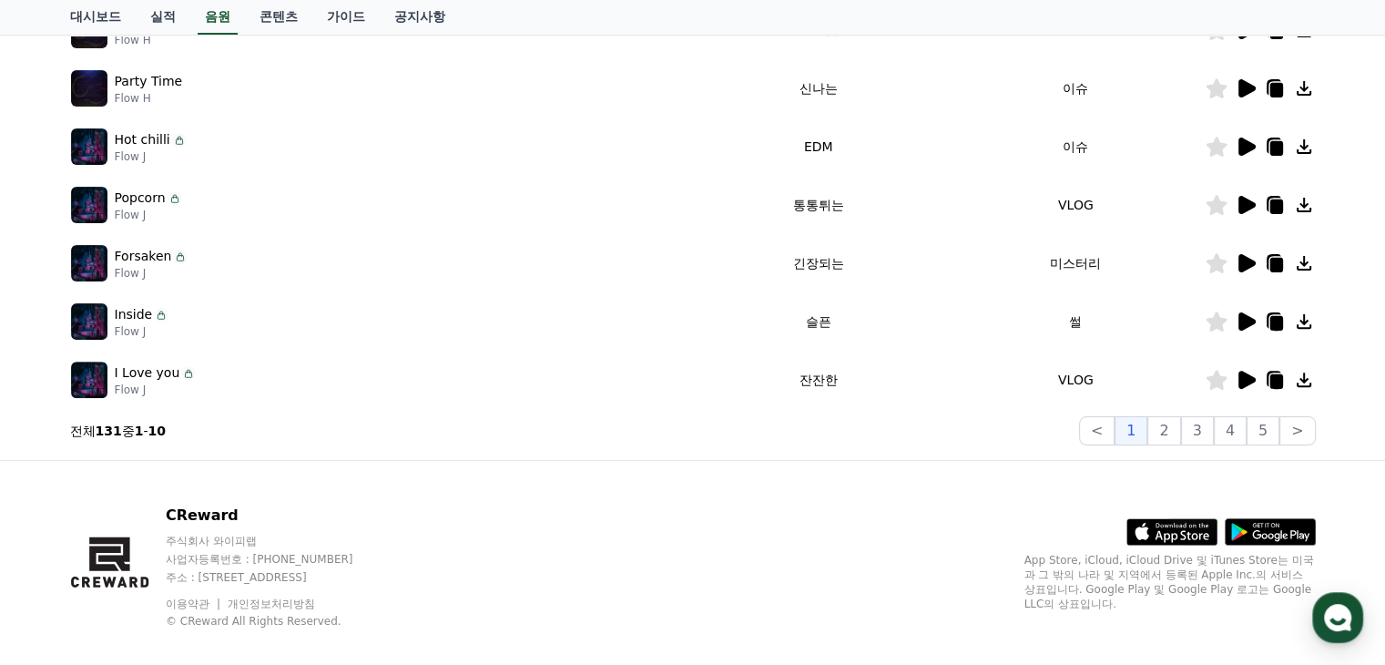
scroll to position [91, 0]
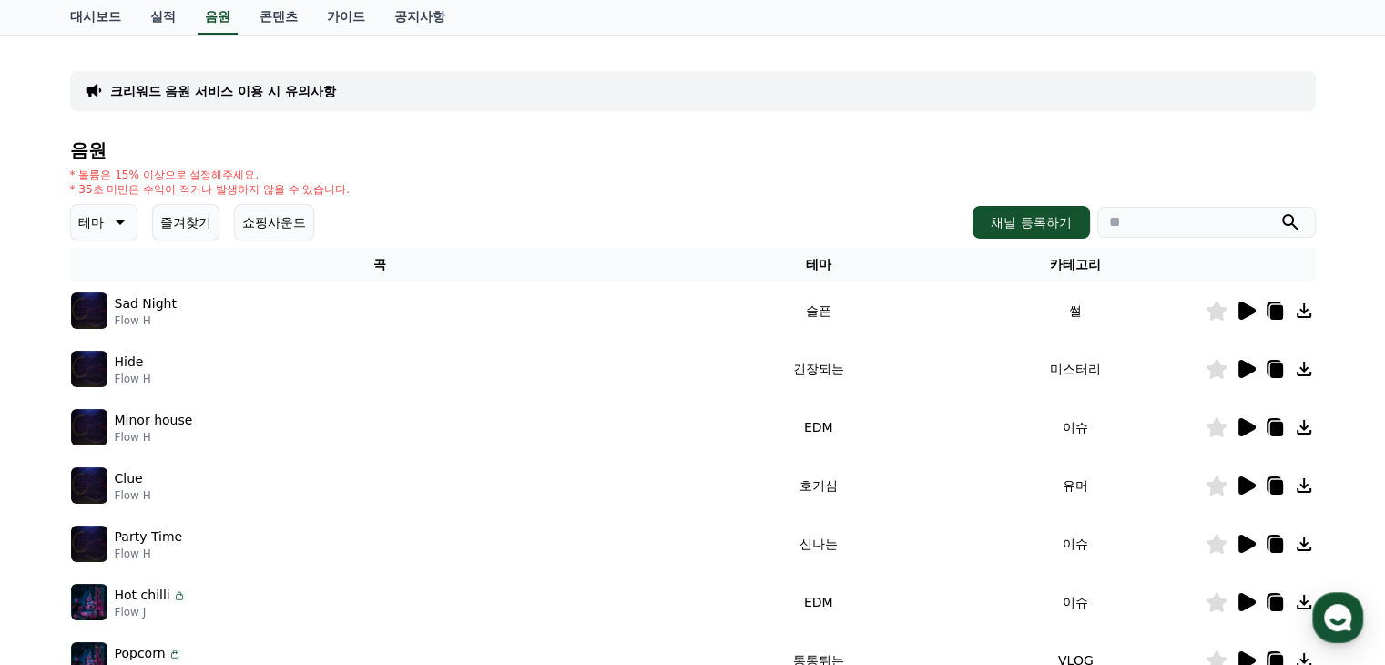
click at [106, 208] on button "테마" at bounding box center [103, 222] width 67 height 36
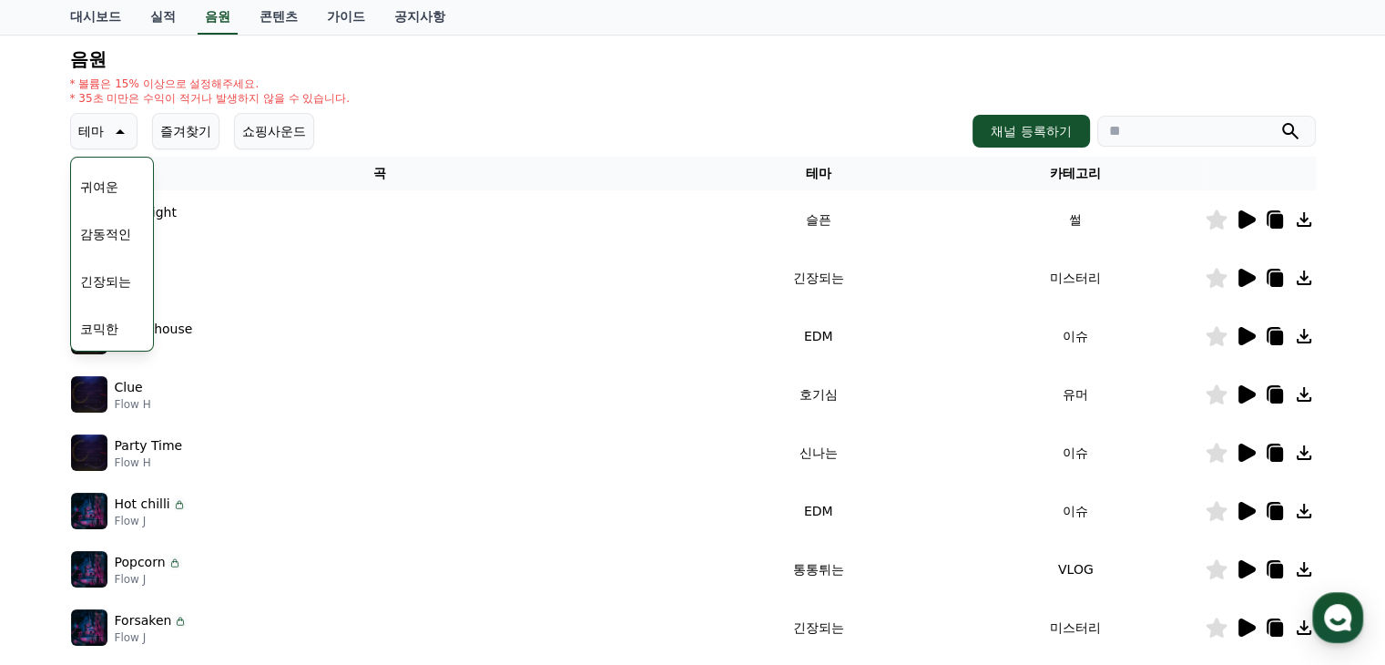
scroll to position [273, 0]
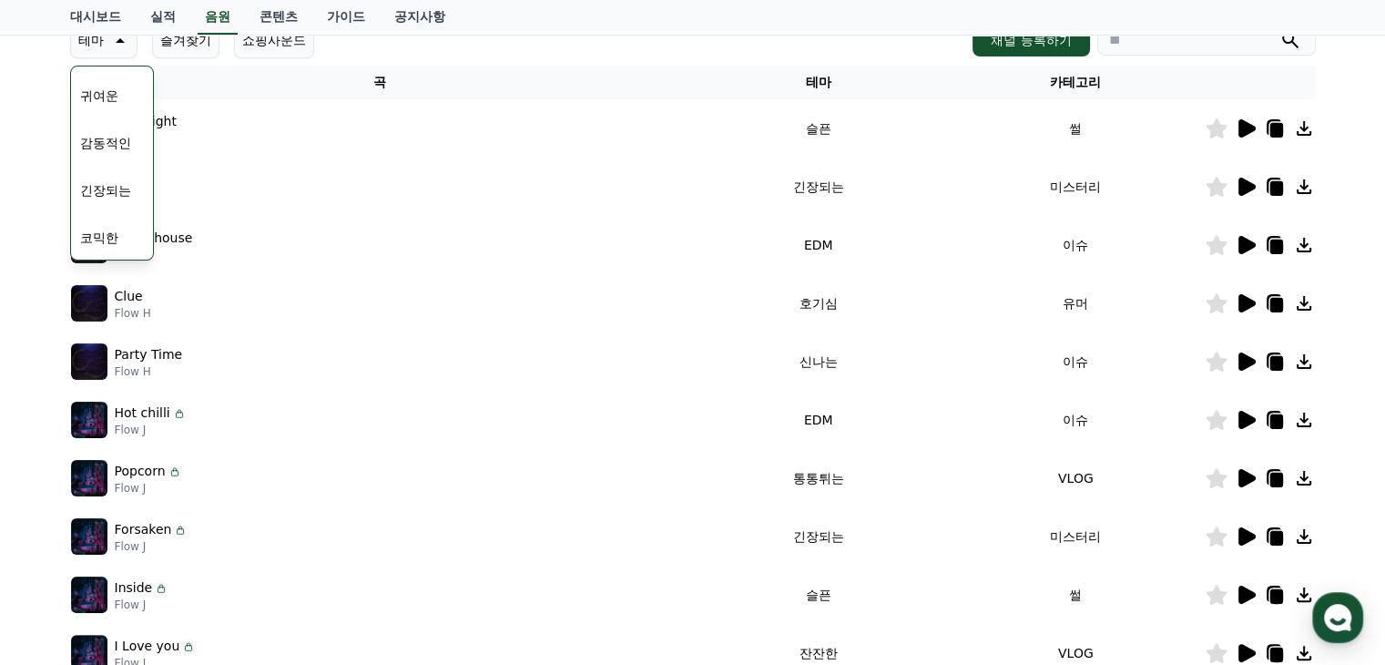
click at [106, 185] on button "긴장되는" at bounding box center [106, 190] width 66 height 40
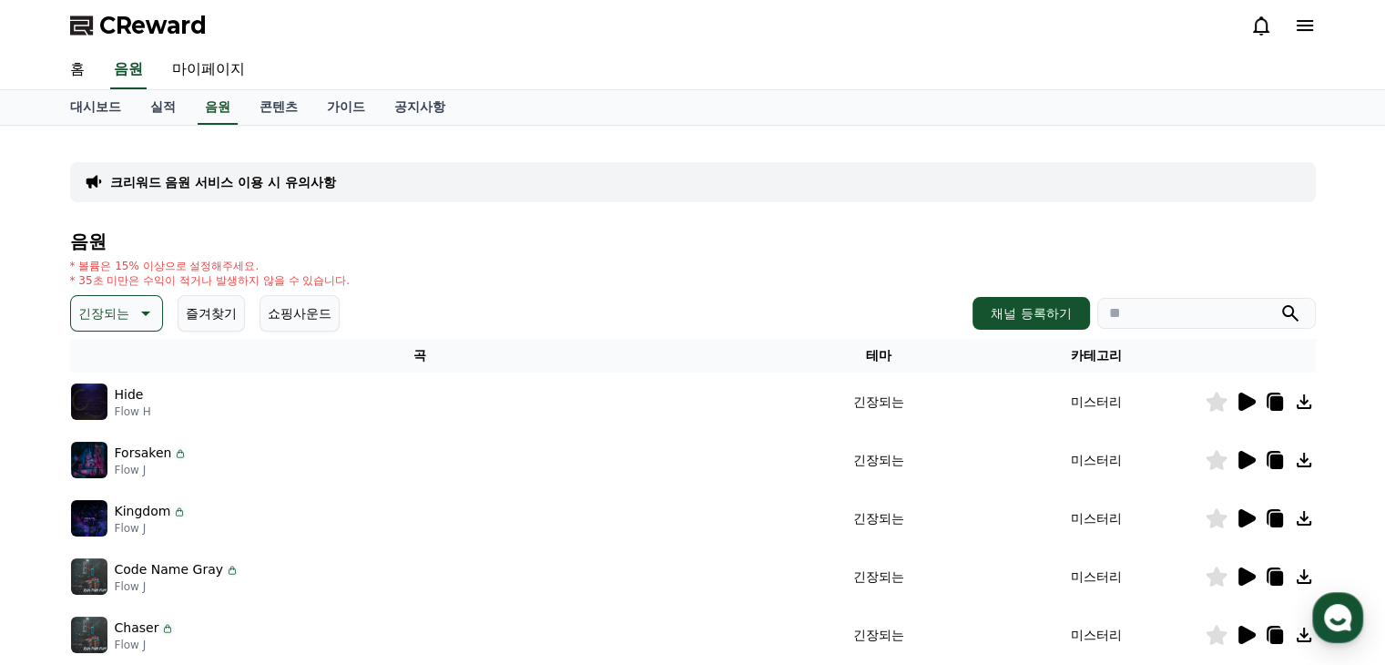
scroll to position [91, 0]
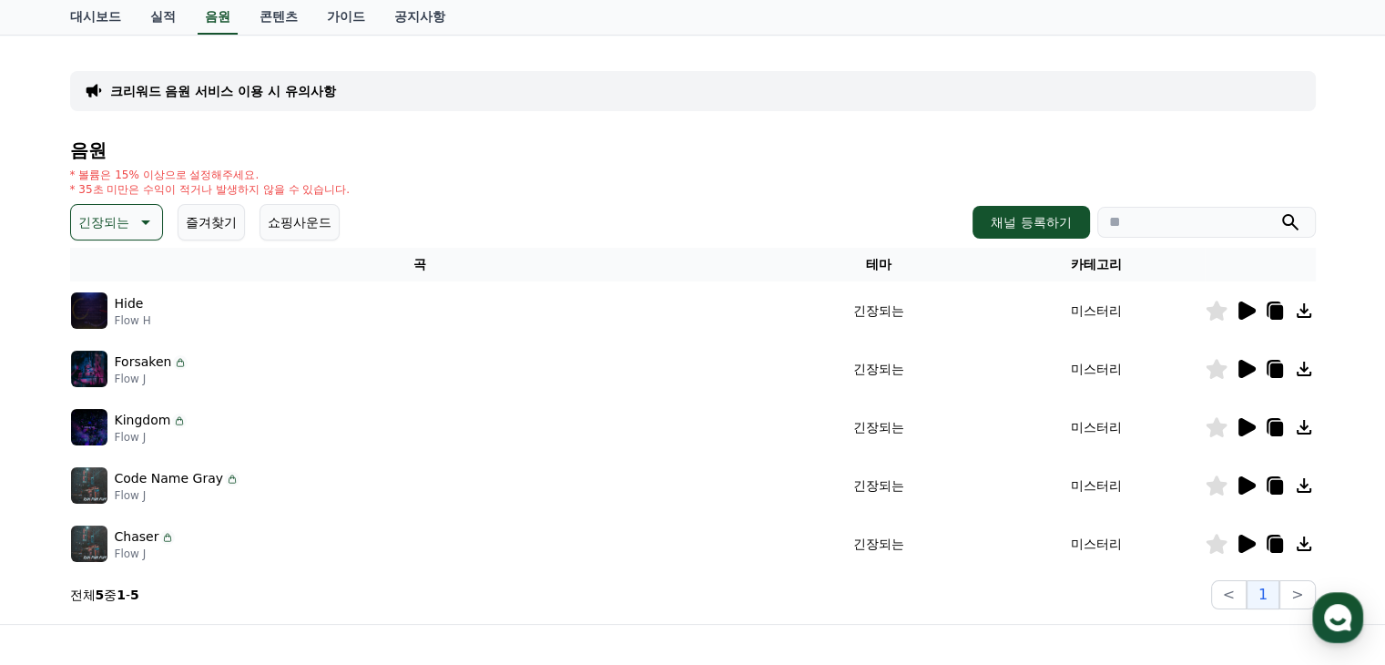
click at [1242, 307] on icon at bounding box center [1247, 310] width 17 height 18
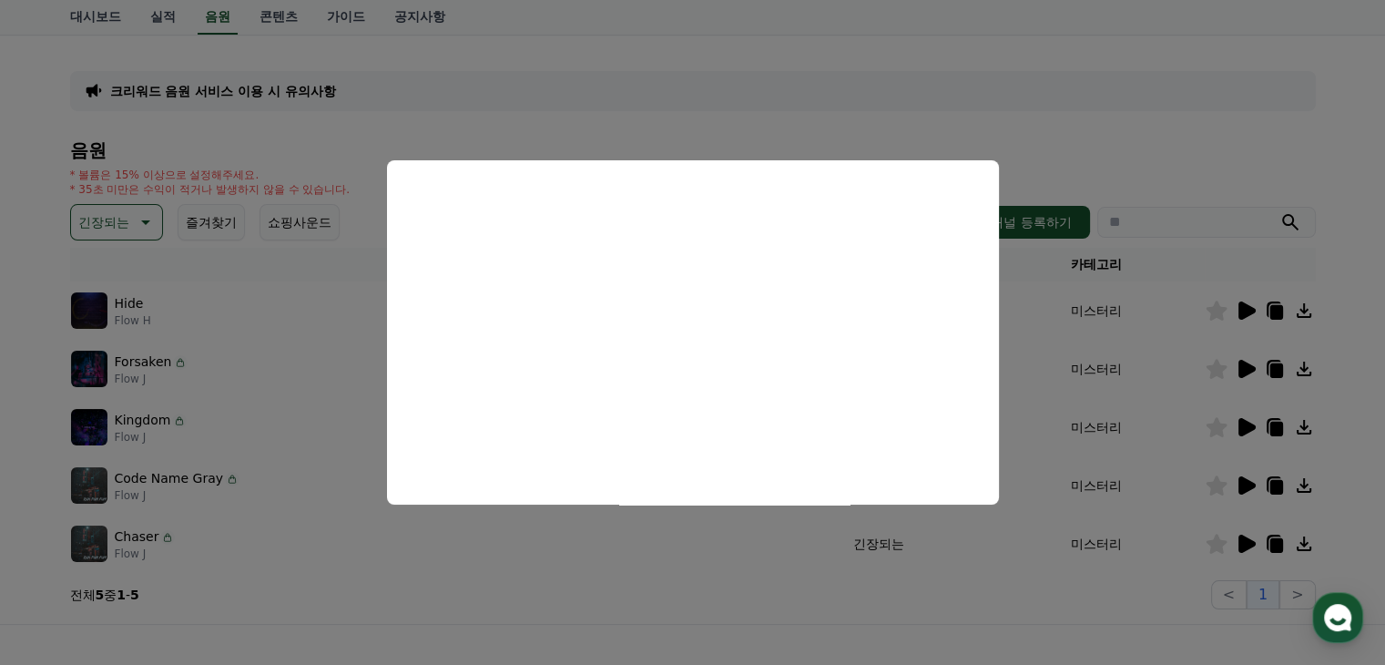
click at [1242, 365] on button "close modal" at bounding box center [692, 332] width 1385 height 665
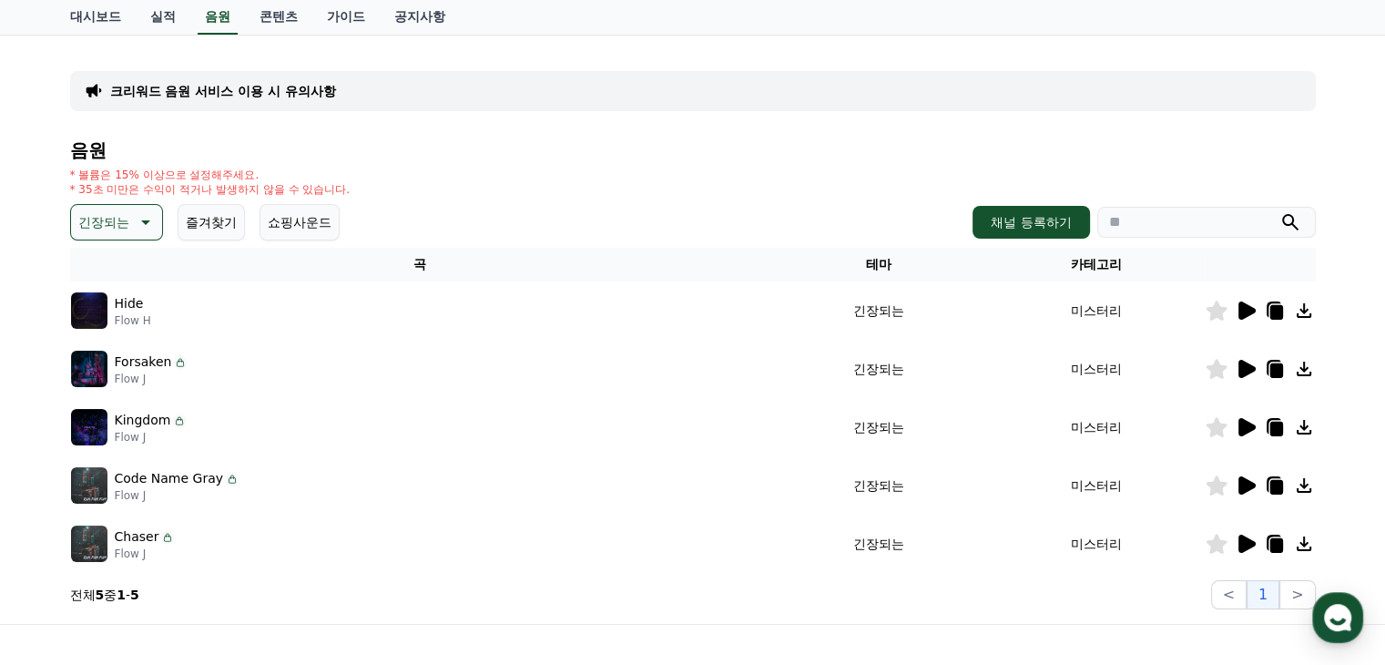
click at [1247, 365] on icon at bounding box center [1247, 369] width 17 height 18
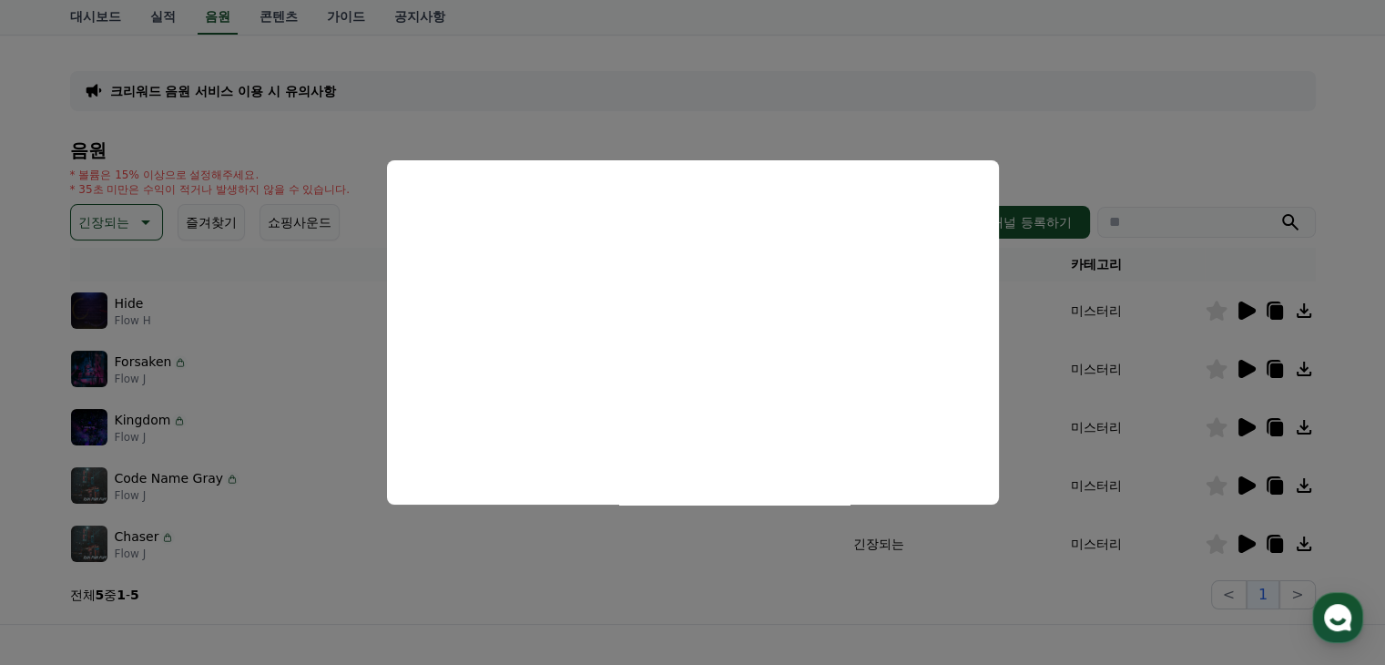
click at [946, 599] on button "close modal" at bounding box center [692, 332] width 1385 height 665
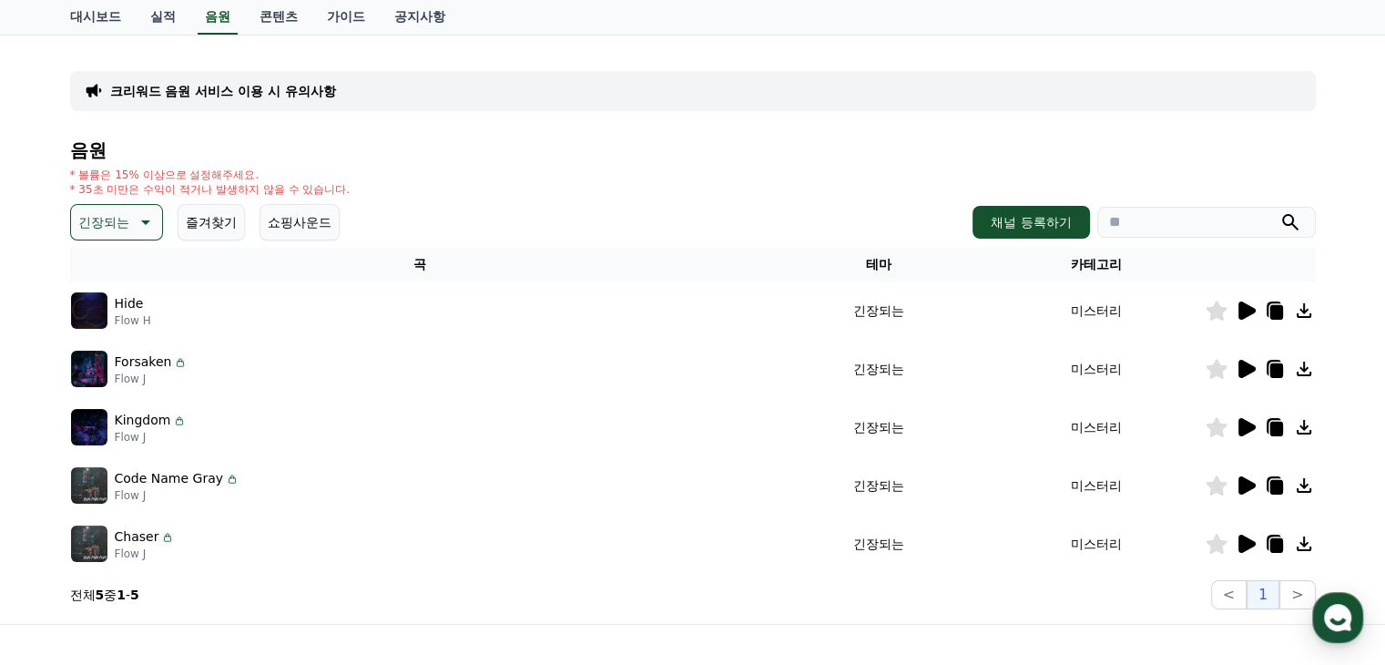
click at [1251, 425] on icon at bounding box center [1247, 427] width 17 height 18
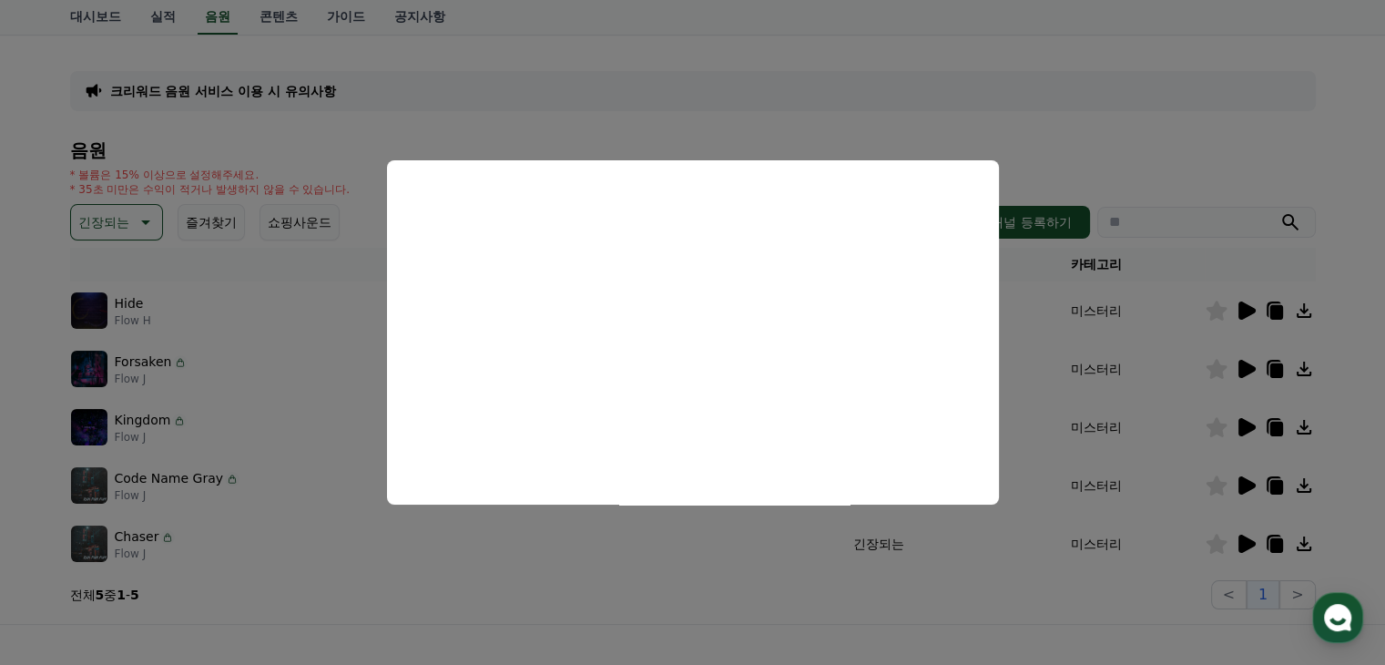
click at [1027, 431] on button "close modal" at bounding box center [692, 332] width 1385 height 665
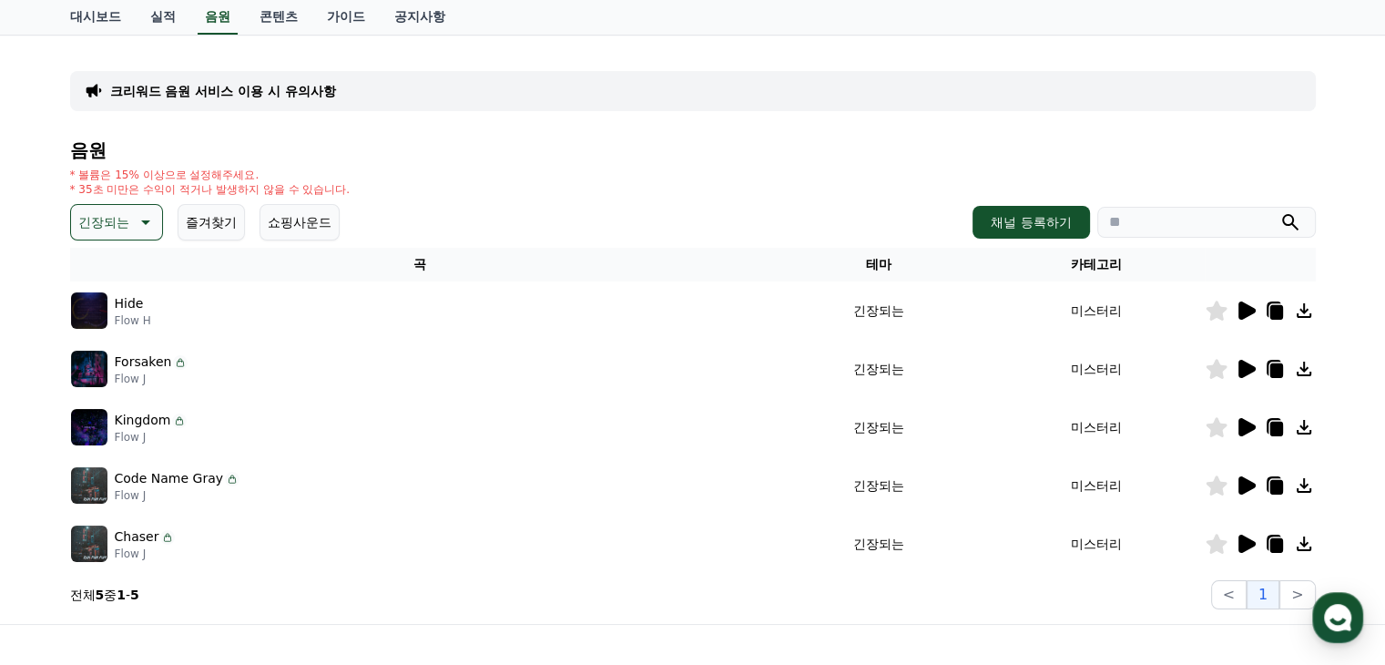
click at [1246, 482] on icon at bounding box center [1247, 485] width 17 height 18
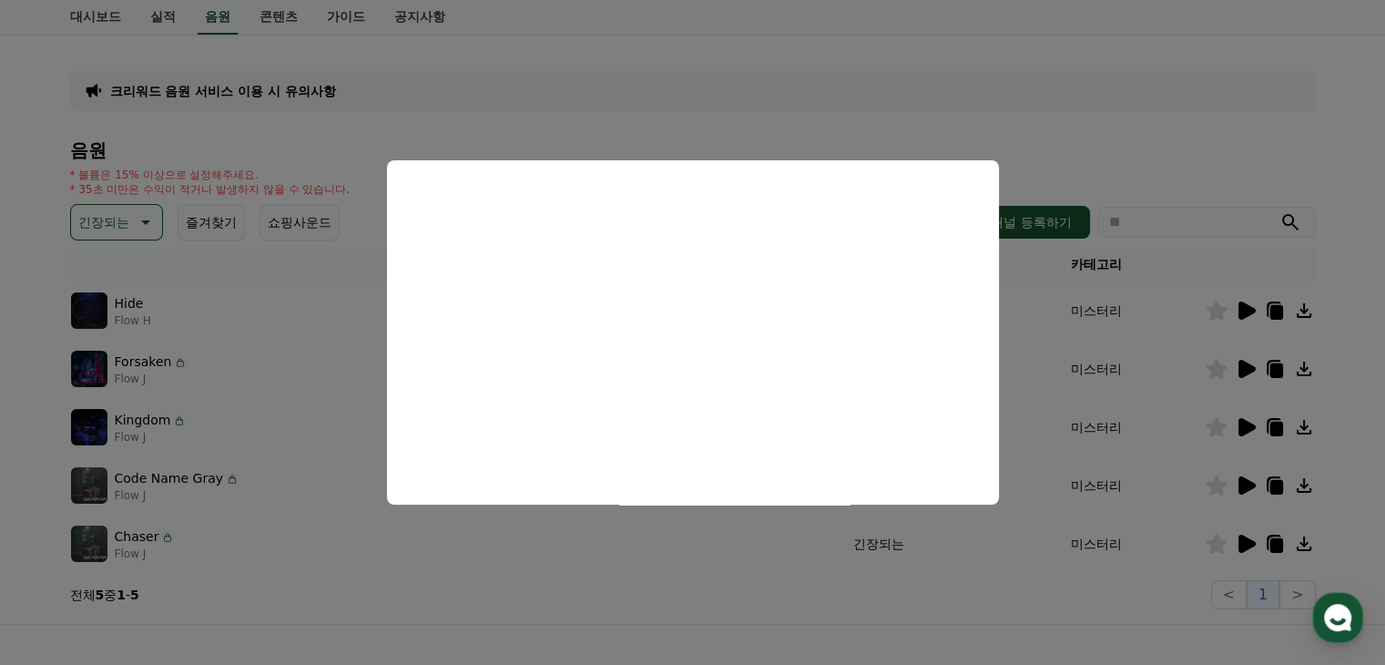
click at [1120, 446] on button "close modal" at bounding box center [692, 332] width 1385 height 665
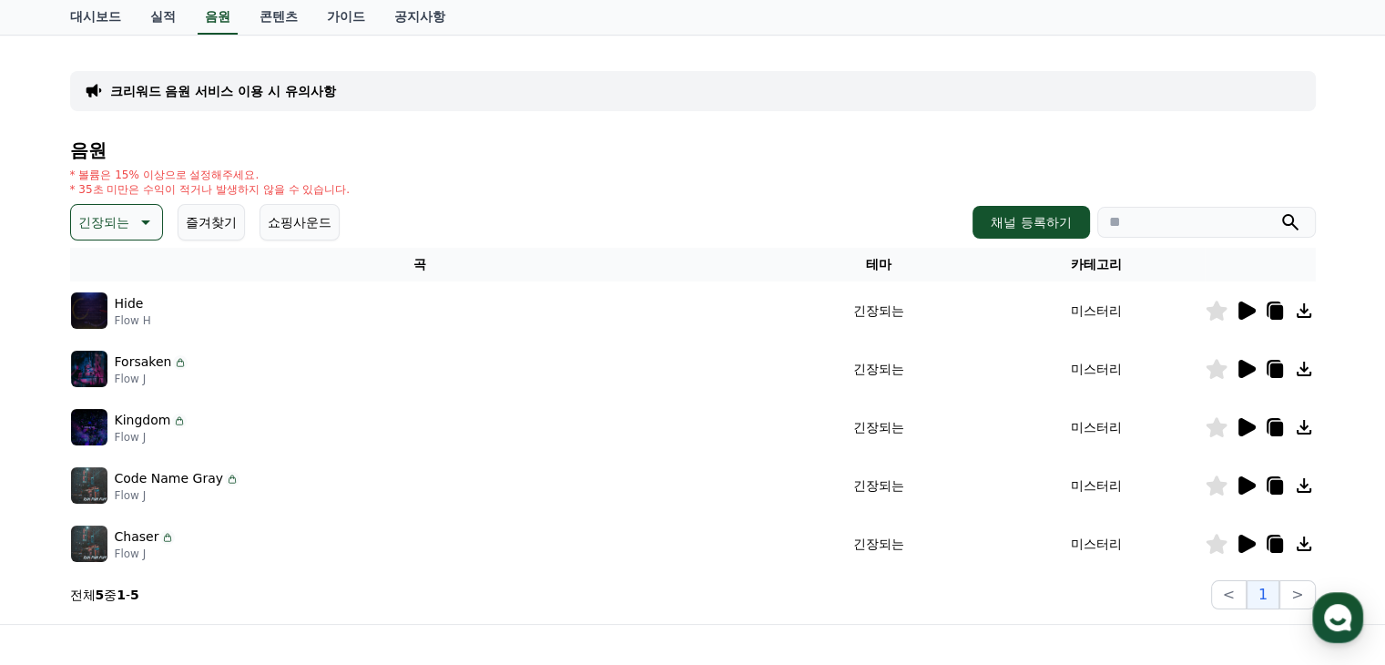
click at [1250, 544] on icon at bounding box center [1247, 544] width 17 height 18
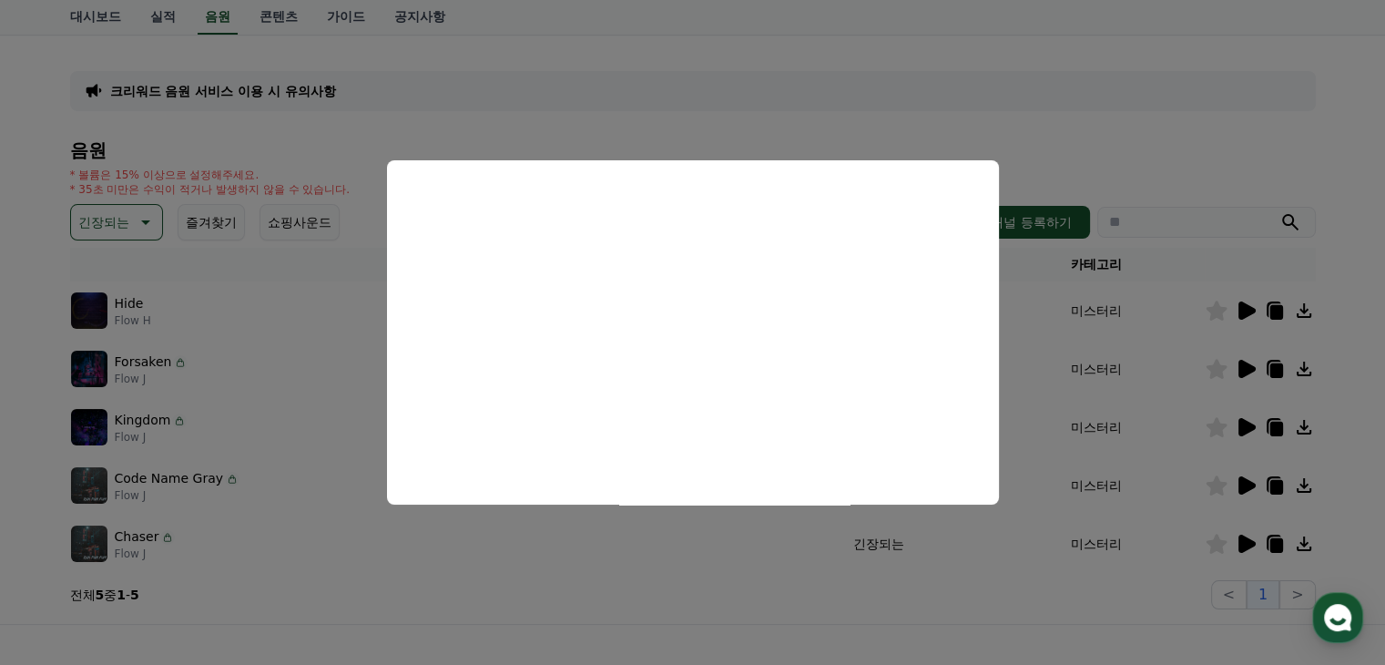
click at [561, 562] on button "close modal" at bounding box center [692, 332] width 1385 height 665
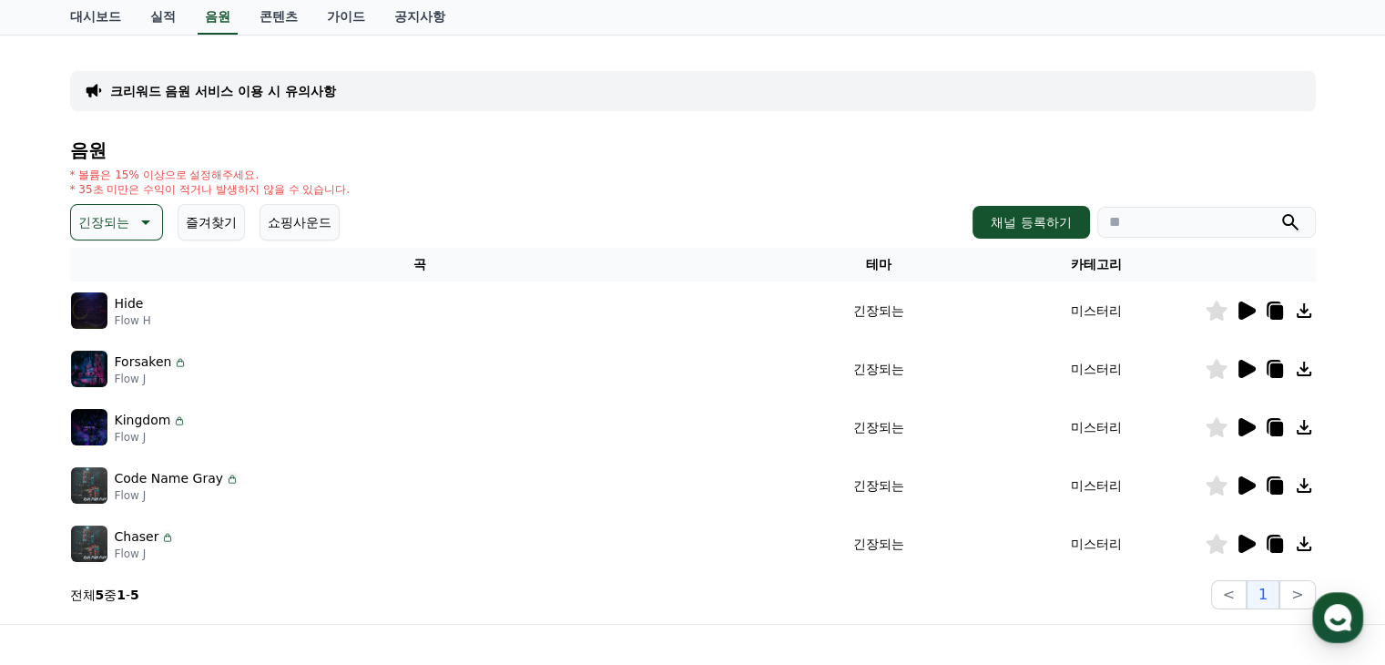
click at [294, 94] on p "크리워드 음원 서비스 이용 시 유의사항" at bounding box center [223, 91] width 226 height 18
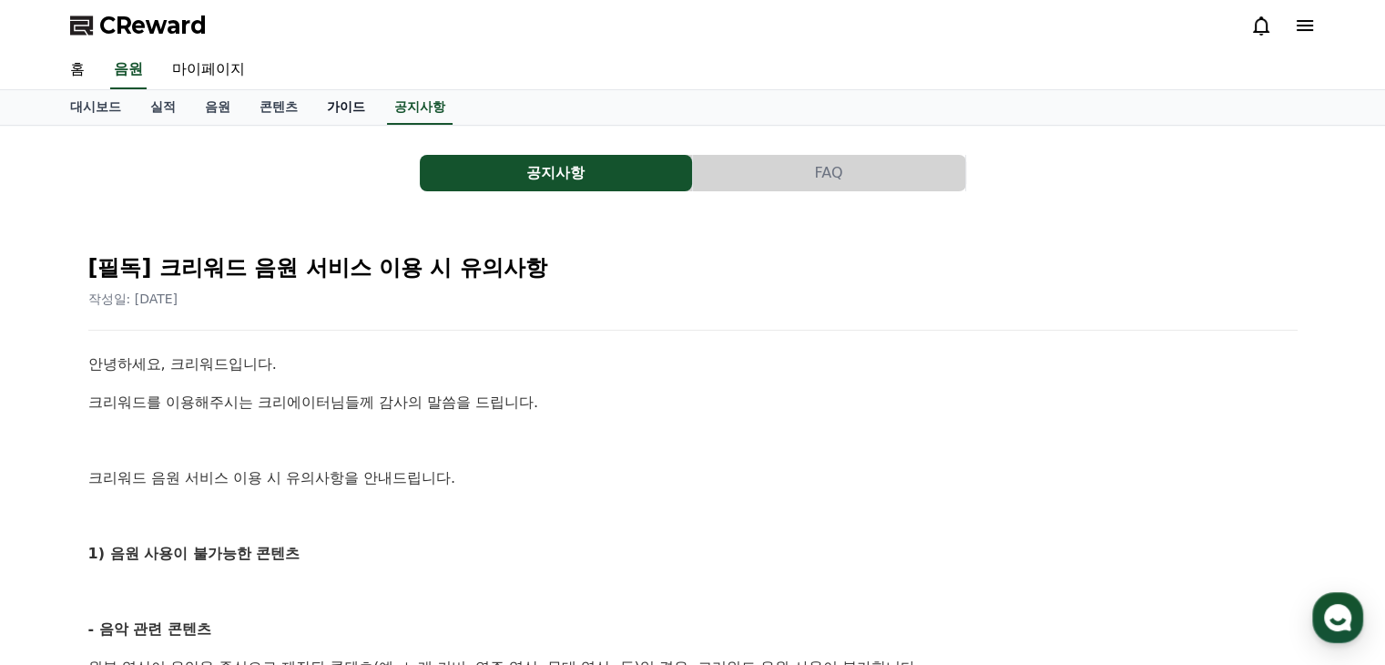
click at [328, 104] on link "가이드" at bounding box center [345, 107] width 67 height 35
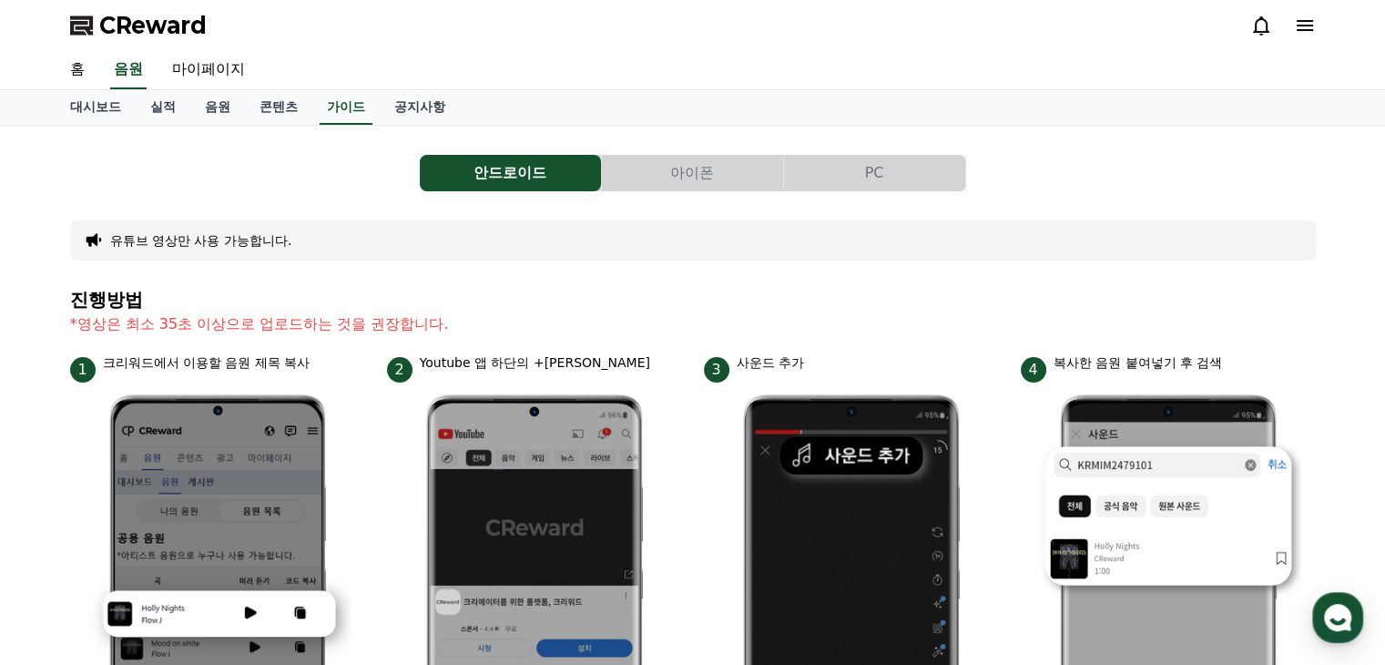
click at [867, 156] on button "PC" at bounding box center [874, 173] width 181 height 36
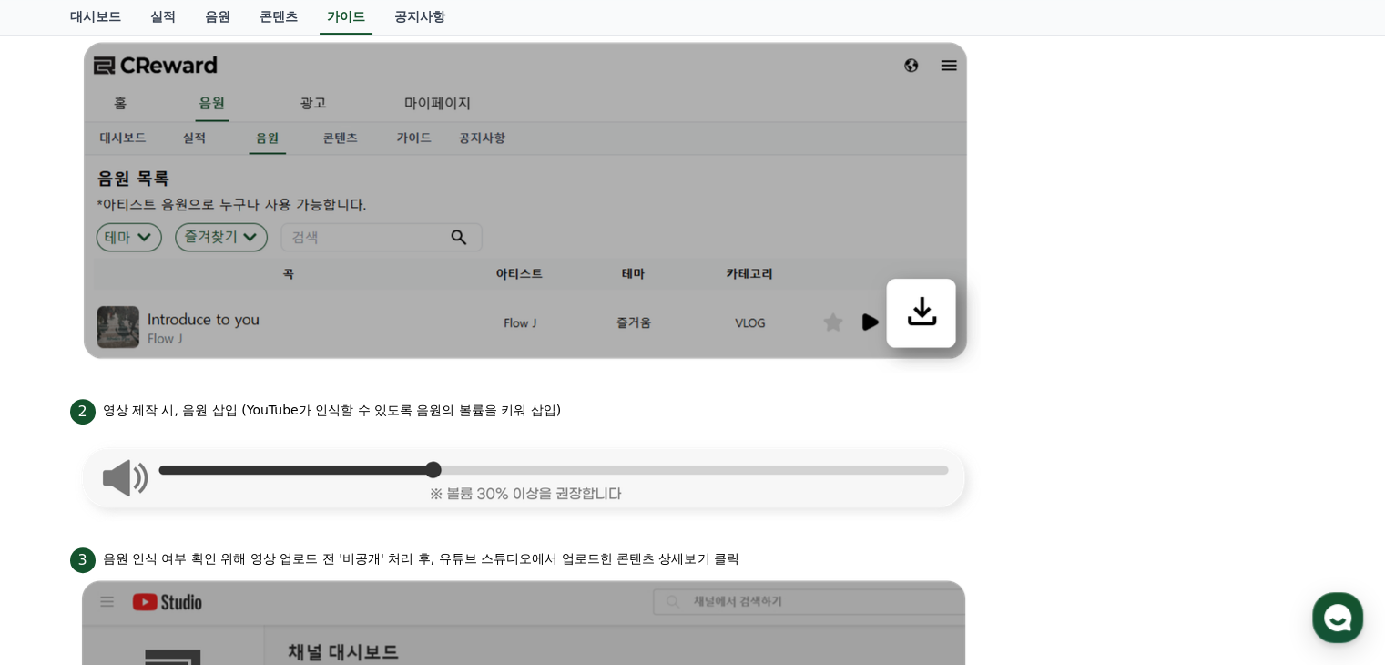
scroll to position [455, 0]
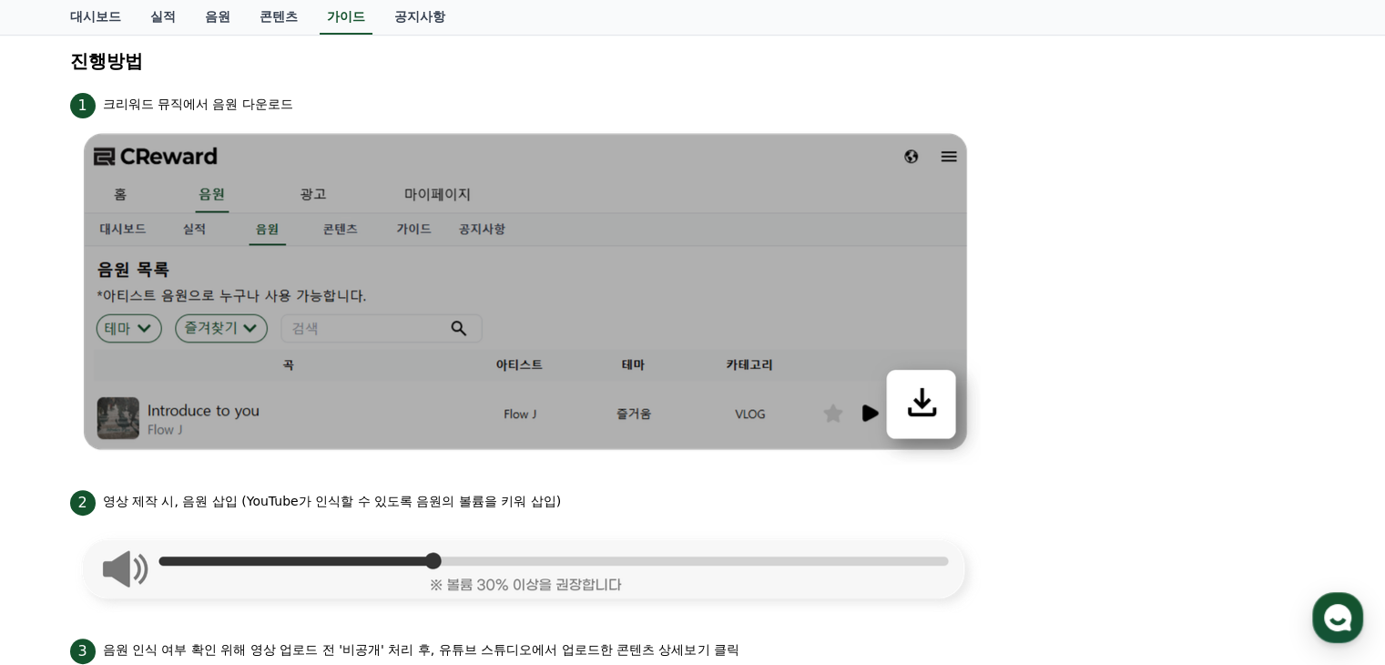
drag, startPoint x: 111, startPoint y: 101, endPoint x: 295, endPoint y: 104, distance: 184.0
click at [295, 104] on div "1 크리워드 뮤직에서 음원 다운로드" at bounding box center [693, 103] width 1246 height 29
click at [321, 106] on div "1 크리워드 뮤직에서 음원 다운로드" at bounding box center [693, 103] width 1246 height 29
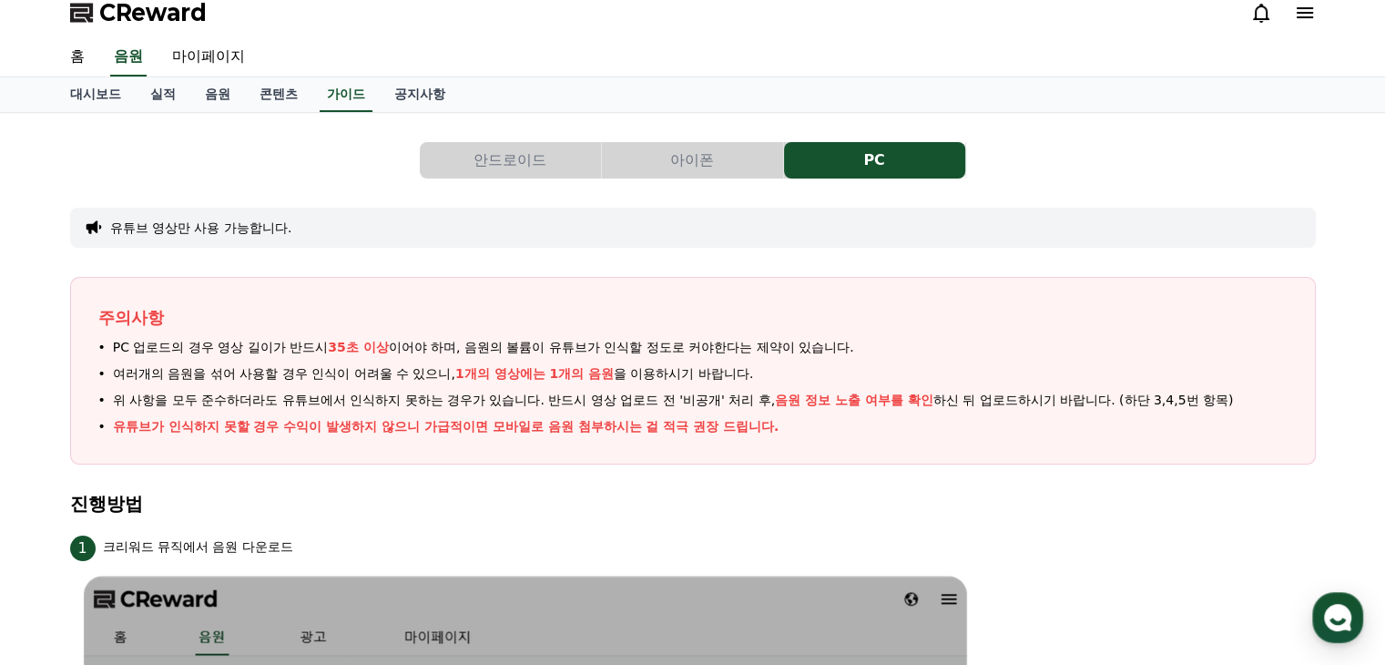
scroll to position [0, 0]
